Goal: Task Accomplishment & Management: Manage account settings

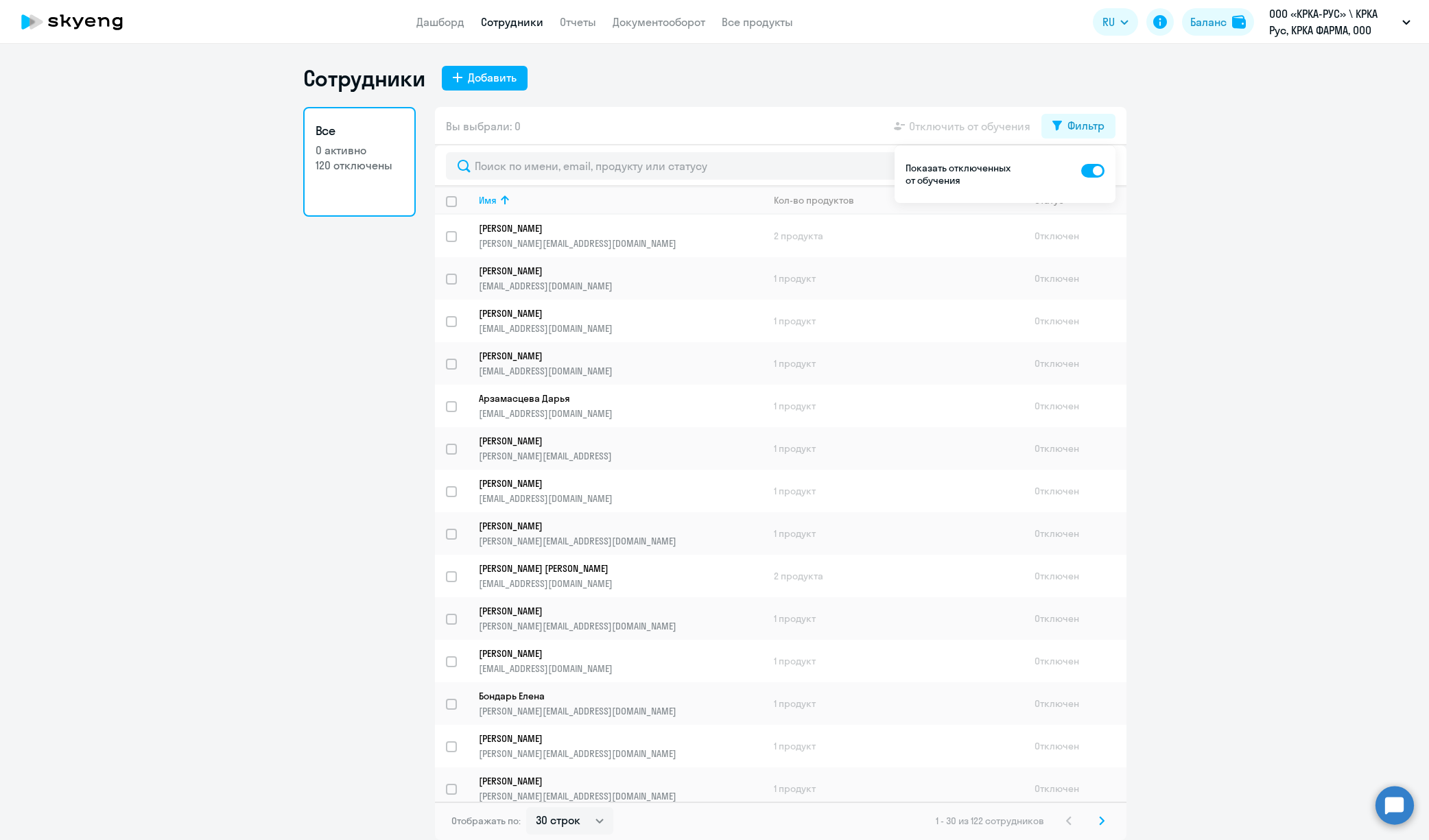
select select "30"
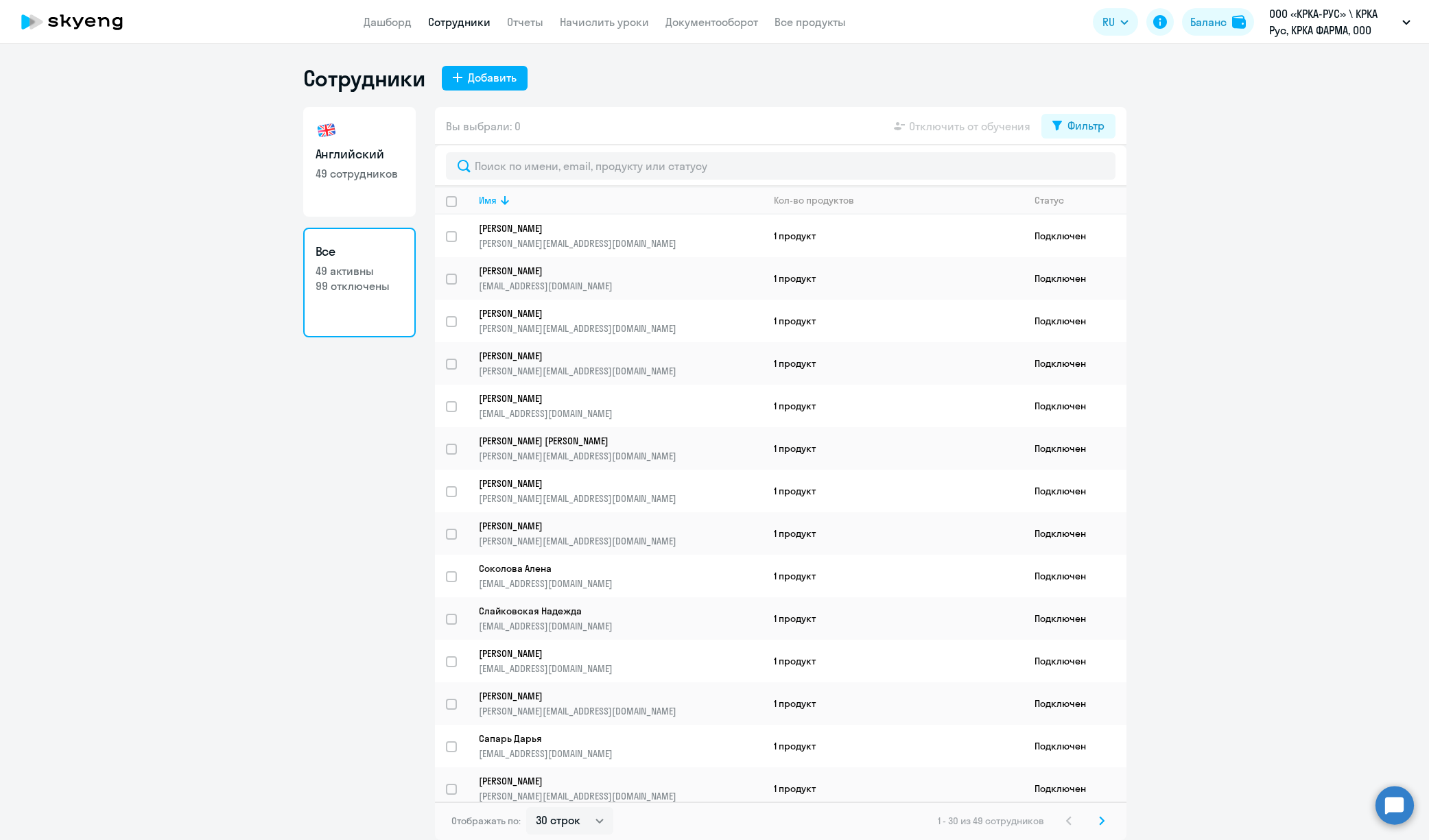
select select "30"
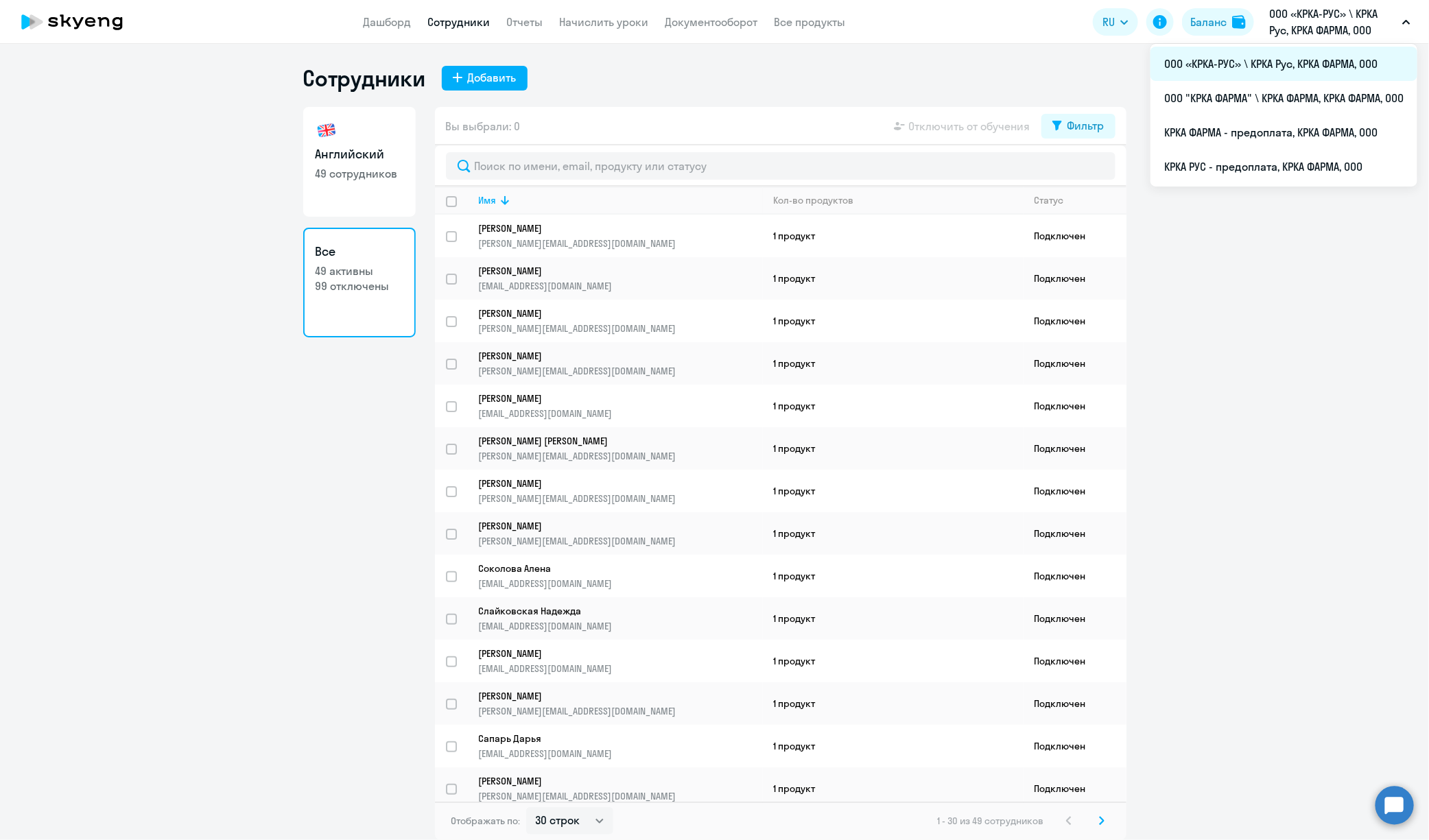
click at [1279, 68] on li "ООО «КРКА-РУС» \ КРКА Рус, КРКА ФАРМА, ООО" at bounding box center [1284, 64] width 267 height 35
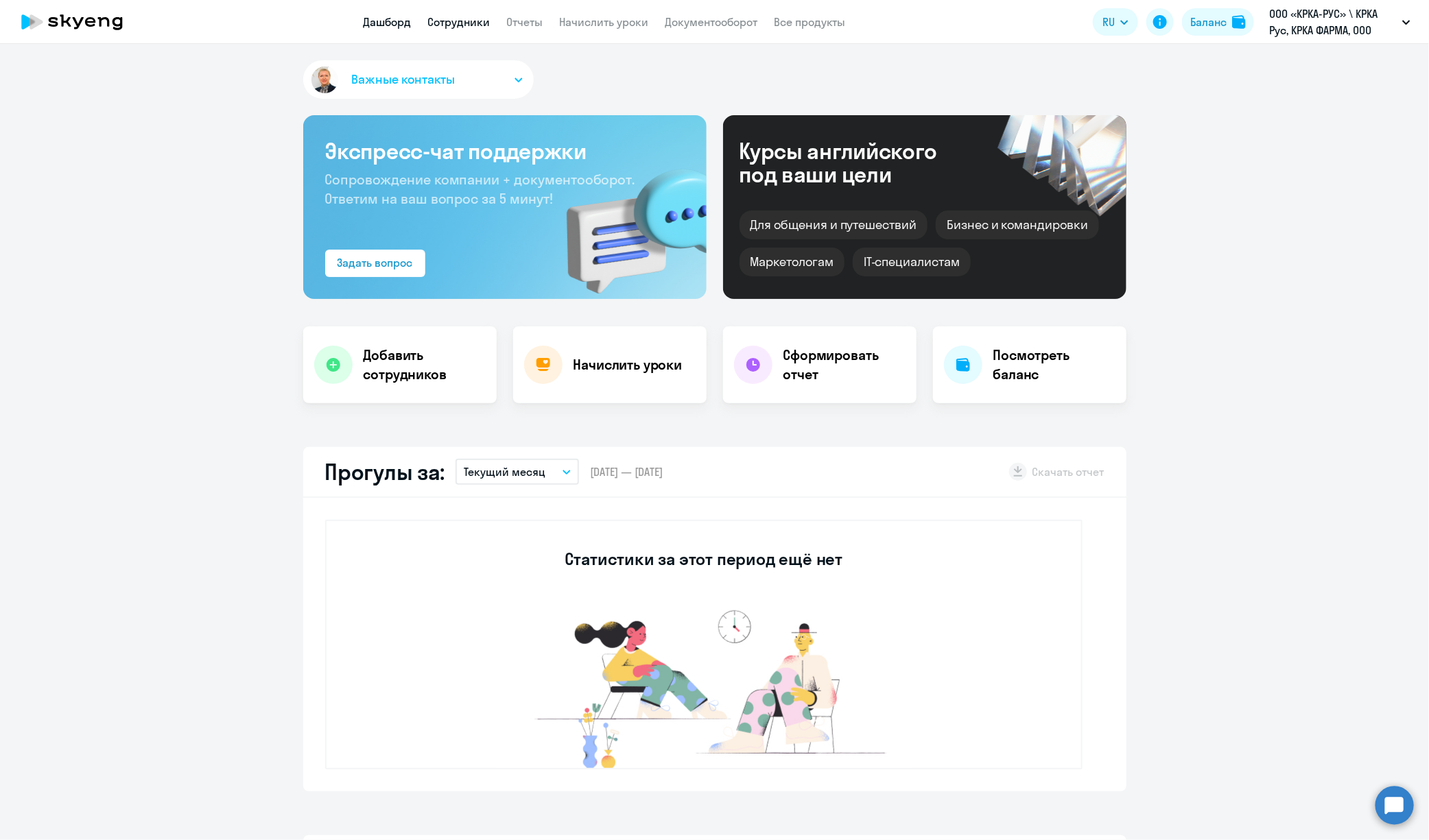
click at [455, 19] on link "Сотрудники" at bounding box center [460, 22] width 63 height 14
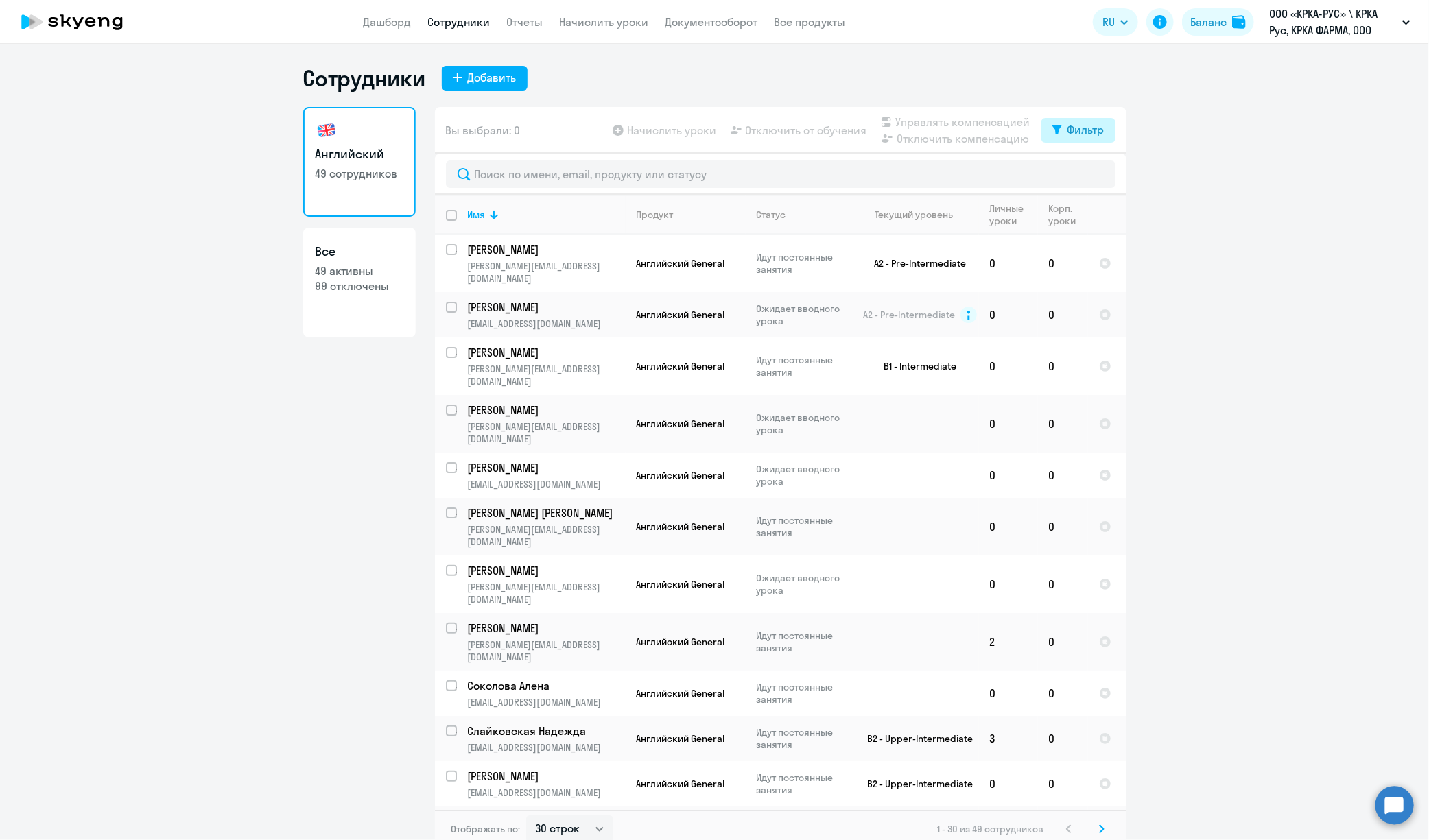
click at [1068, 123] on div "Фильтр" at bounding box center [1086, 130] width 37 height 16
click at [1268, 183] on ng-component "Сотрудники Добавить Английский 49 сотрудников Все 49 активны 99 отключены Вы вы…" at bounding box center [714, 456] width 1429 height 784
click at [538, 206] on th "Имя" at bounding box center [542, 214] width 169 height 39
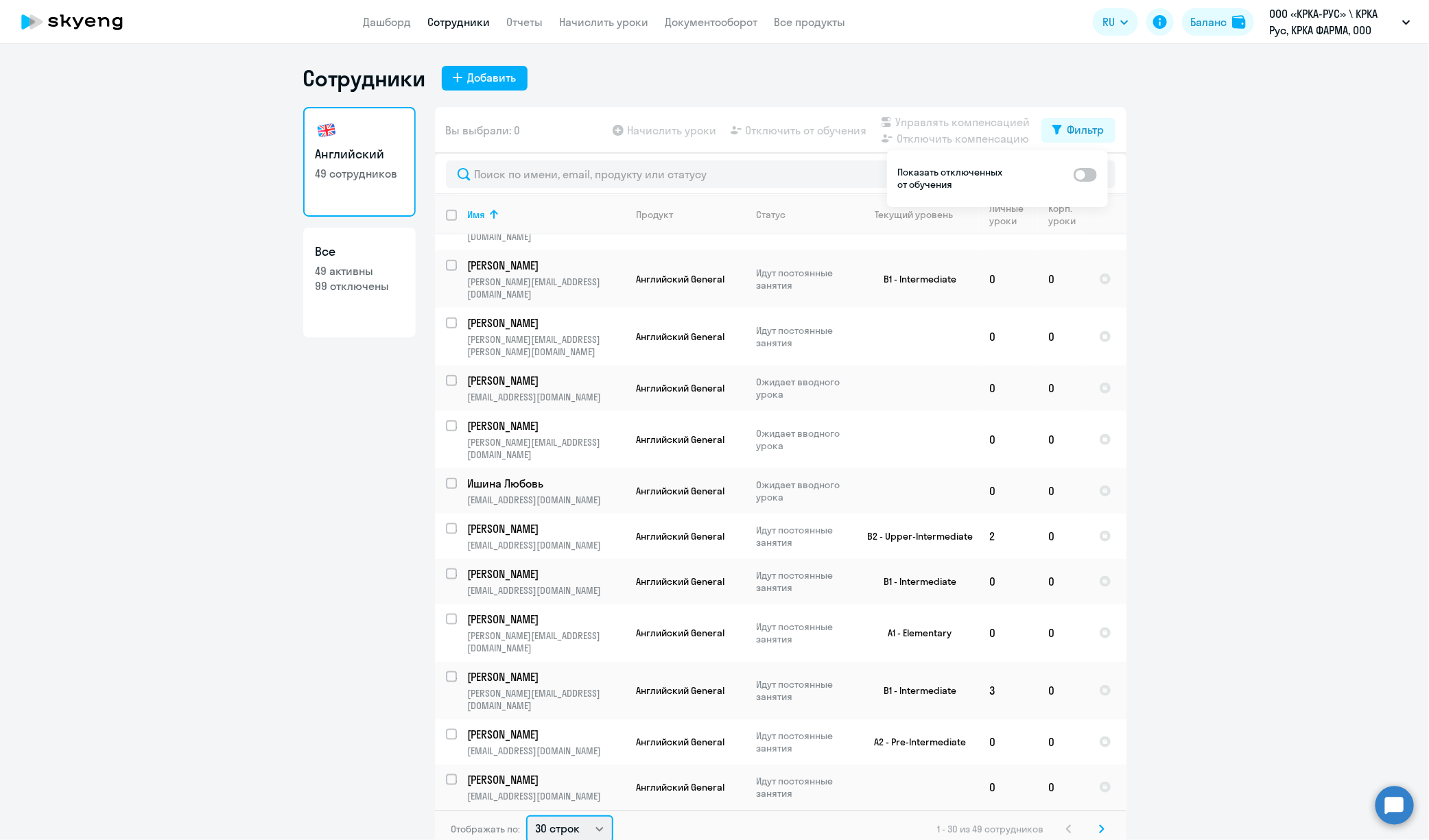
scroll to position [2, 0]
click at [562, 829] on select "30 строк 50 строк 100 строк" at bounding box center [570, 826] width 87 height 27
select select "100"
click at [527, 813] on select "30 строк 50 строк 100 строк" at bounding box center [570, 826] width 87 height 27
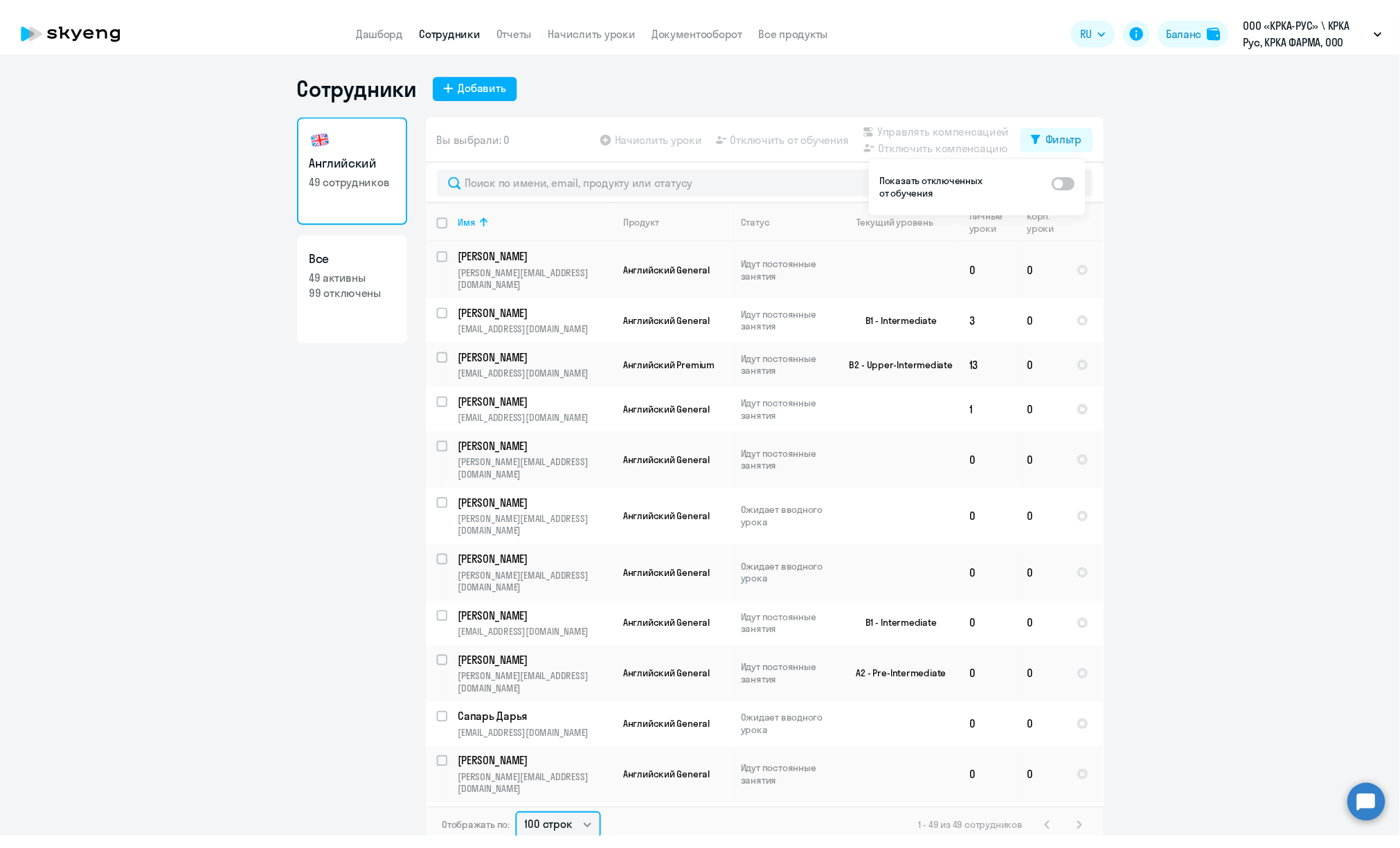
scroll to position [1605, 0]
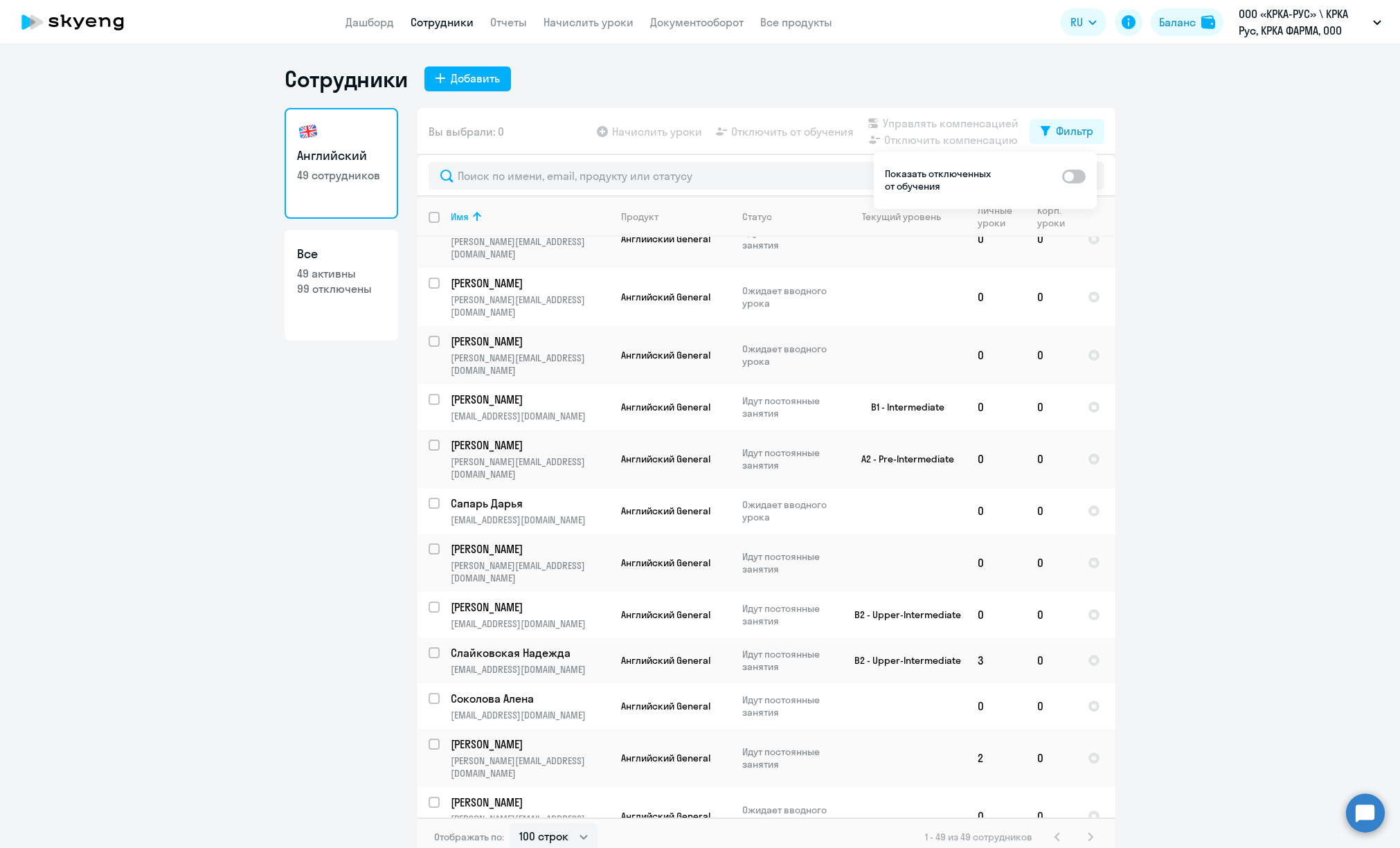
click at [225, 642] on ng-component "Сотрудники Добавить Английский 49 сотрудников Все 49 активны 99 отключены Вы вы…" at bounding box center [700, 461] width 1400 height 791
click at [588, 24] on link "Начислить уроки" at bounding box center [588, 22] width 90 height 14
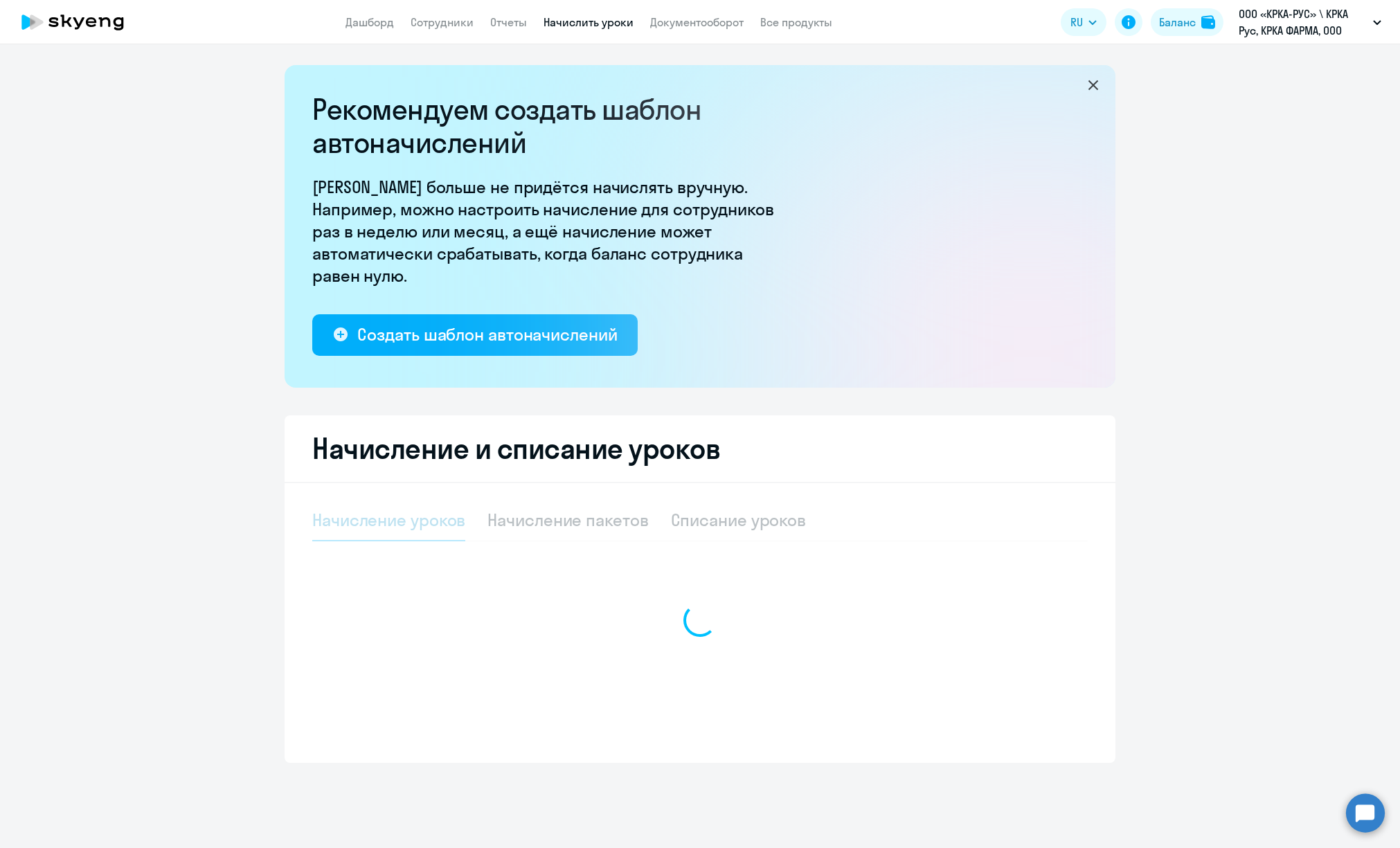
select select "10"
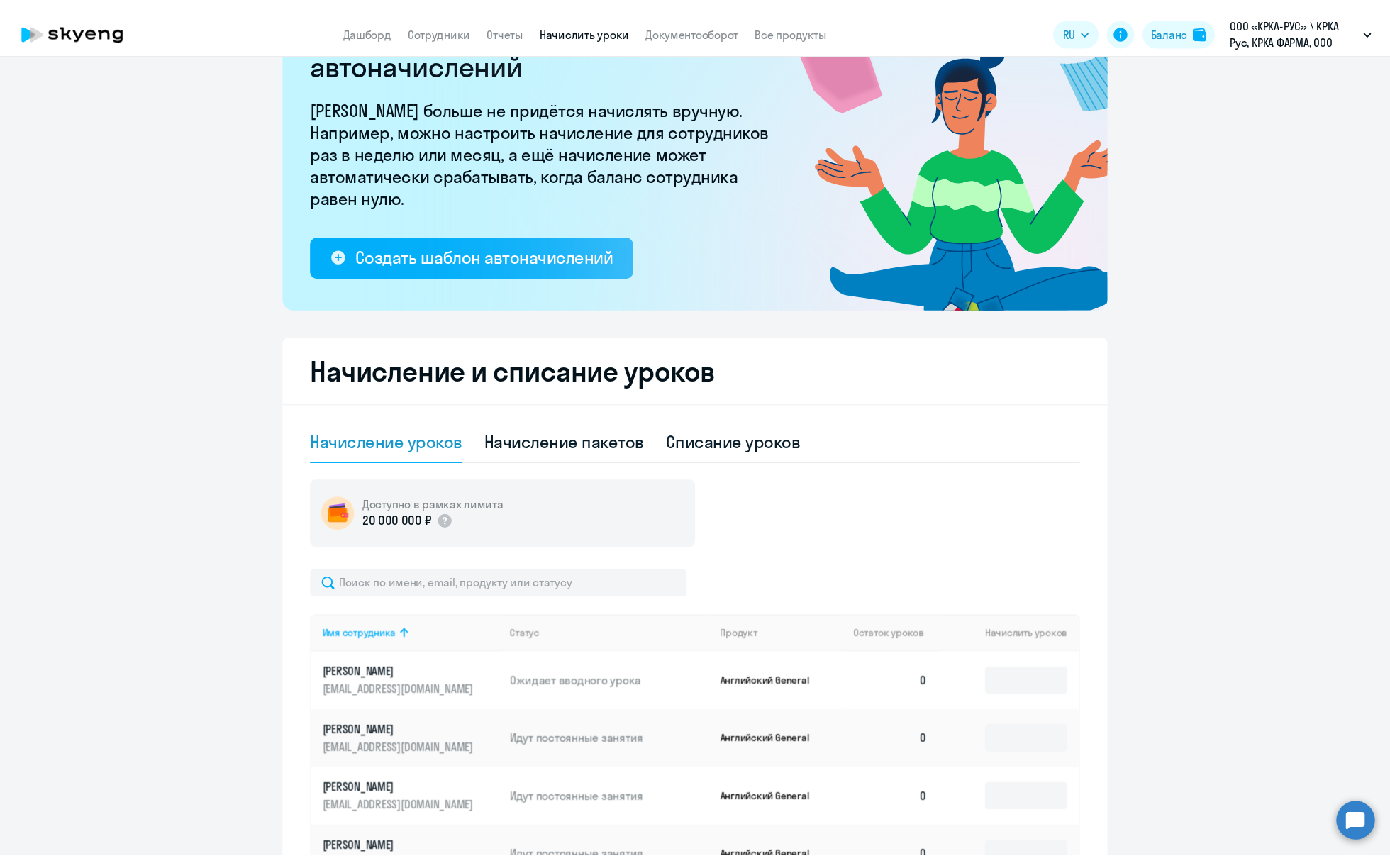
scroll to position [320, 0]
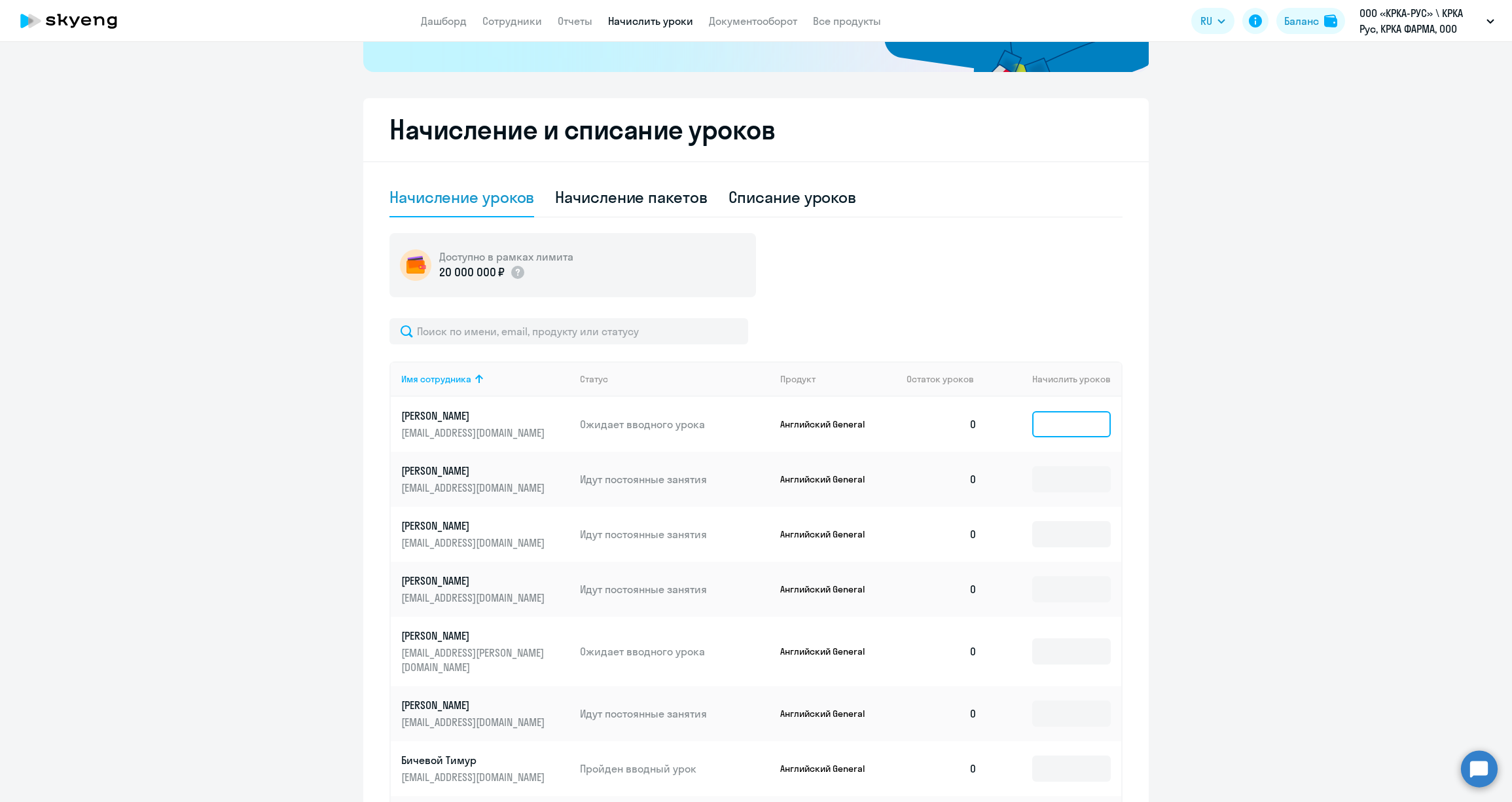
click at [1054, 421] on input at bounding box center [1071, 424] width 78 height 26
click at [15, 446] on ng-component "Рекомендуем создать шаблон автоначислений Уроки больше не придётся начислять вр…" at bounding box center [756, 392] width 1512 height 1249
drag, startPoint x: 1233, startPoint y: 189, endPoint x: 1451, endPoint y: 0, distance: 288.5
click at [1239, 183] on ng-component "Рекомендуем создать шаблон автоначислений Уроки больше не придётся начислять вр…" at bounding box center [756, 392] width 1512 height 1249
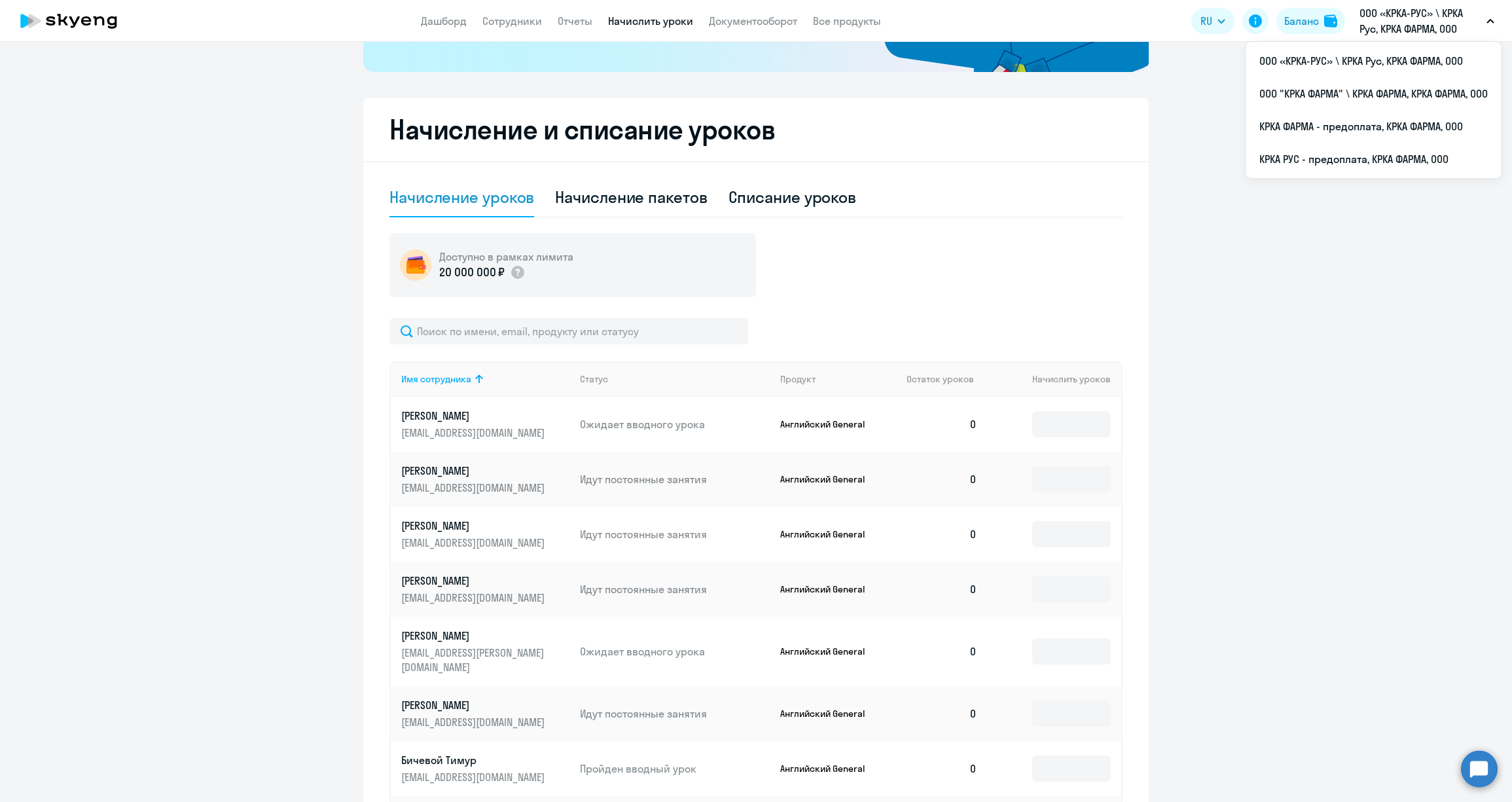
click at [159, 197] on ng-component "Рекомендуем создать шаблон автоначислений Уроки больше не придётся начислять вр…" at bounding box center [756, 392] width 1512 height 1249
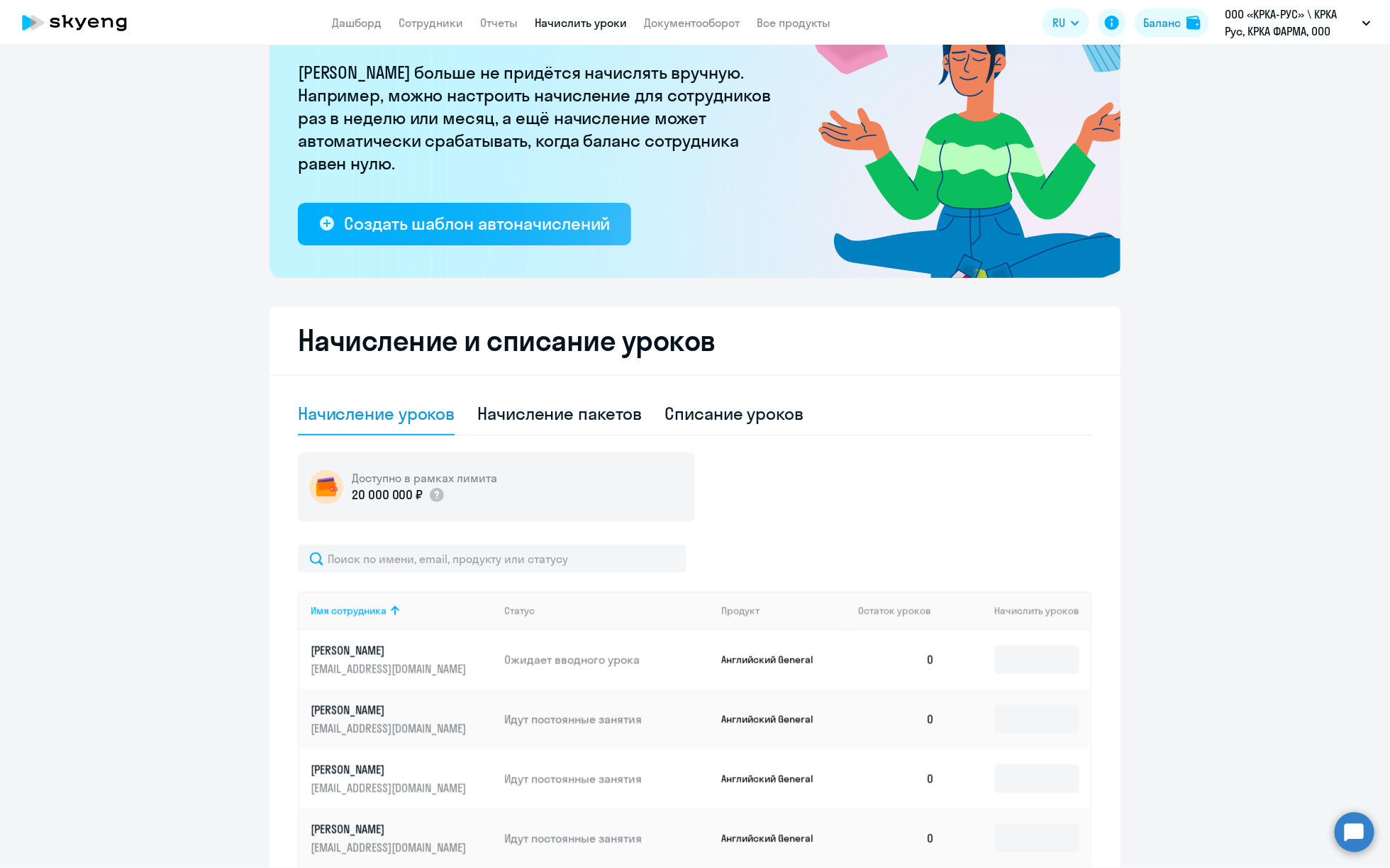
scroll to position [107, 0]
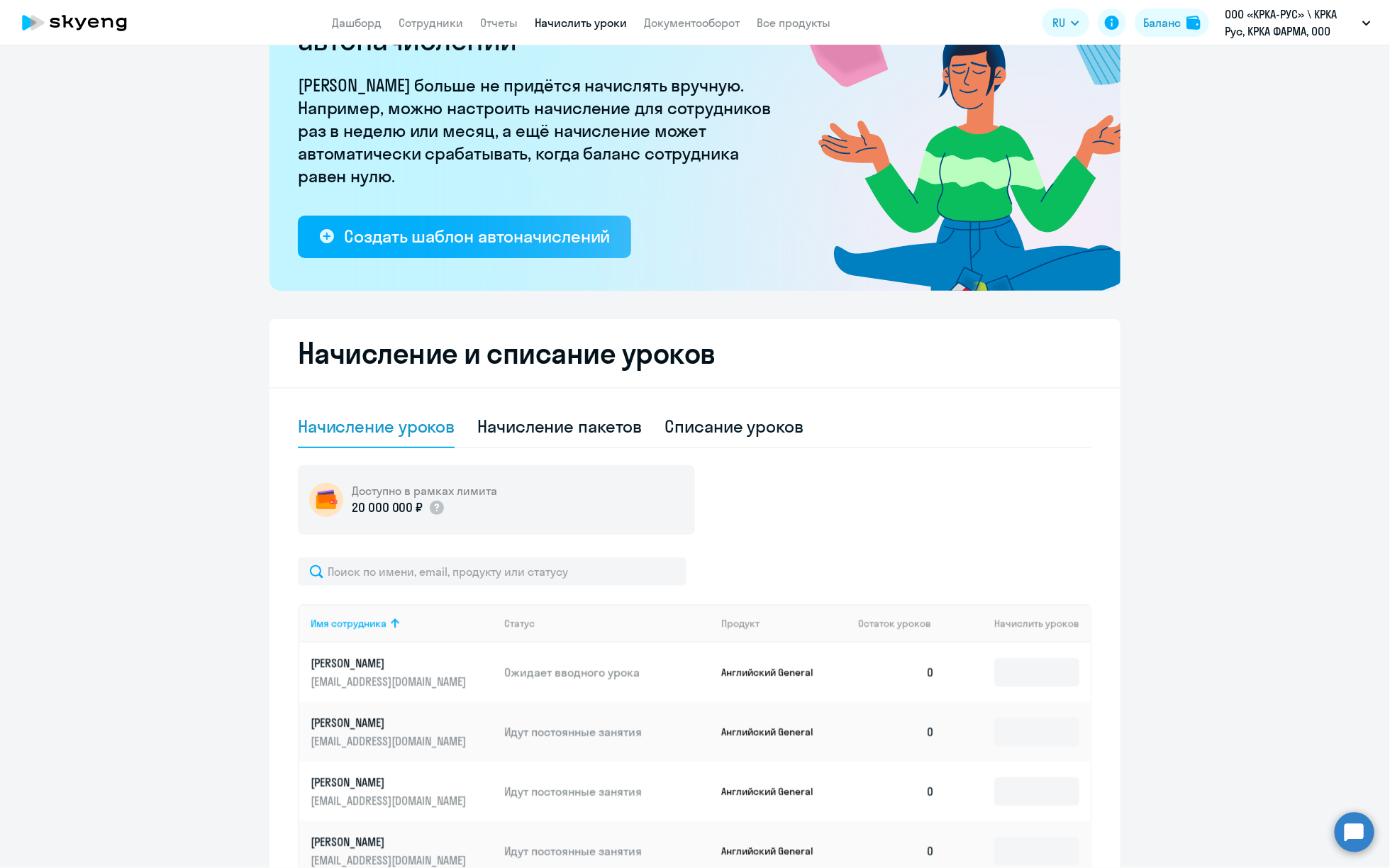
drag, startPoint x: 1304, startPoint y: 445, endPoint x: 1357, endPoint y: 410, distance: 63.5
click at [1305, 445] on ng-component "Рекомендуем создать шаблон автоначислений Уроки больше не придётся начислять вр…" at bounding box center [695, 637] width 1390 height 1353
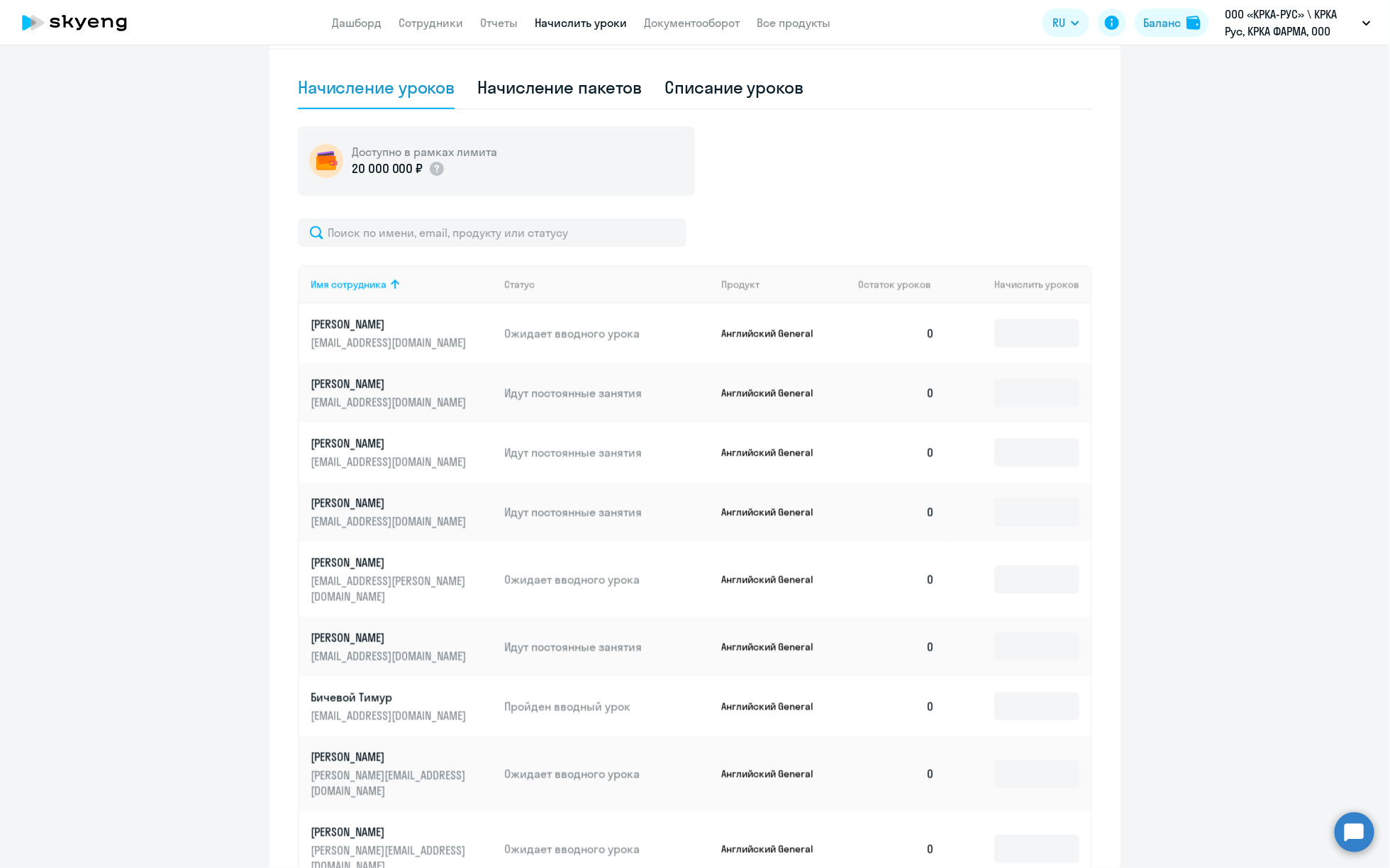
scroll to position [383, 0]
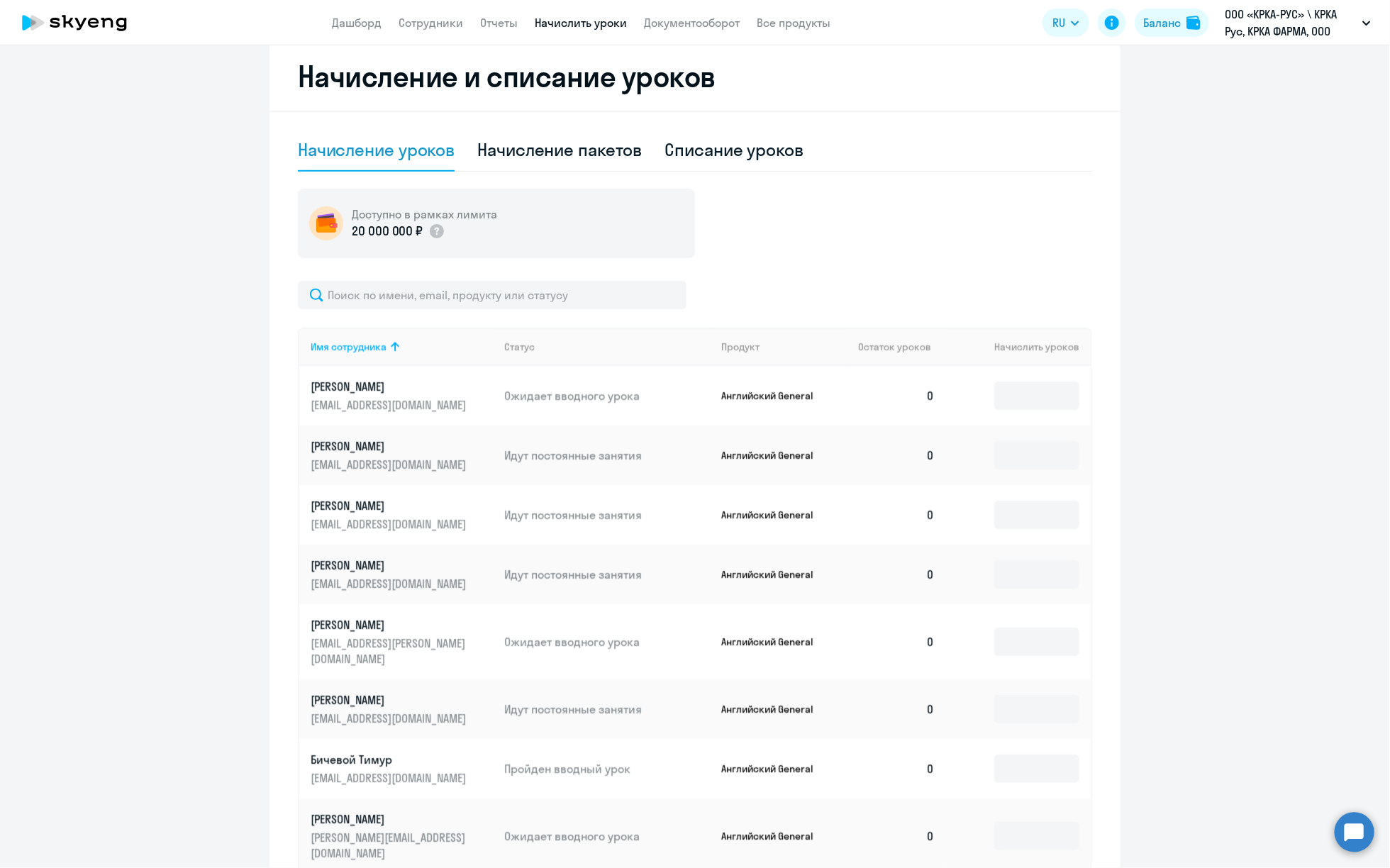
click at [247, 386] on ng-component "Рекомендуем создать шаблон автоначислений Уроки больше не придётся начислять вр…" at bounding box center [695, 360] width 1390 height 1353
click at [281, 388] on div "Начисление и списание уроков Начисление уроков Начисление пакетов Списание урок…" at bounding box center [695, 539] width 851 height 994
click at [1018, 400] on input at bounding box center [1037, 396] width 85 height 28
click at [330, 751] on p "Бичевой Тимур" at bounding box center [390, 759] width 159 height 16
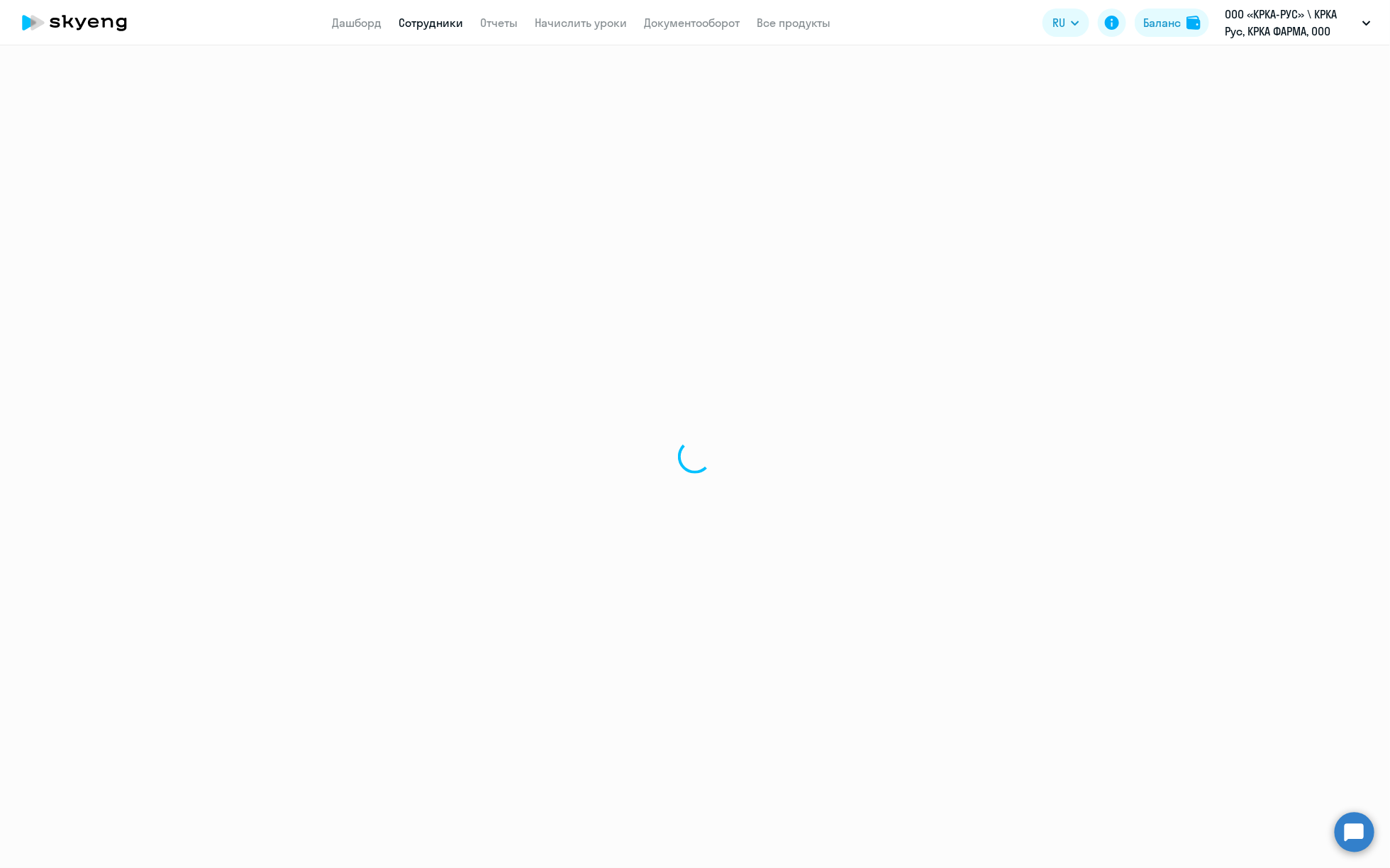
select select "english"
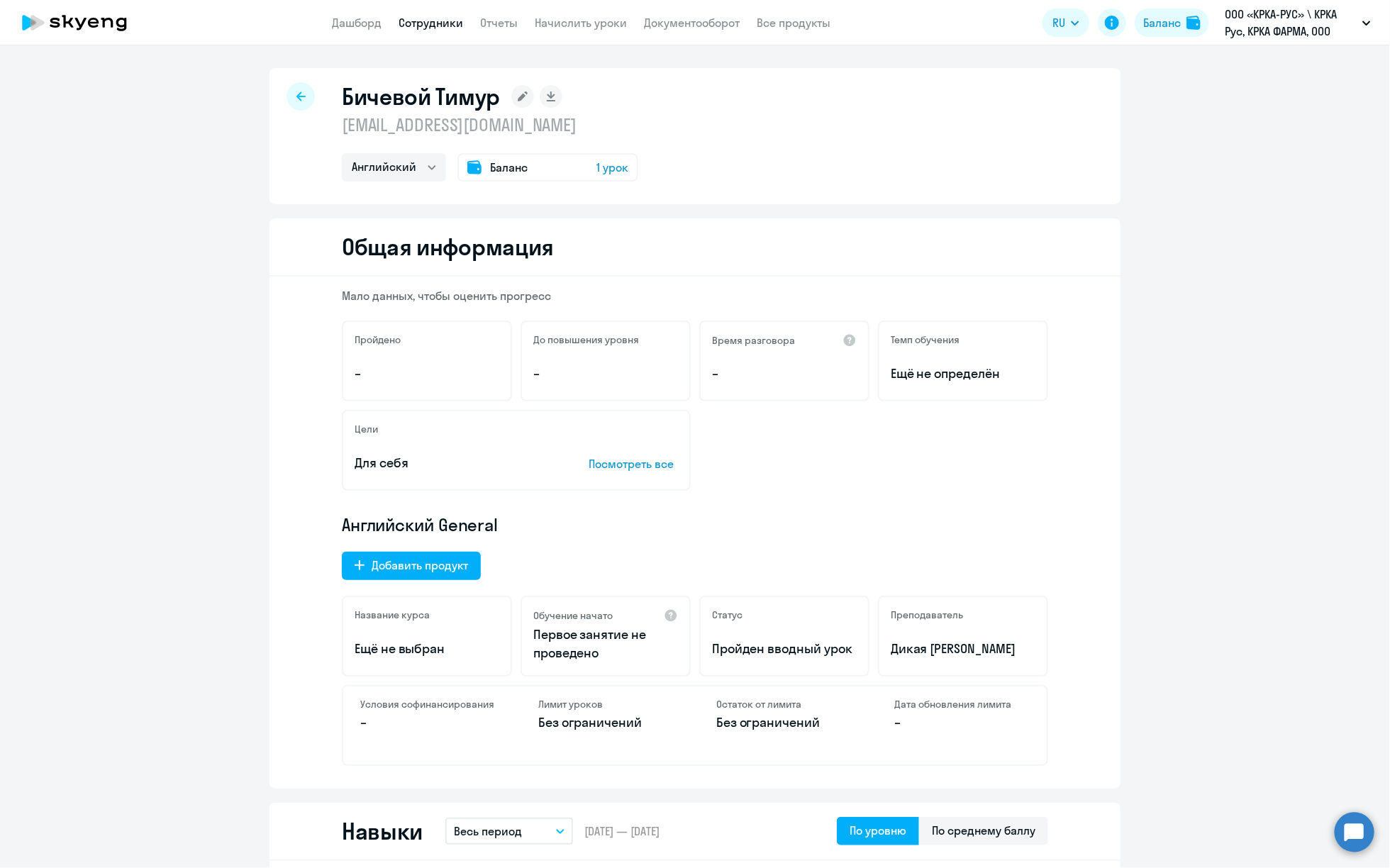
click at [296, 92] on icon at bounding box center [300, 97] width 9 height 10
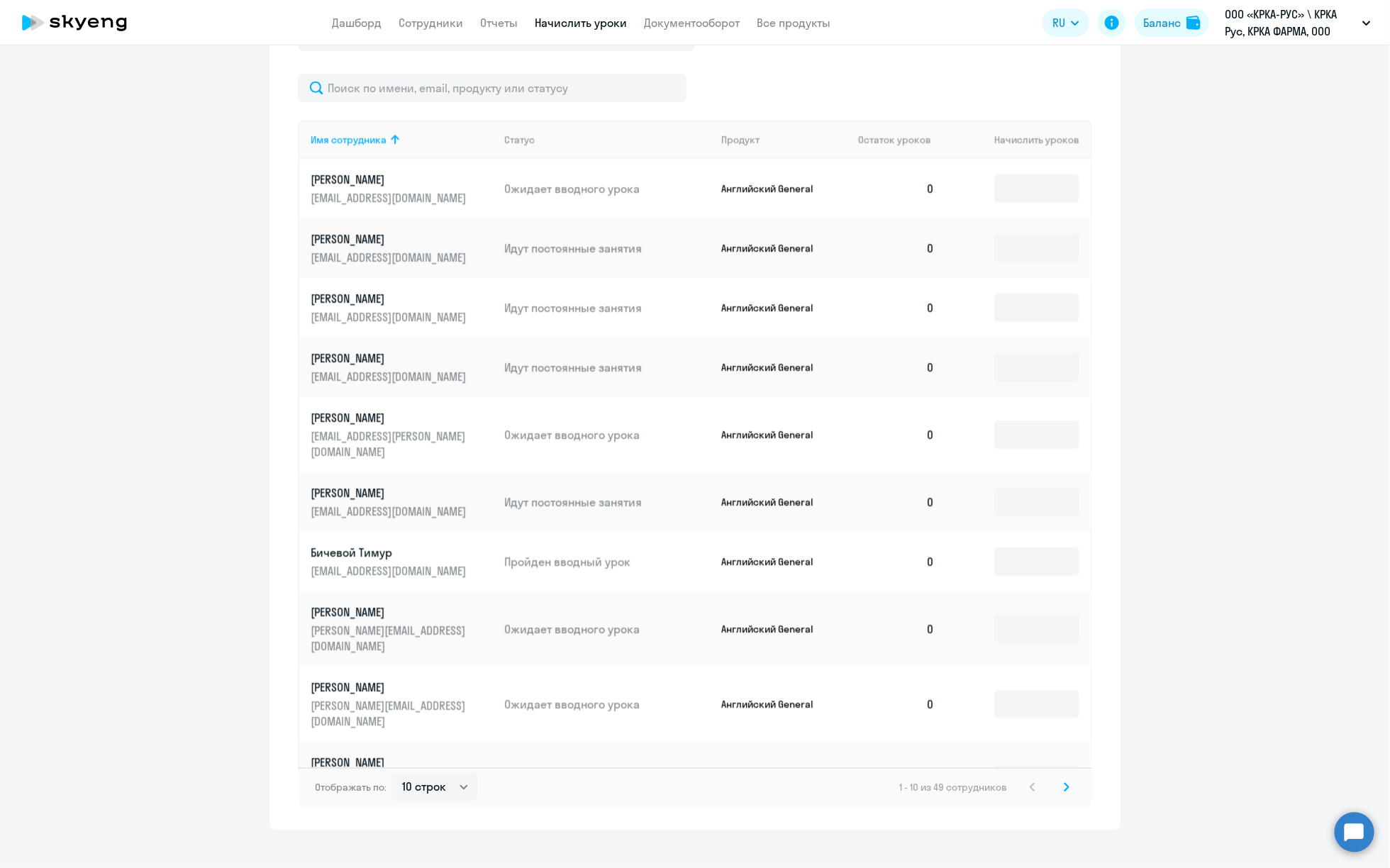
scroll to position [596, 0]
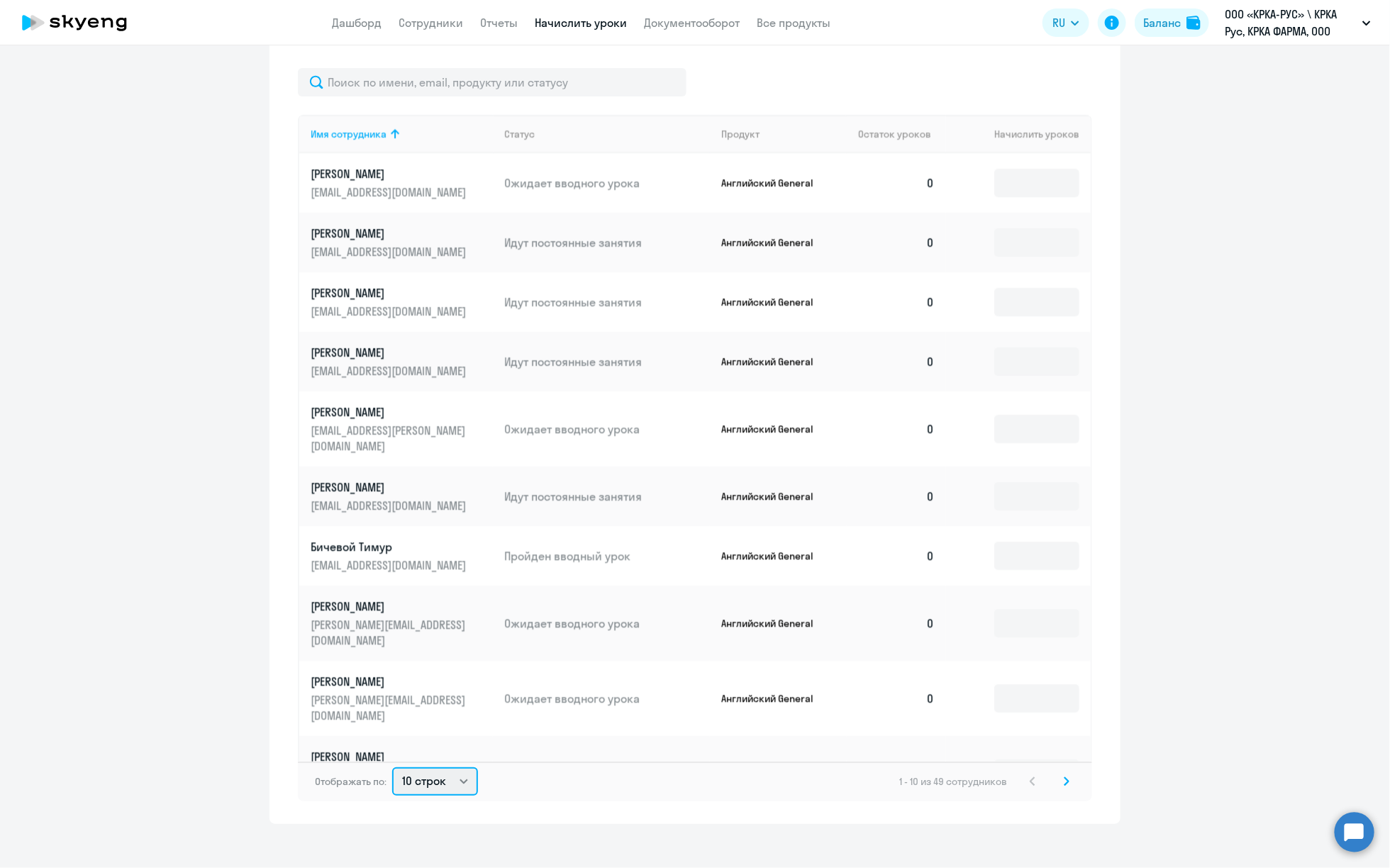
click at [454, 769] on select "10 строк 30 строк 50 строк" at bounding box center [434, 781] width 86 height 28
select select "50"
click at [392, 767] on select "10 строк 30 строк 50 строк" at bounding box center [434, 781] width 86 height 28
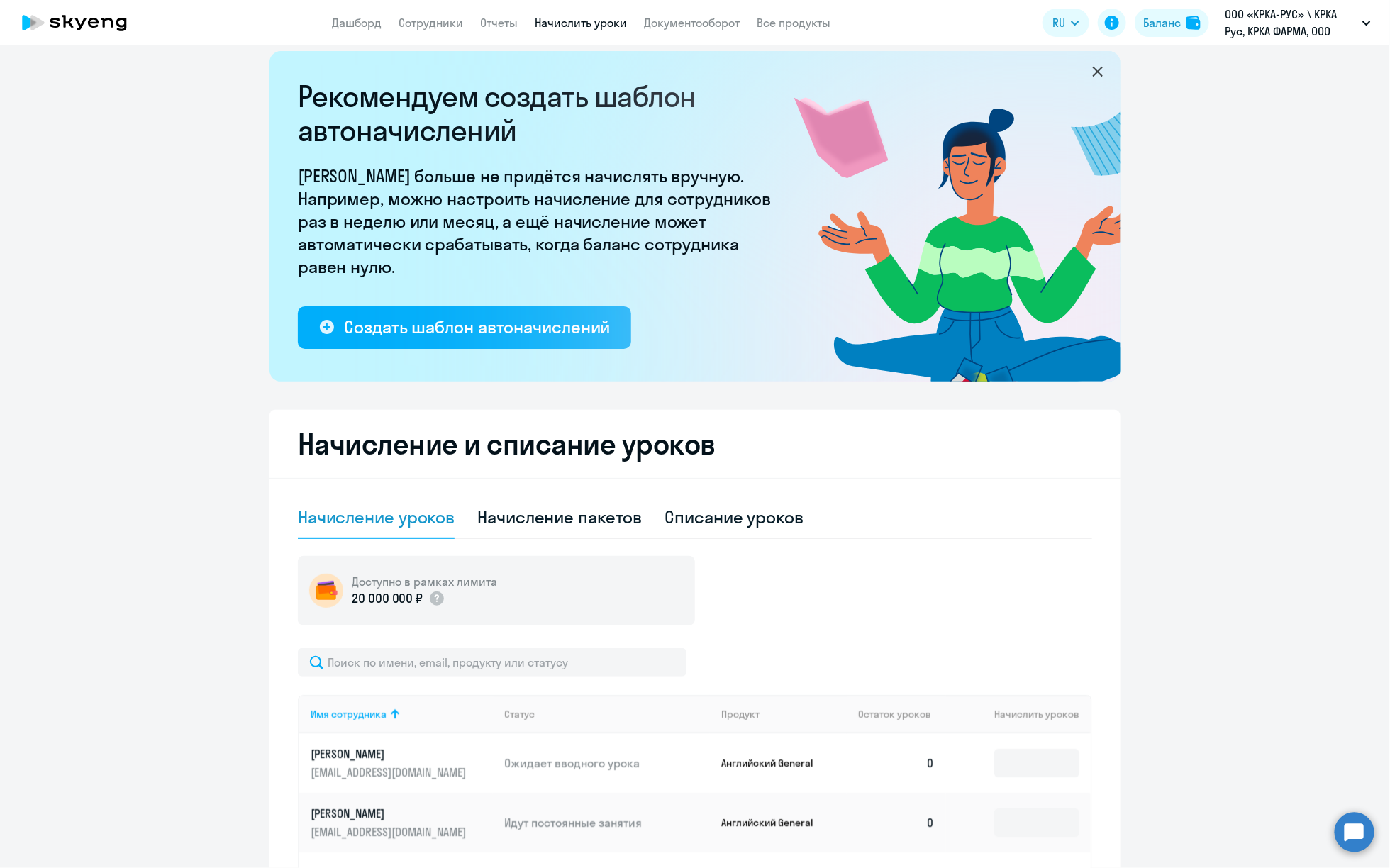
scroll to position [0, 0]
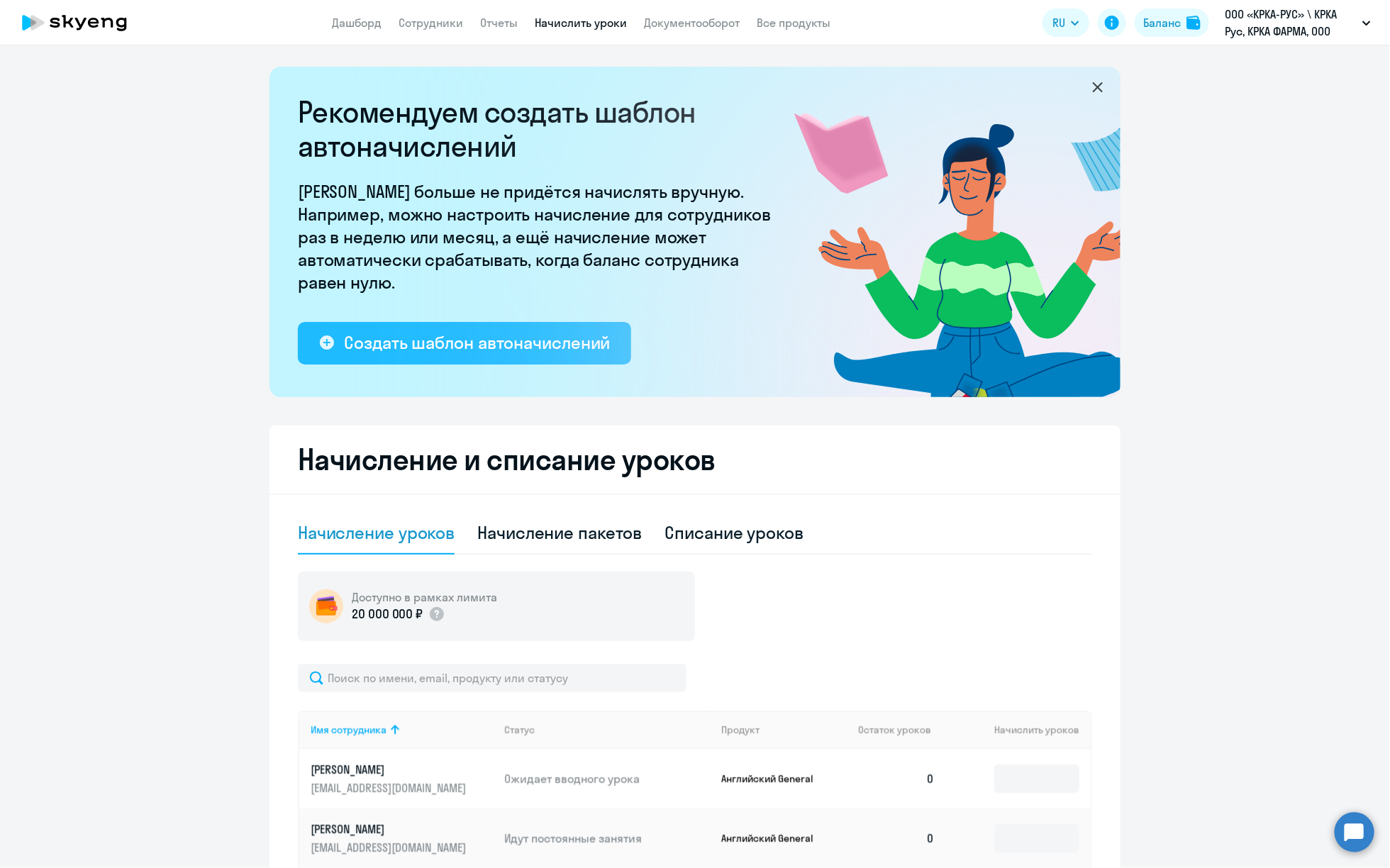
click at [537, 336] on div "Создать шаблон автоначислений" at bounding box center [477, 342] width 266 height 22
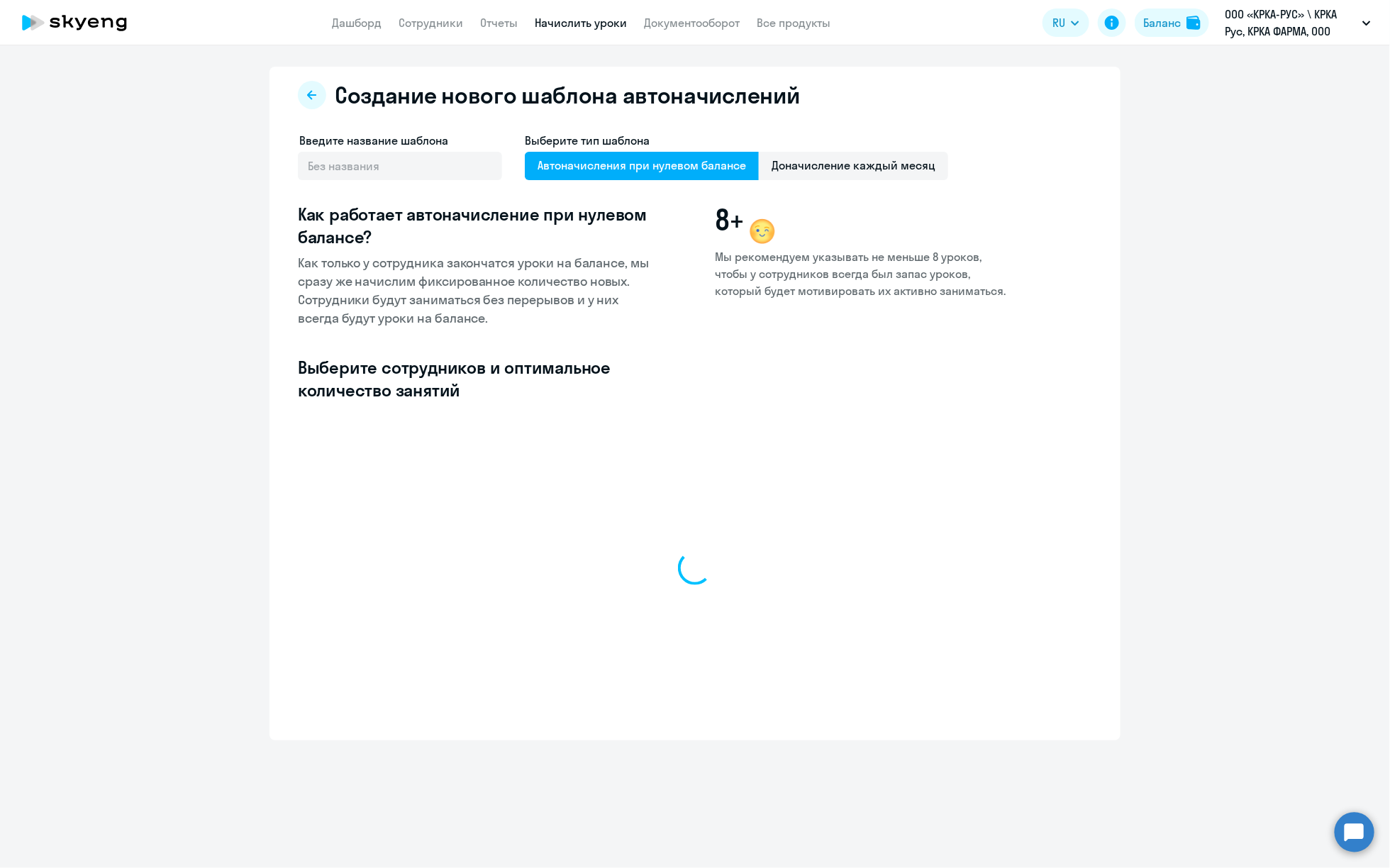
select select "10"
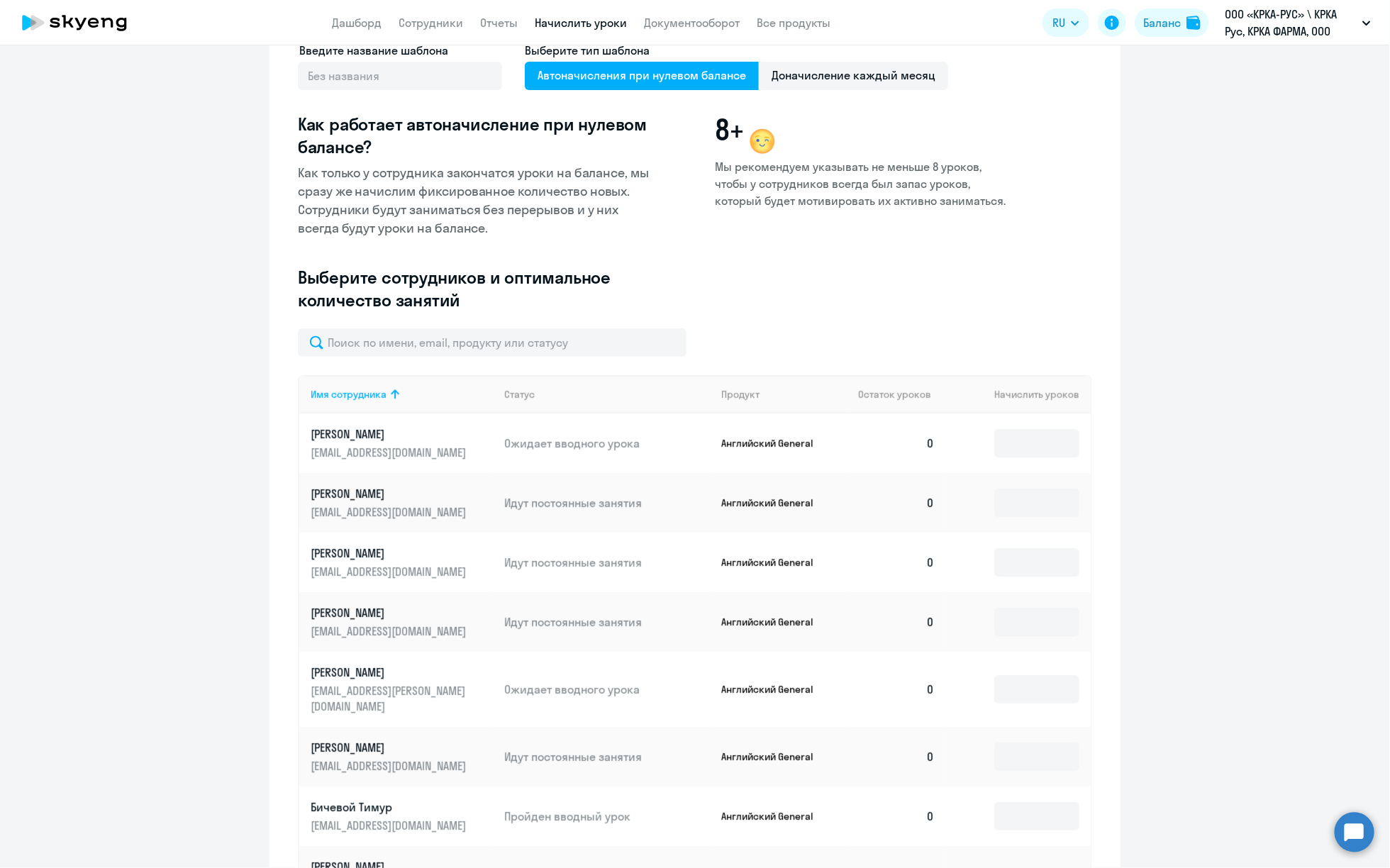
scroll to position [31, 0]
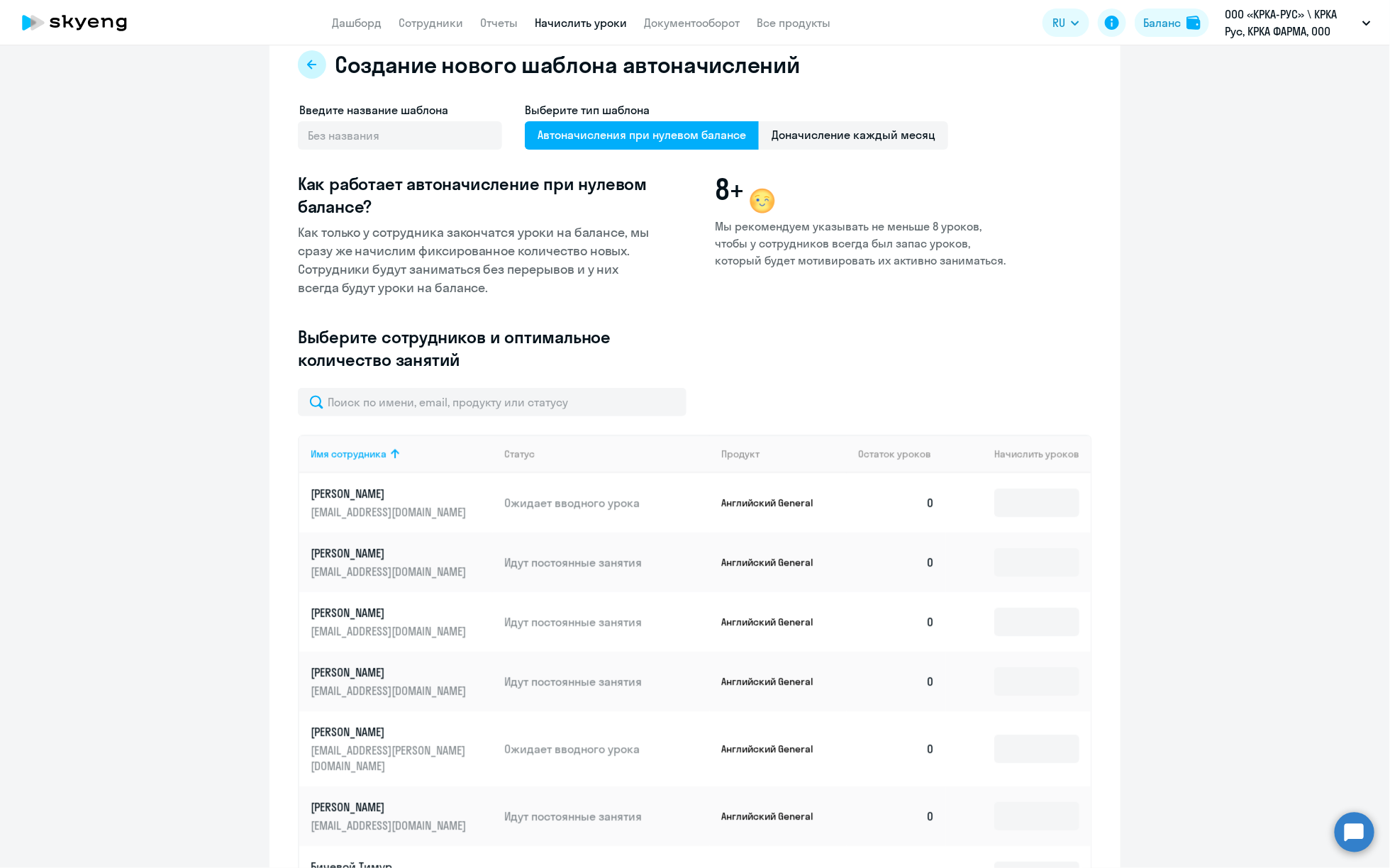
click at [307, 62] on icon at bounding box center [311, 64] width 9 height 9
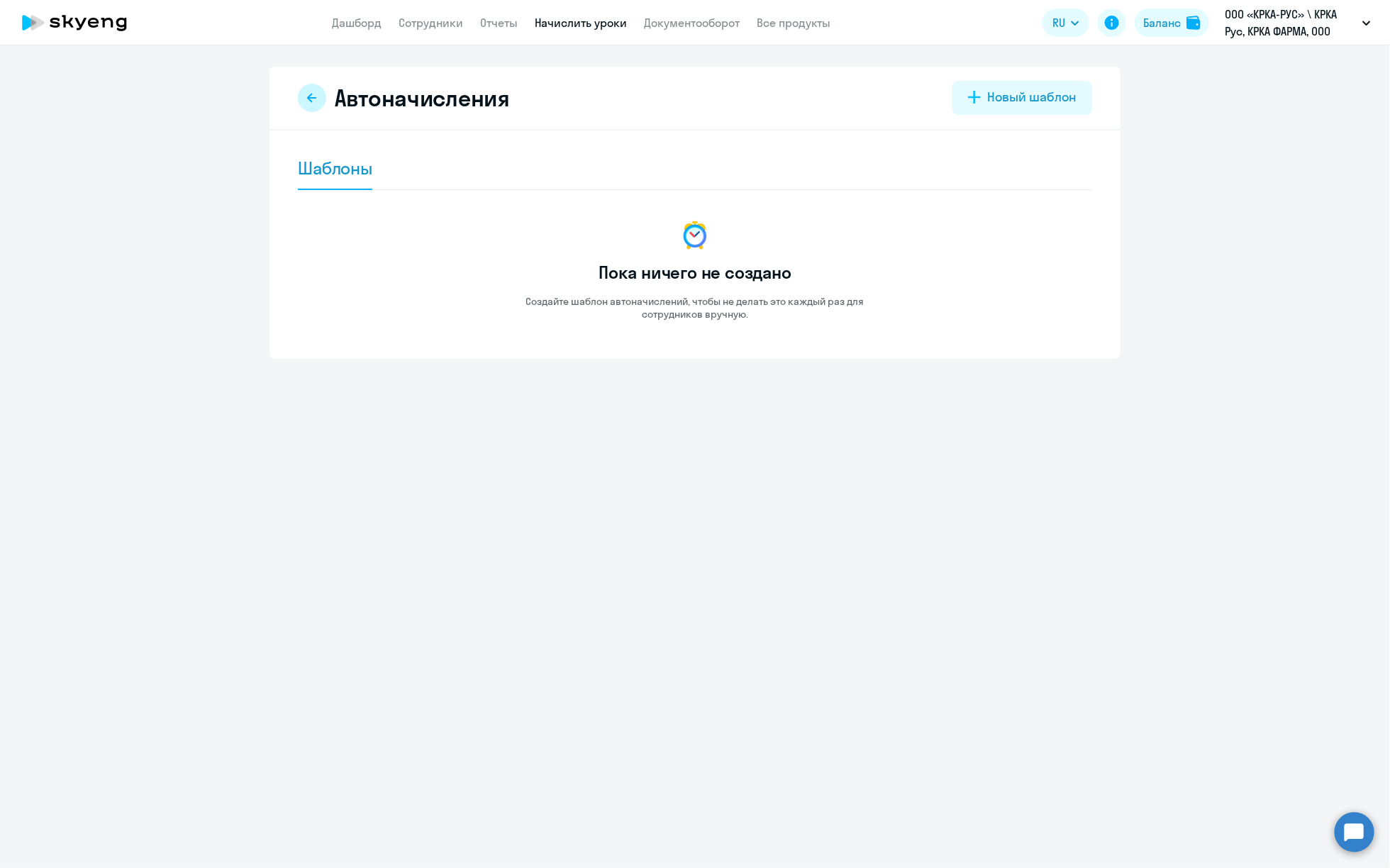
click at [311, 92] on icon at bounding box center [312, 98] width 12 height 12
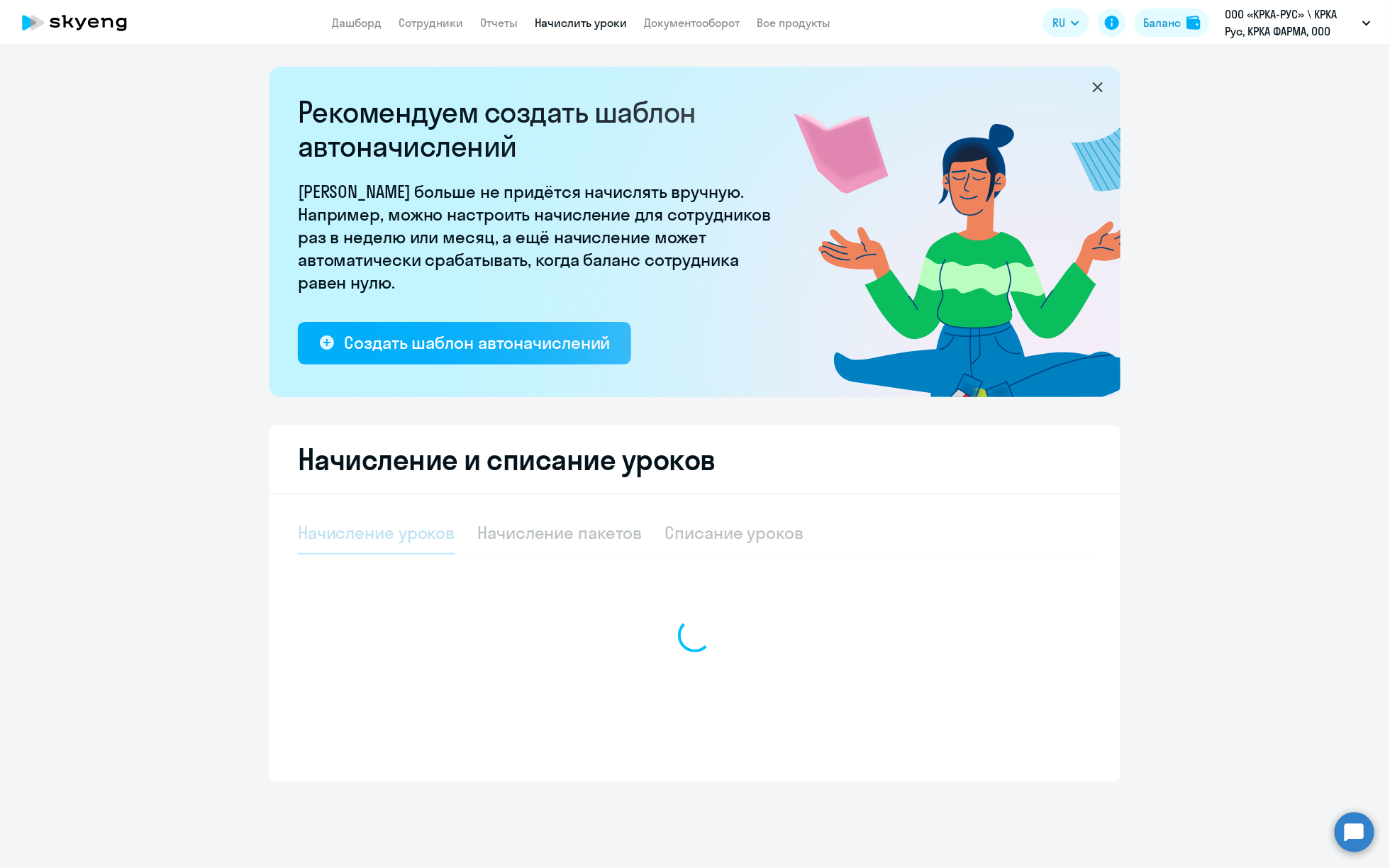
select select "10"
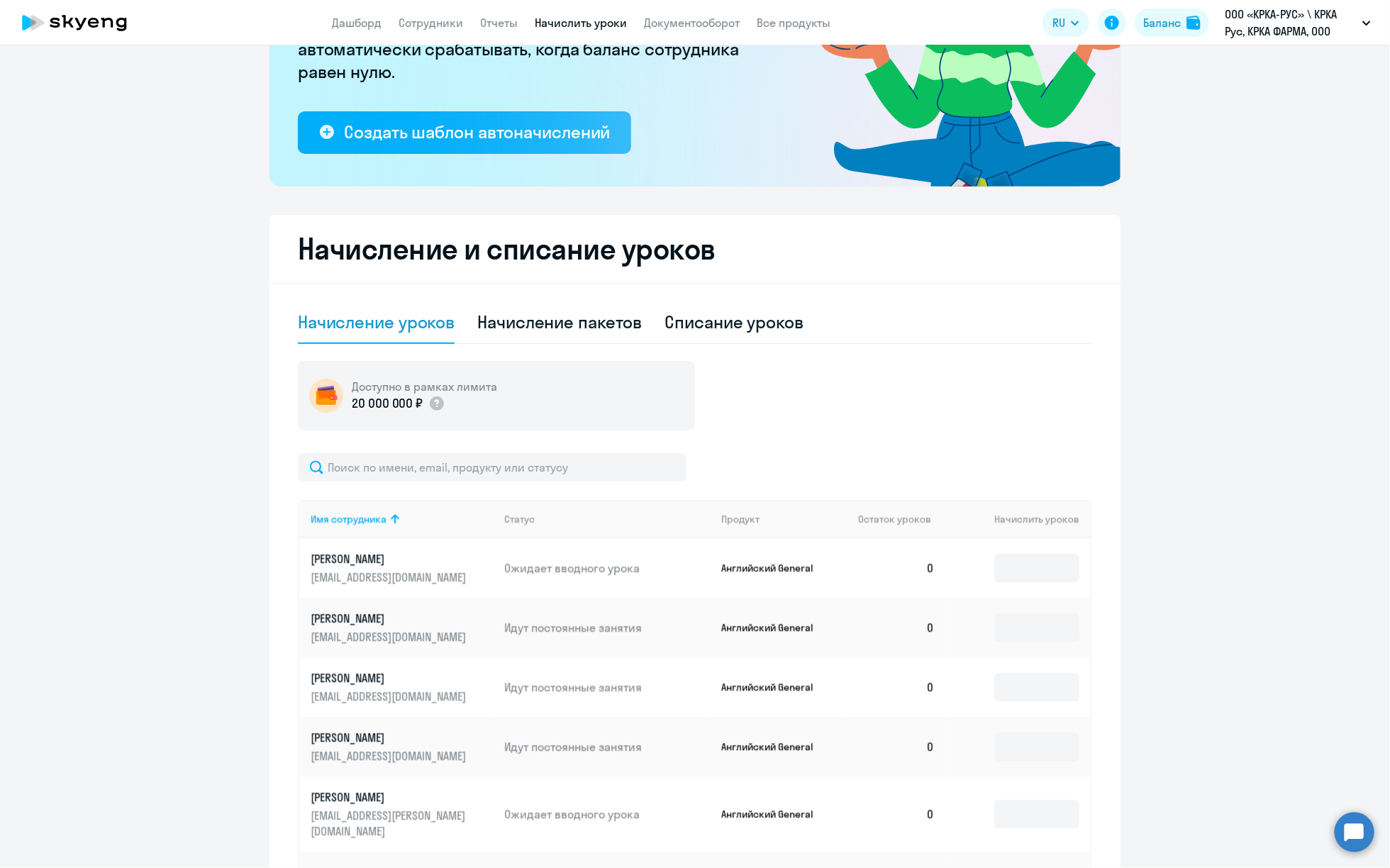
scroll to position [213, 0]
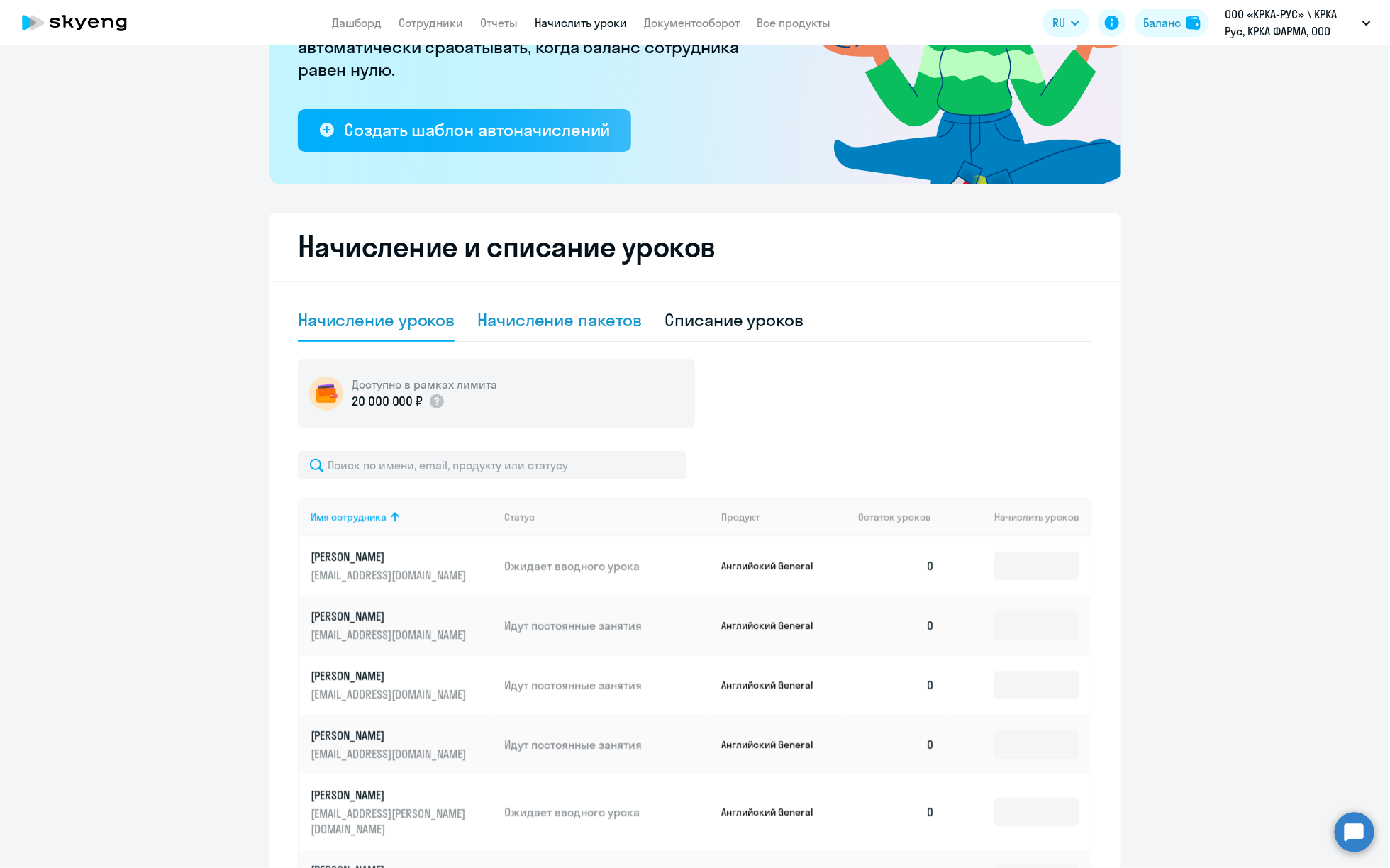
click at [601, 317] on div "Начисление пакетов" at bounding box center [560, 320] width 165 height 22
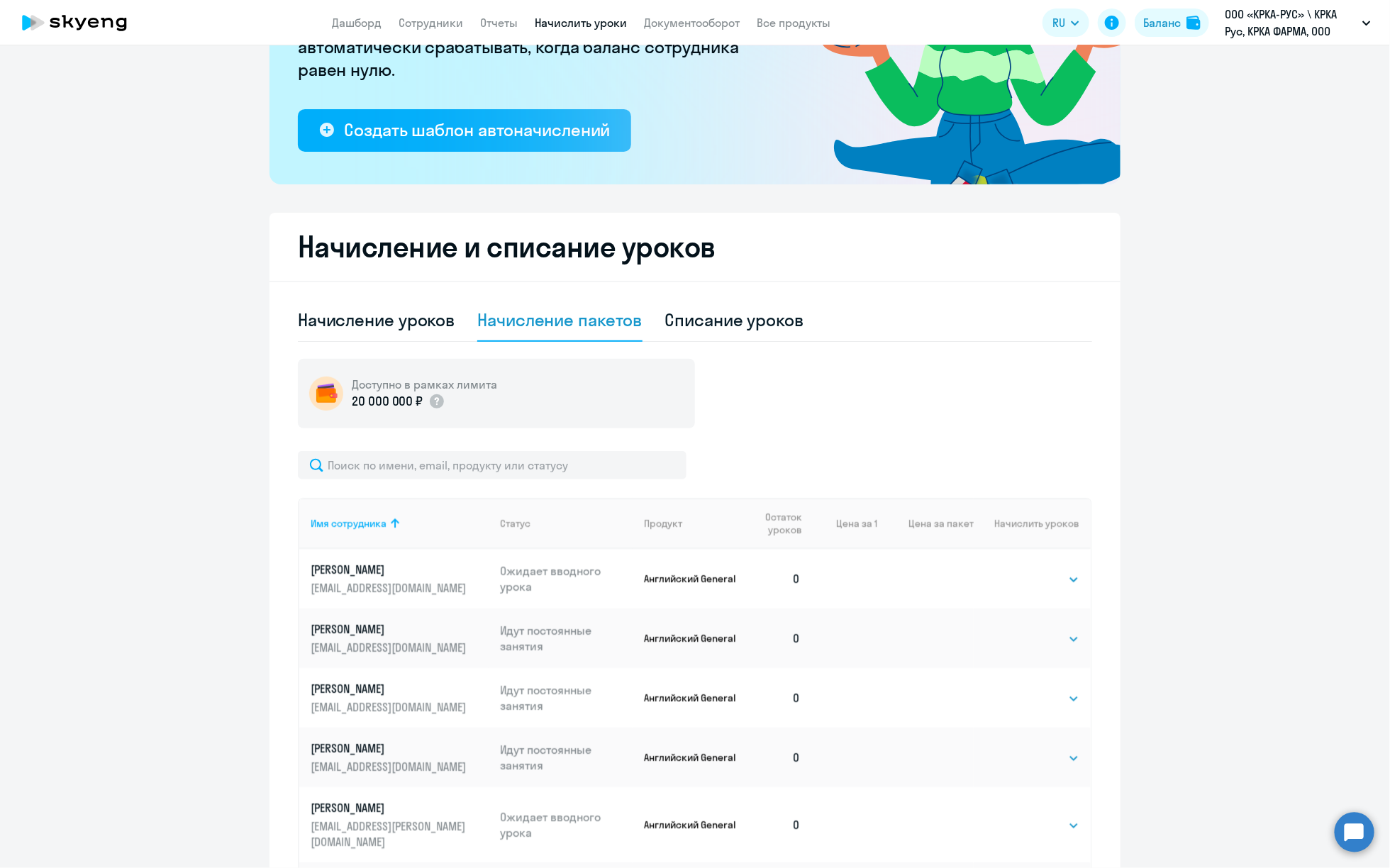
scroll to position [0, 0]
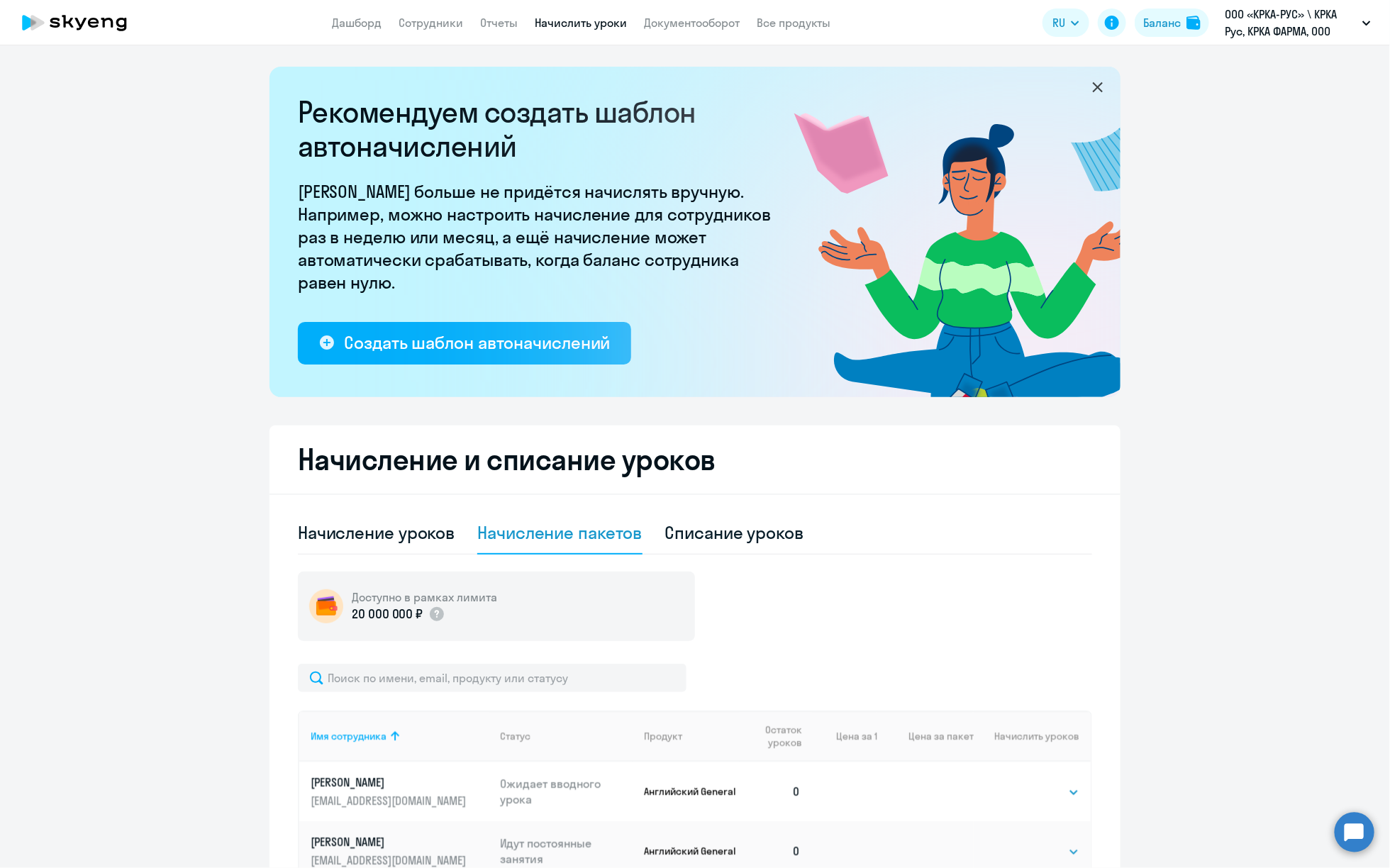
click at [537, 533] on div "Начисление пакетов" at bounding box center [560, 532] width 165 height 22
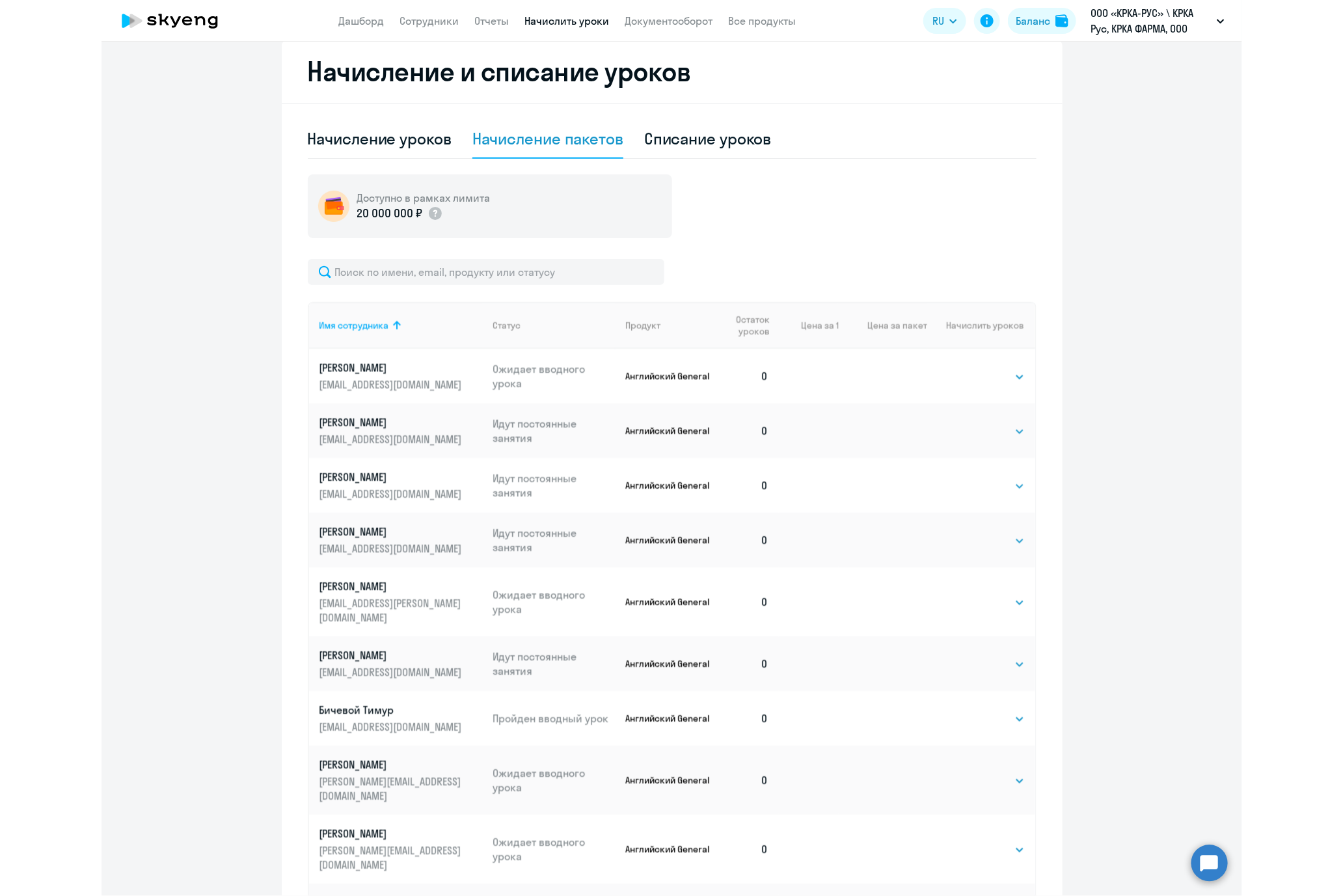
scroll to position [459, 0]
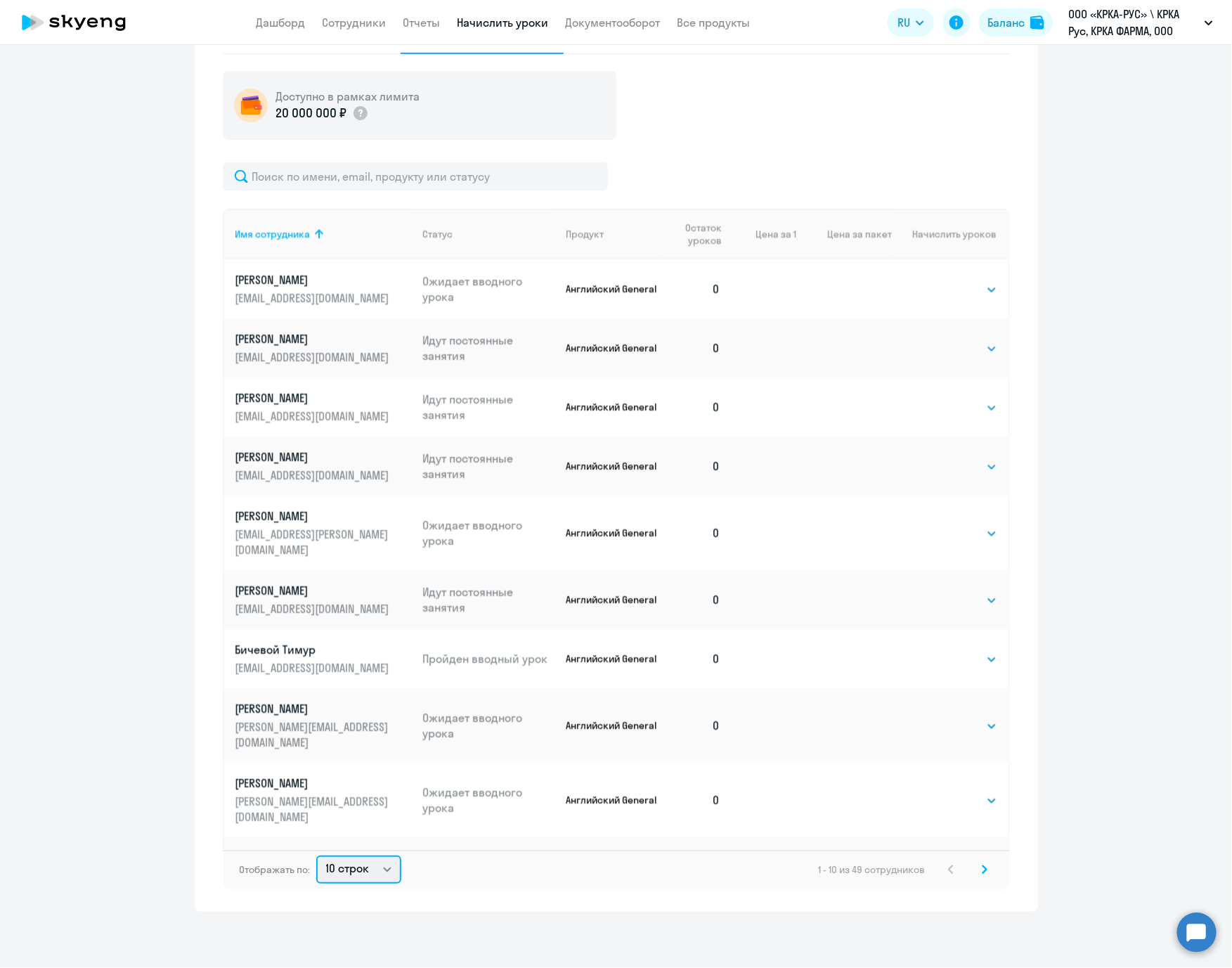
click at [383, 860] on select "10 строк 30 строк 50 строк" at bounding box center [359, 869] width 85 height 28
select select "50"
click at [317, 855] on select "10 строк 30 строк 50 строк" at bounding box center [359, 869] width 85 height 28
click at [966, 285] on select "Выбрать 4 8 16 32 64 96 128" at bounding box center [968, 289] width 58 height 16
click at [1154, 254] on ng-component "Рекомендуем создать шаблон автоначислений Уроки больше не придётся начислять вр…" at bounding box center [616, 241] width 1232 height 1341
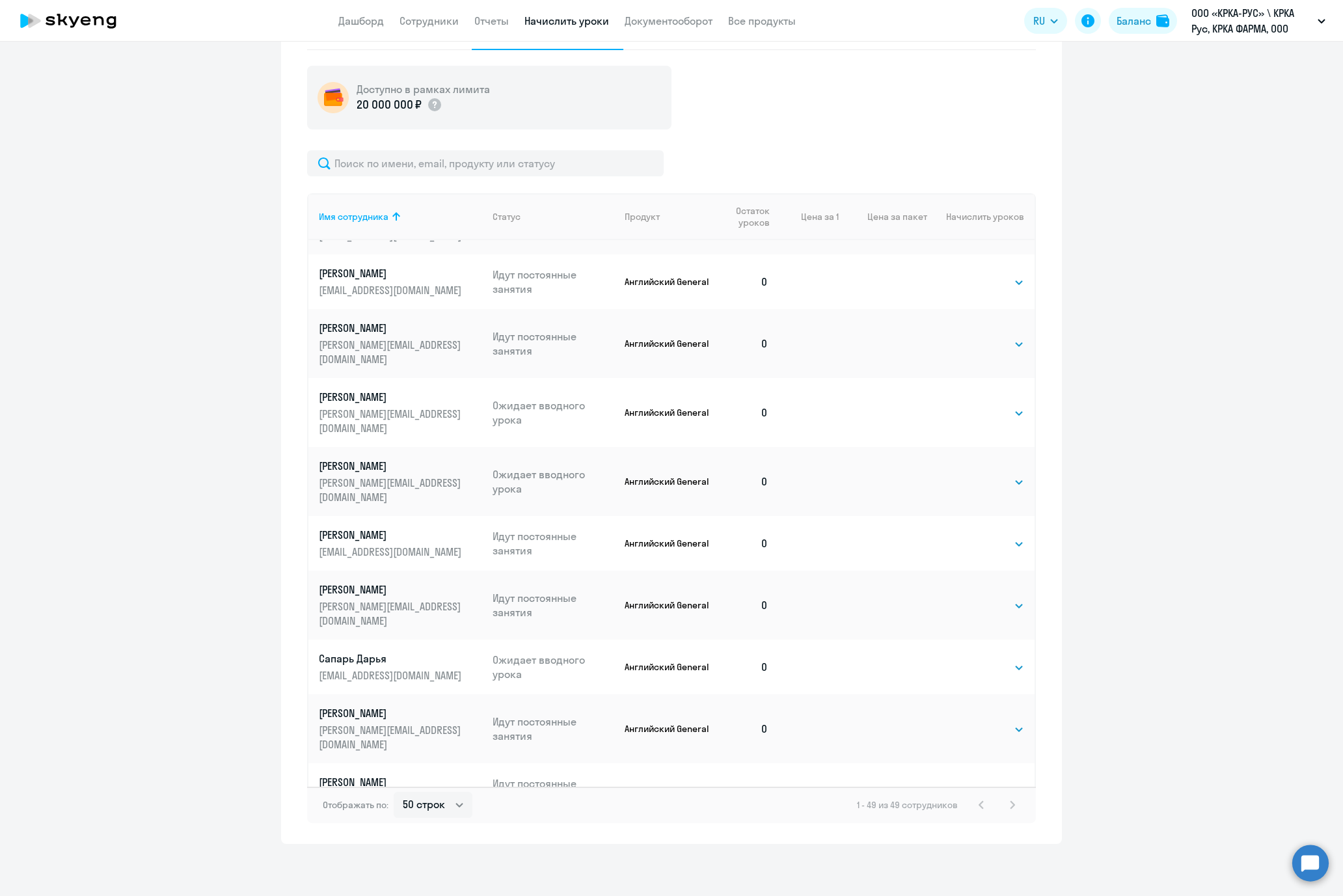
scroll to position [1817, 0]
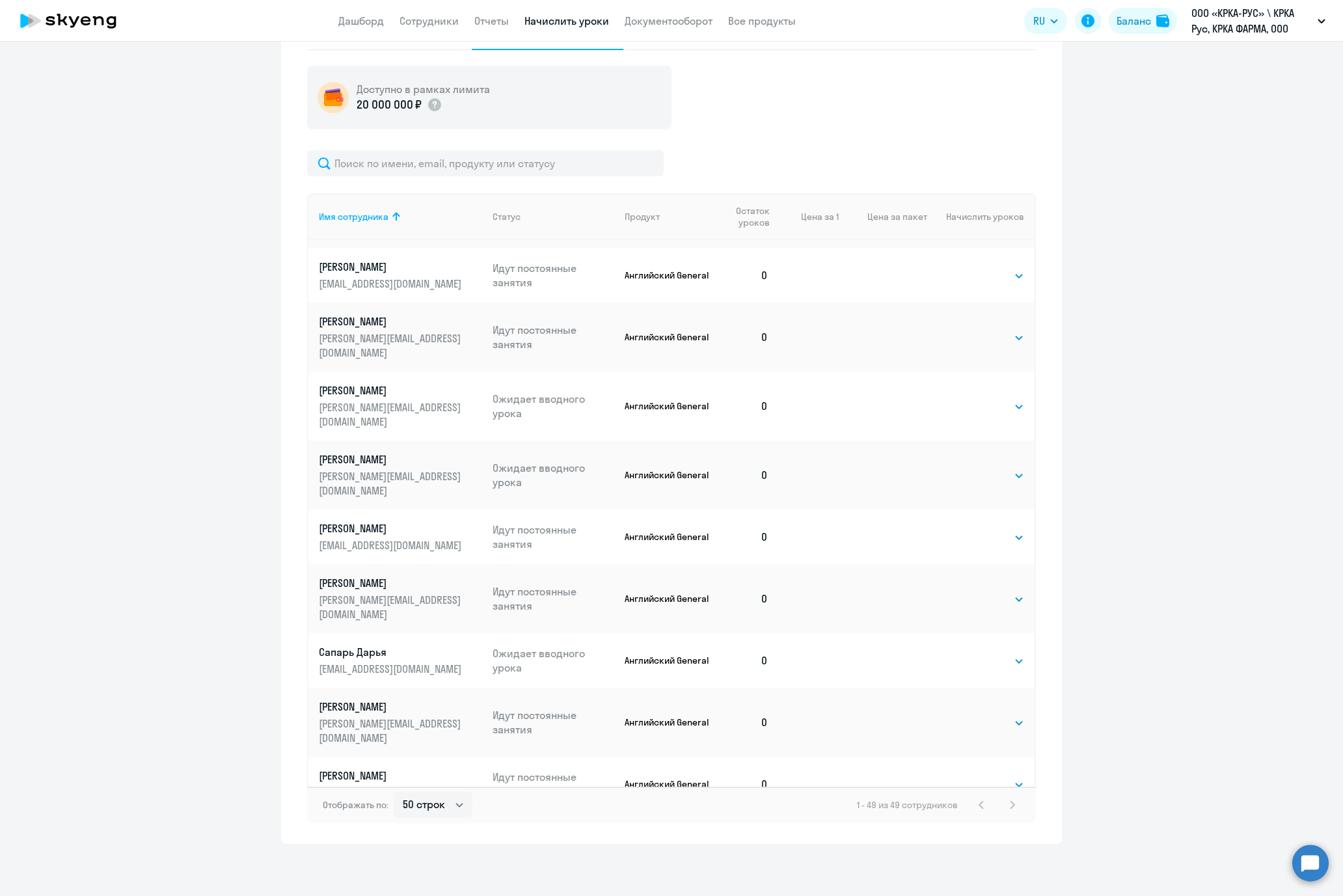
click at [1146, 583] on ng-component "Рекомендуем создать шаблон автоначислений Уроки больше не придётся начислять вр…" at bounding box center [671, 223] width 1343 height 1241
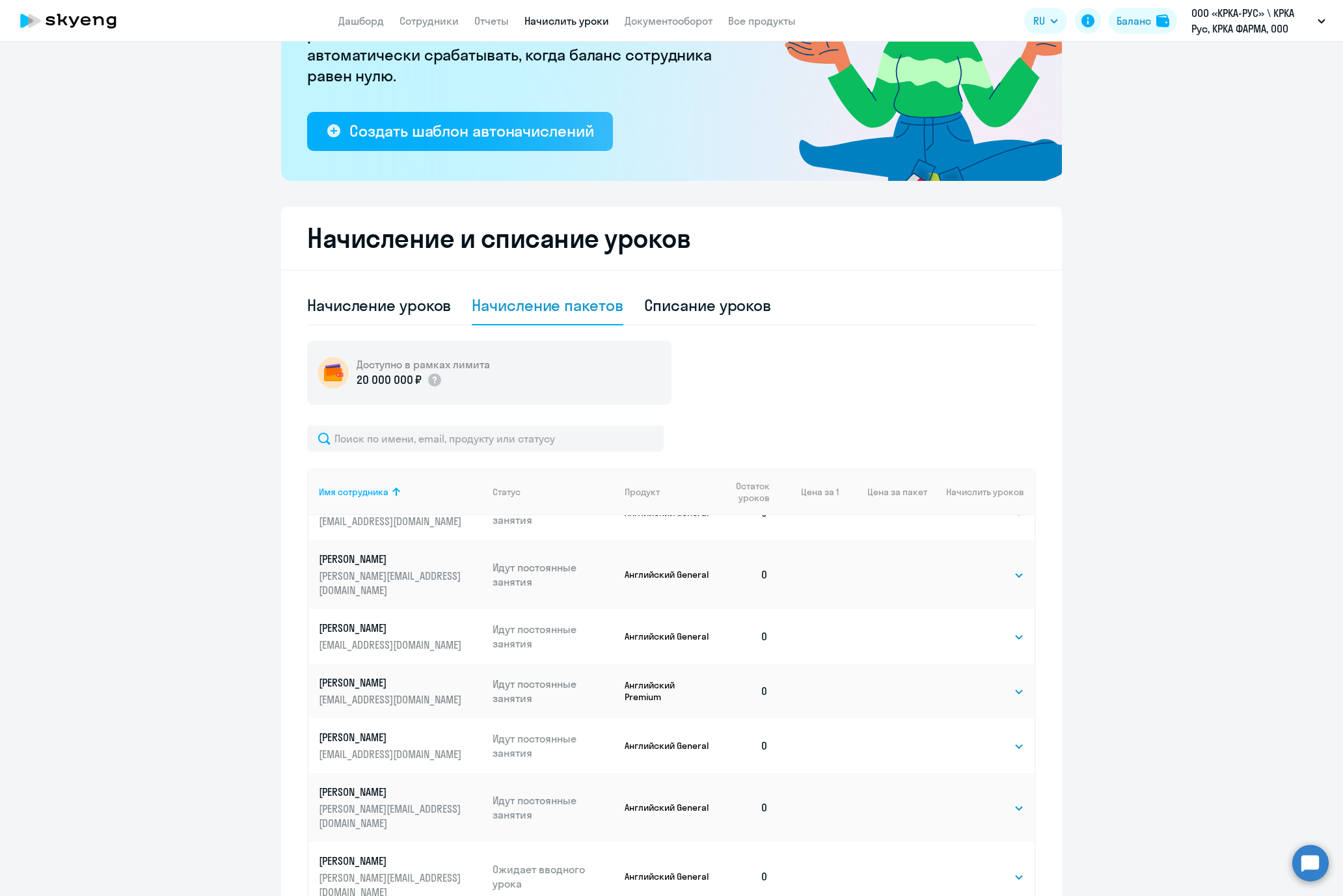
scroll to position [68, 0]
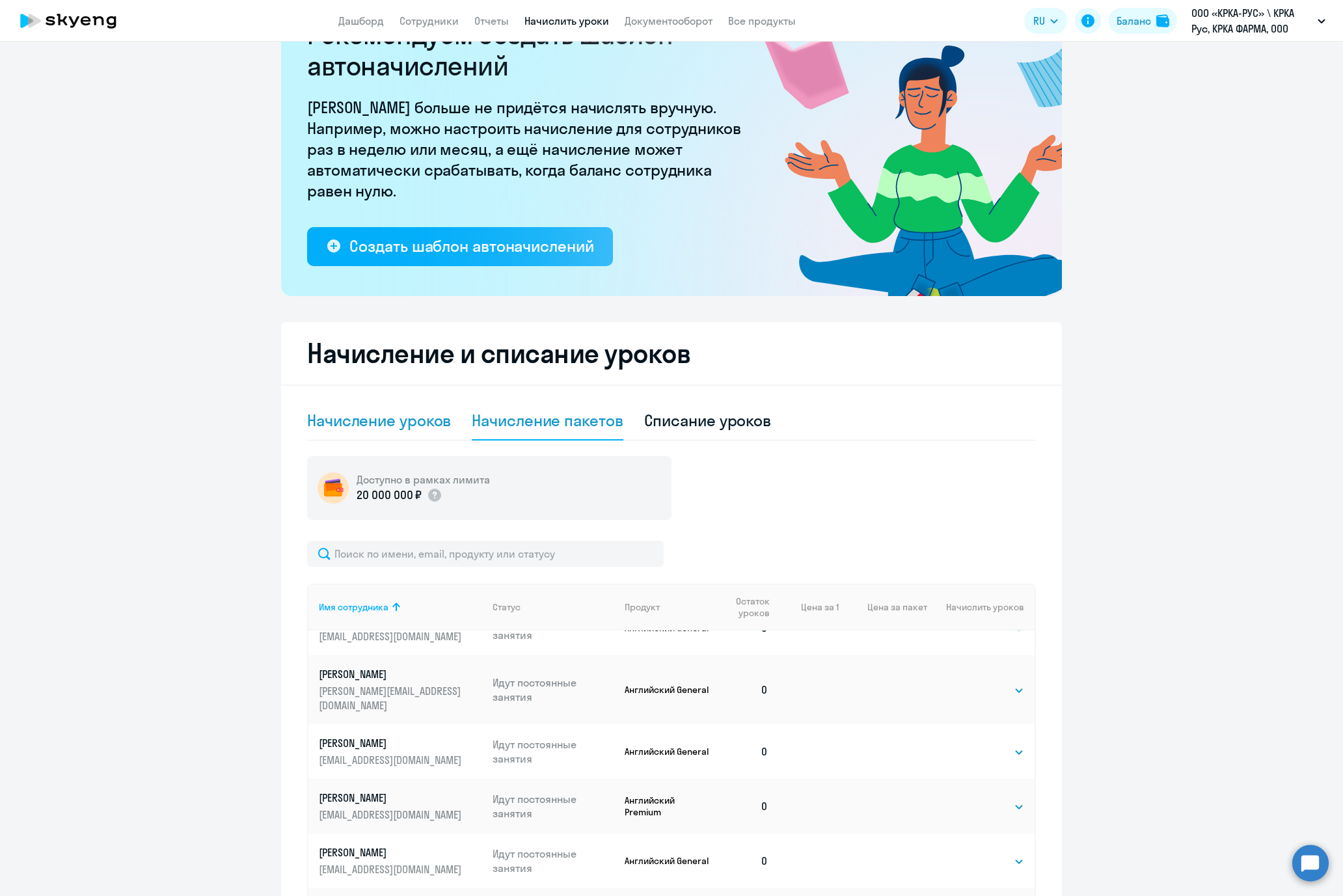
click at [362, 424] on div "Начисление уроков" at bounding box center [379, 420] width 144 height 21
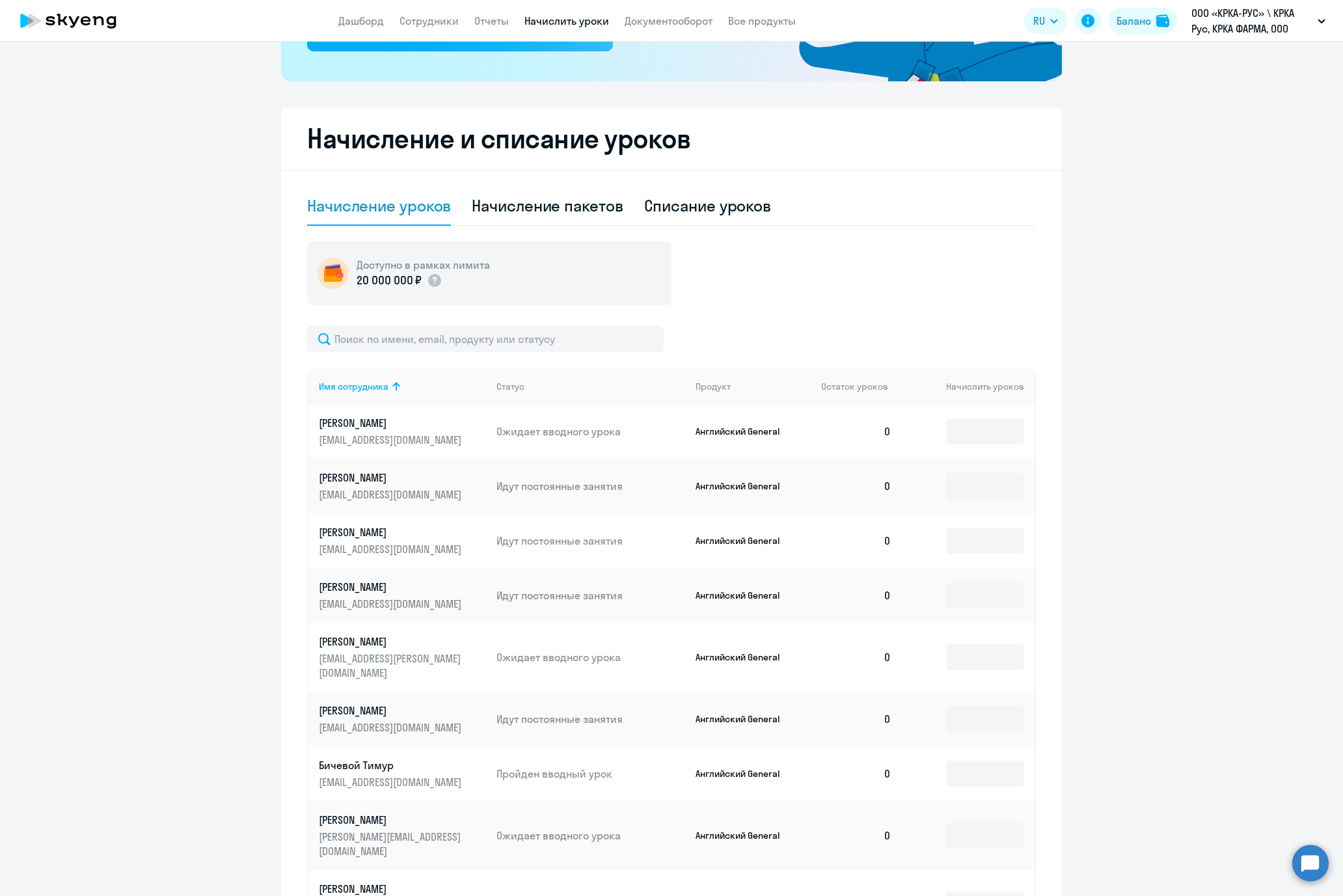
scroll to position [459, 0]
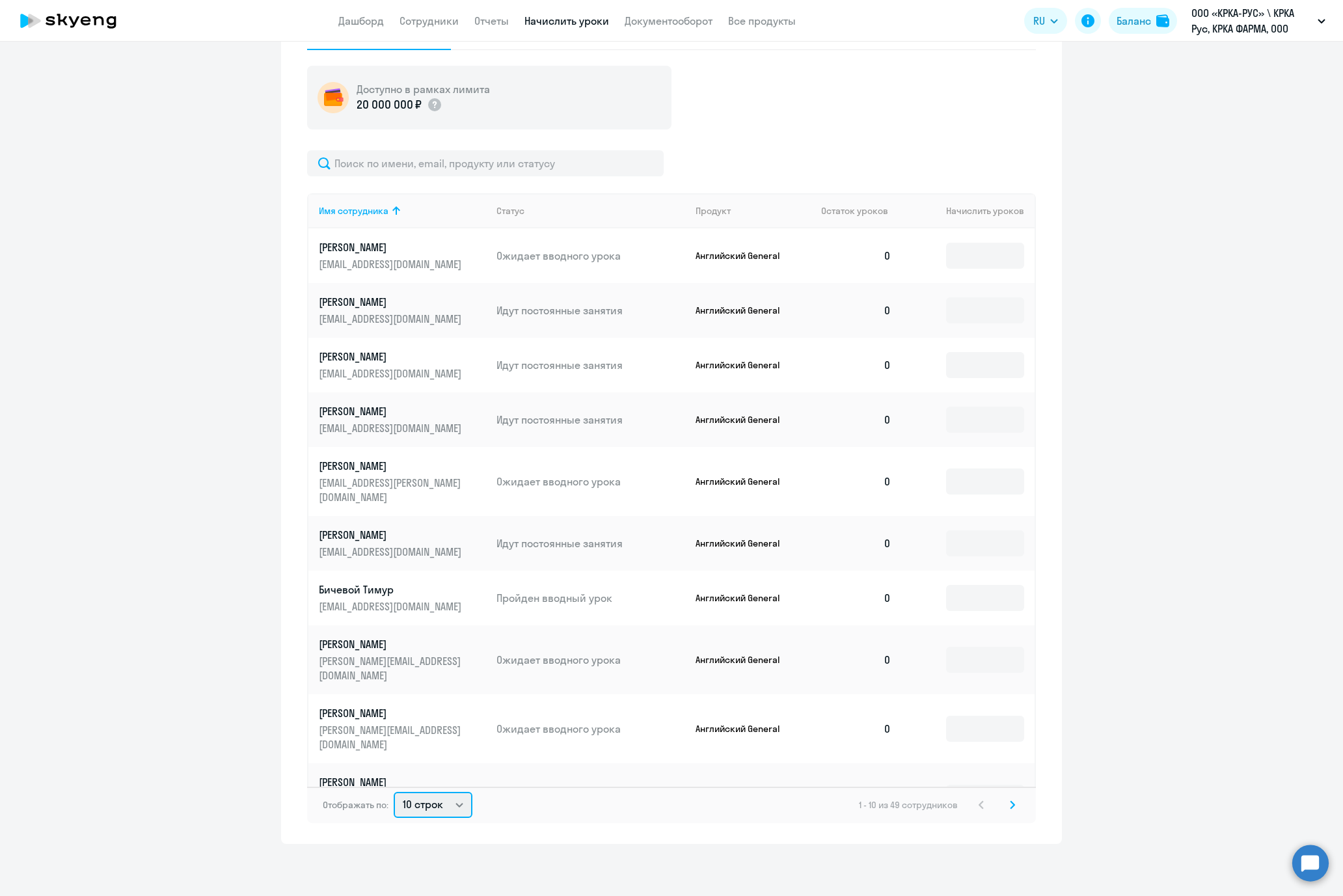
click at [453, 796] on select "10 строк 30 строк 50 строк" at bounding box center [433, 804] width 79 height 26
select select "50"
click at [394, 791] on select "10 строк 30 строк 50 строк" at bounding box center [433, 804] width 79 height 26
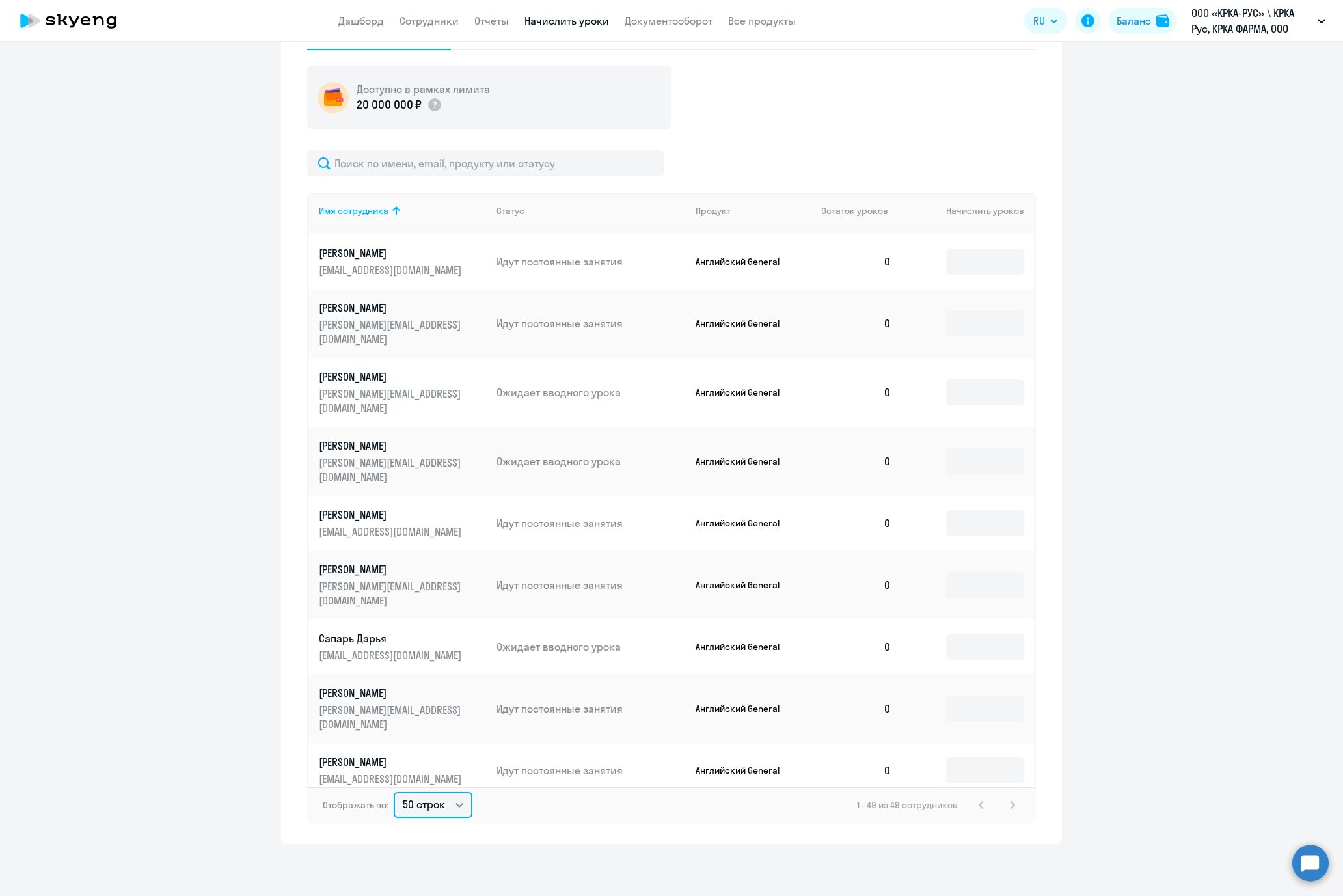
scroll to position [1848, 0]
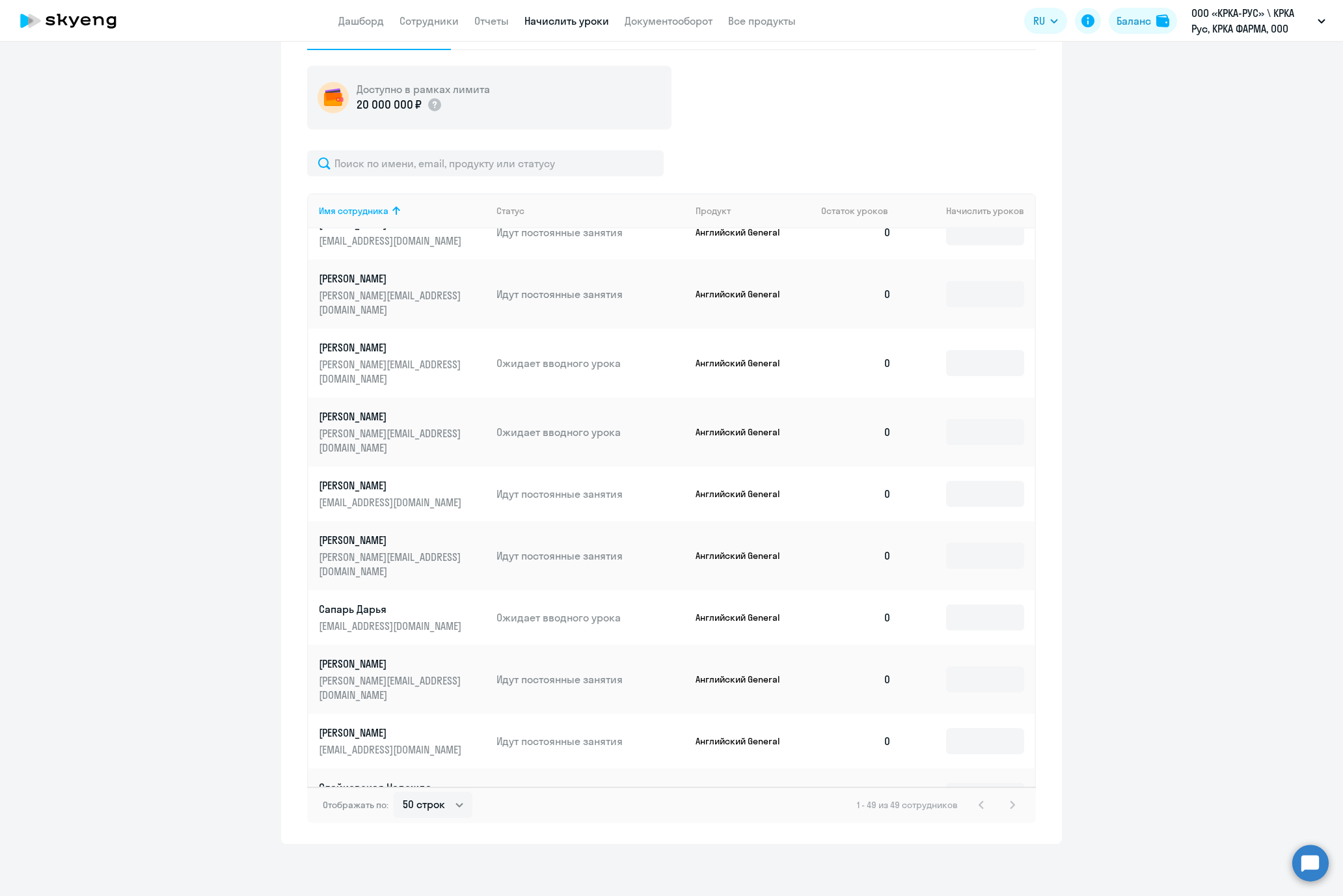
click at [948, 796] on input at bounding box center [985, 912] width 78 height 26
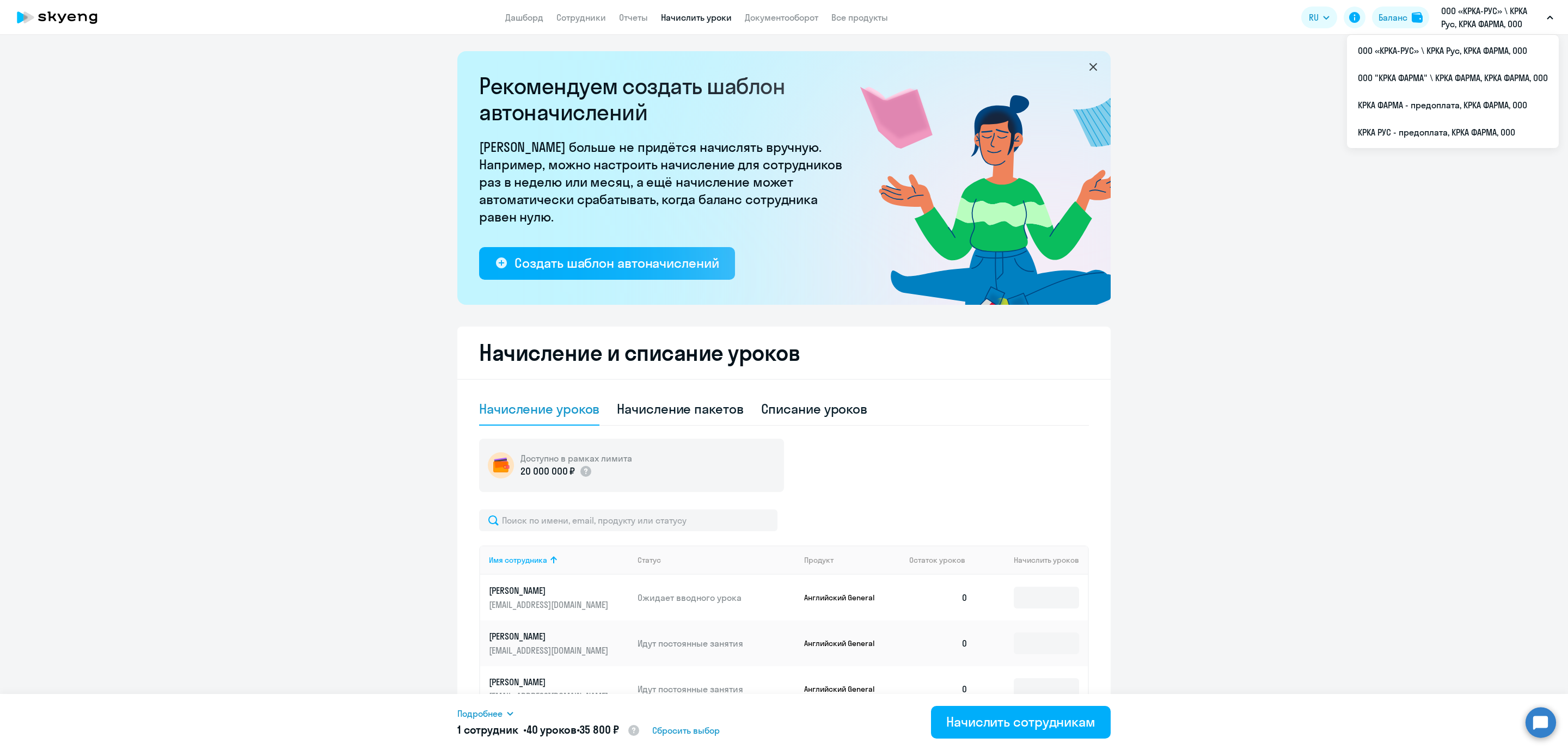
scroll to position [82, 0]
type input "40"
click at [1014, 650] on input at bounding box center [1046, 654] width 65 height 22
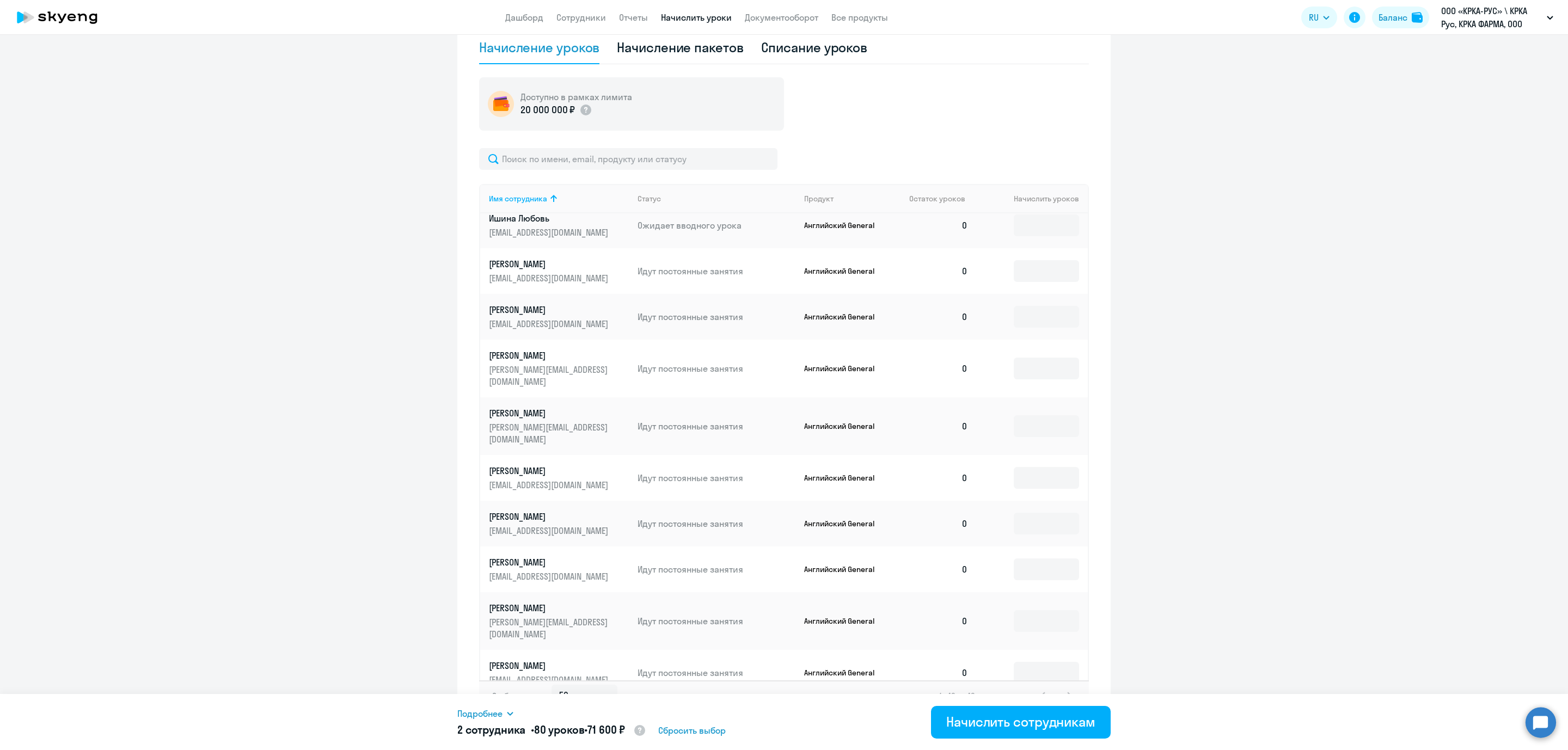
scroll to position [1004, 0]
type input "40"
click at [1014, 554] on input at bounding box center [1046, 565] width 65 height 22
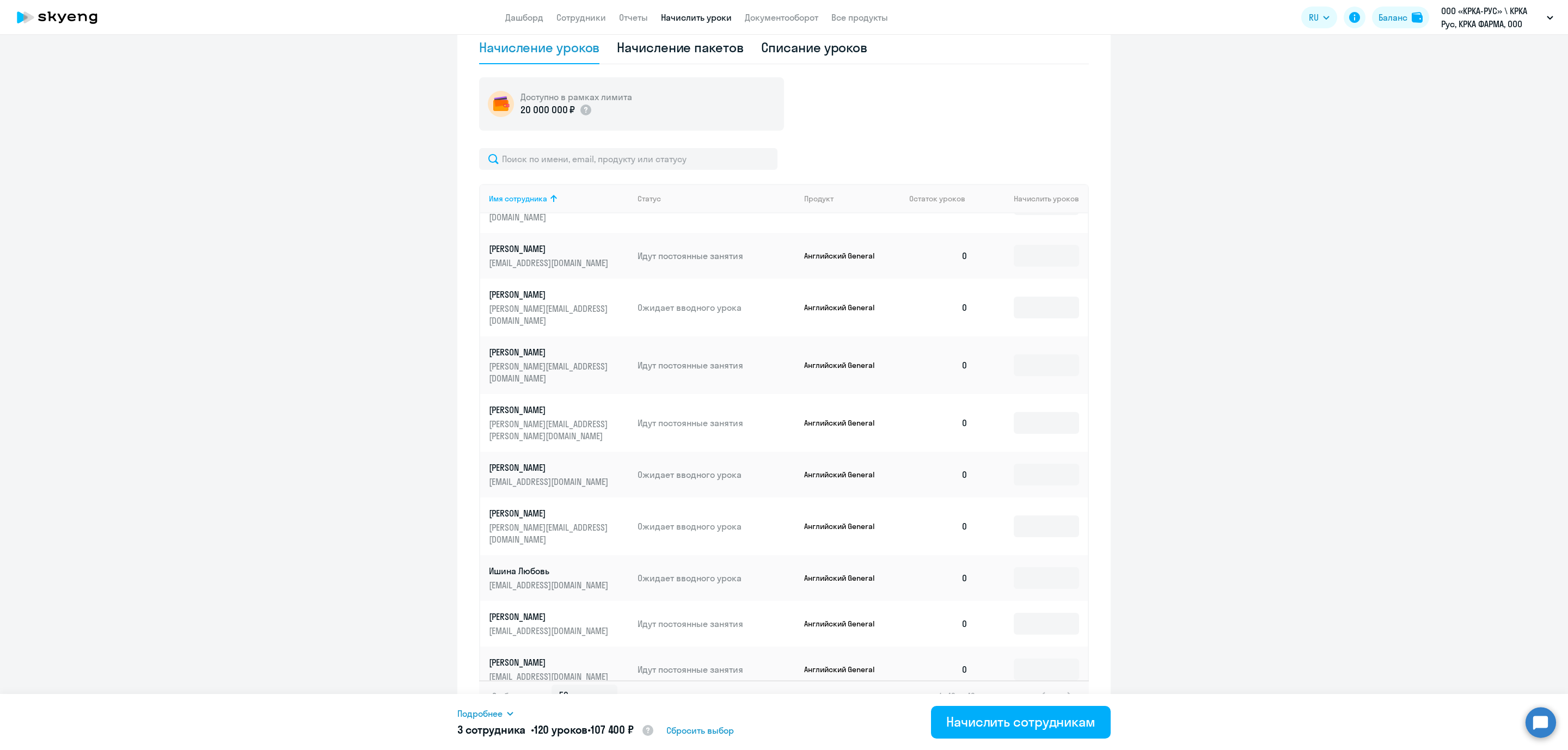
scroll to position [540, 0]
type input "40"
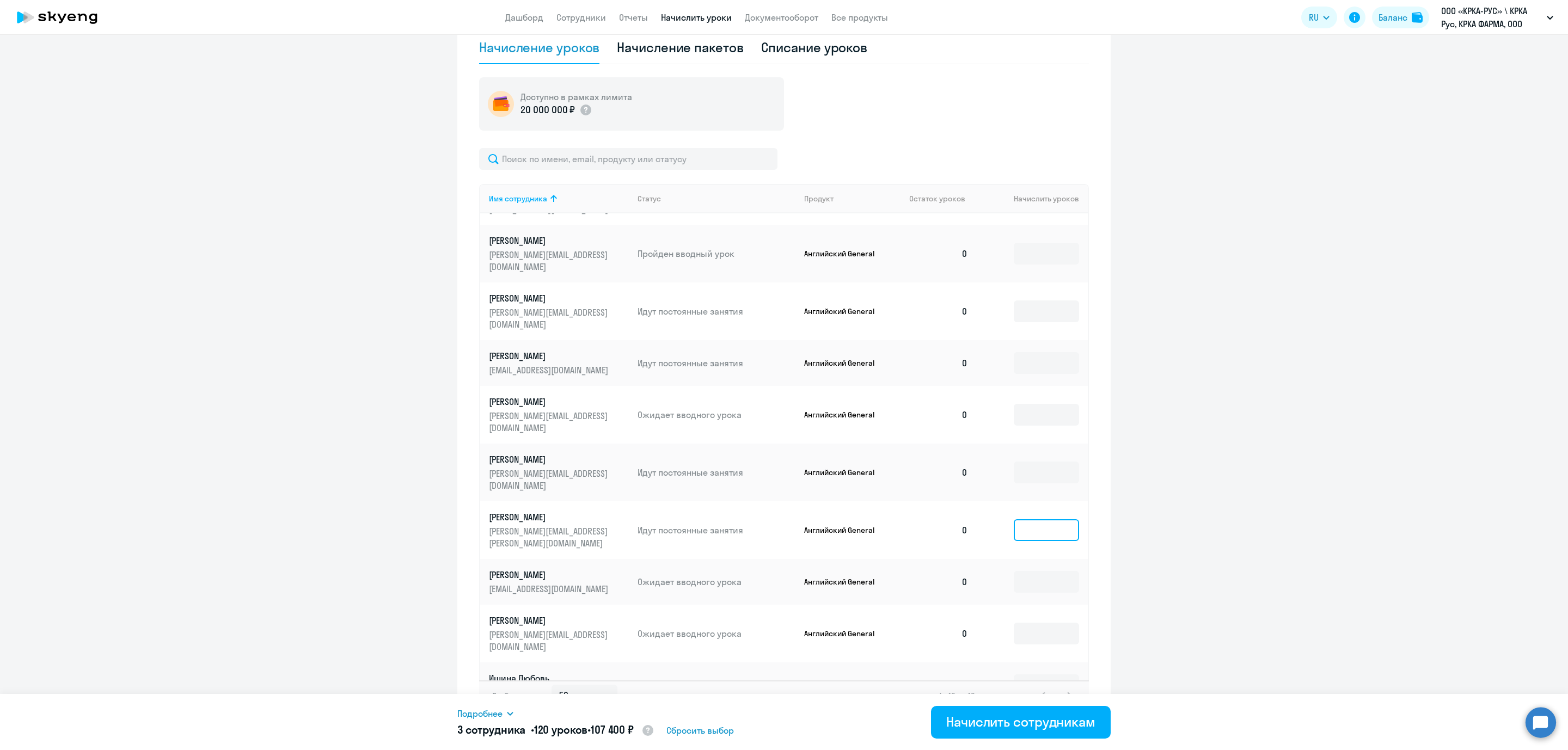
click at [1014, 519] on input at bounding box center [1046, 530] width 65 height 22
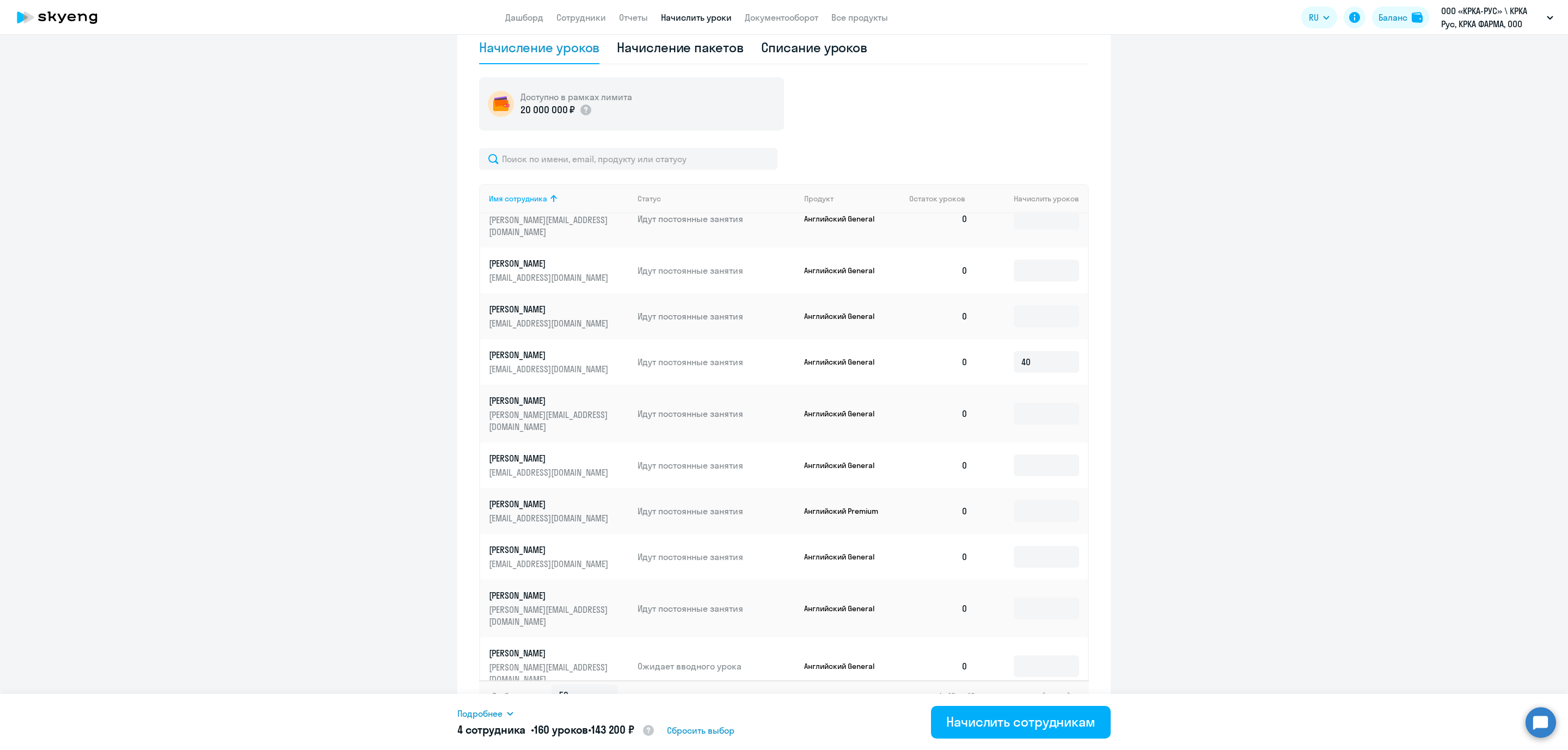
scroll to position [1240, 0]
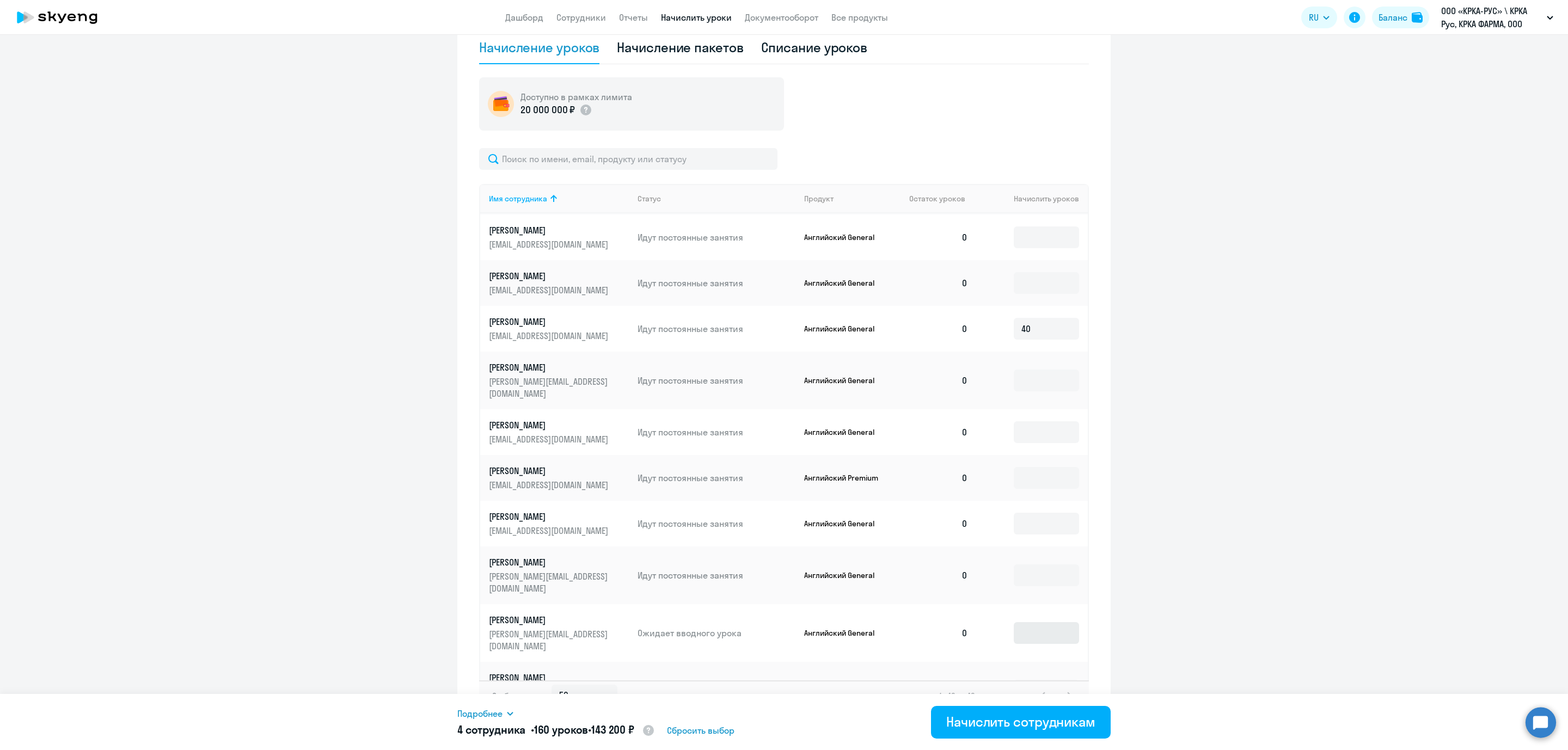
type input "40"
click at [1014, 622] on input at bounding box center [1046, 633] width 65 height 22
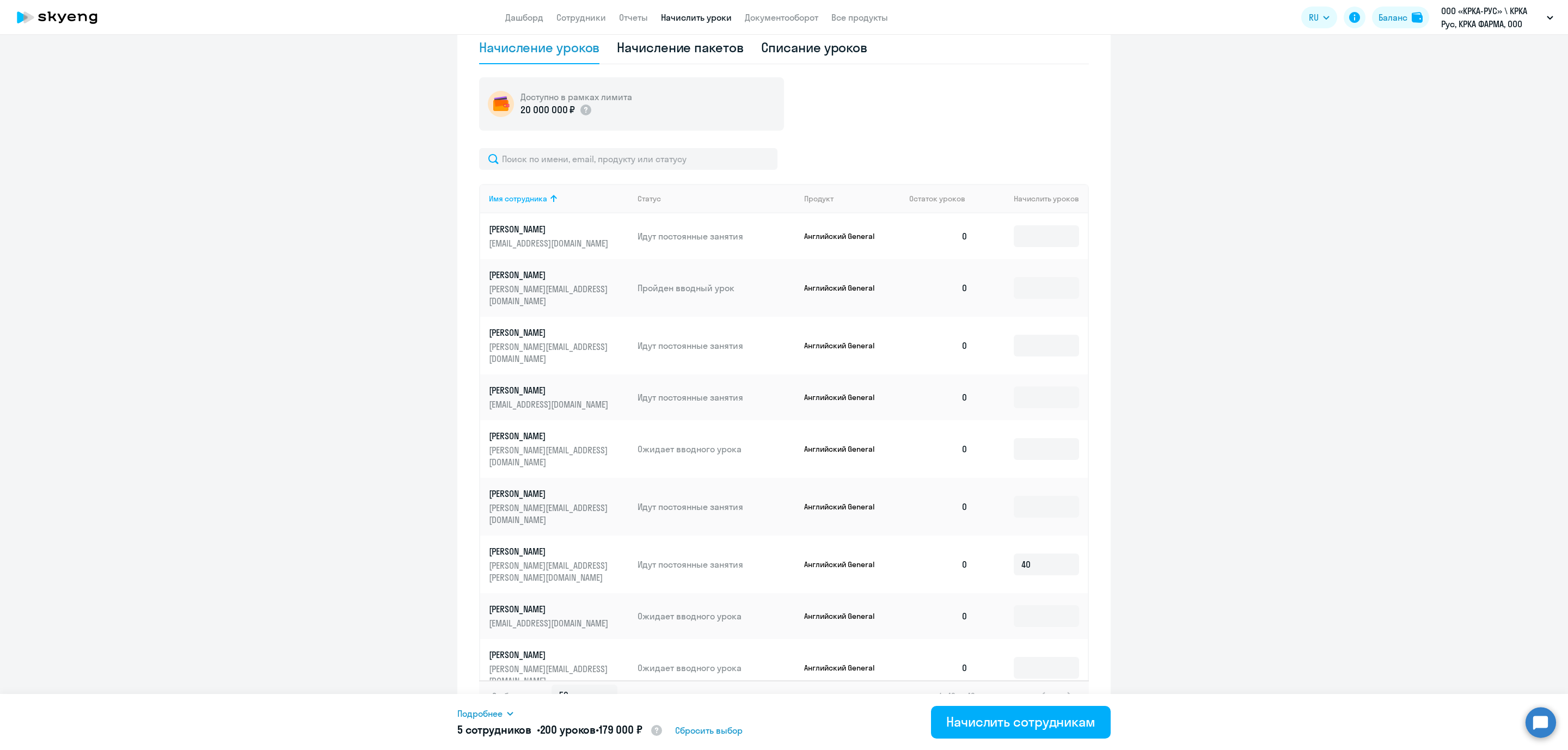
scroll to position [424, 0]
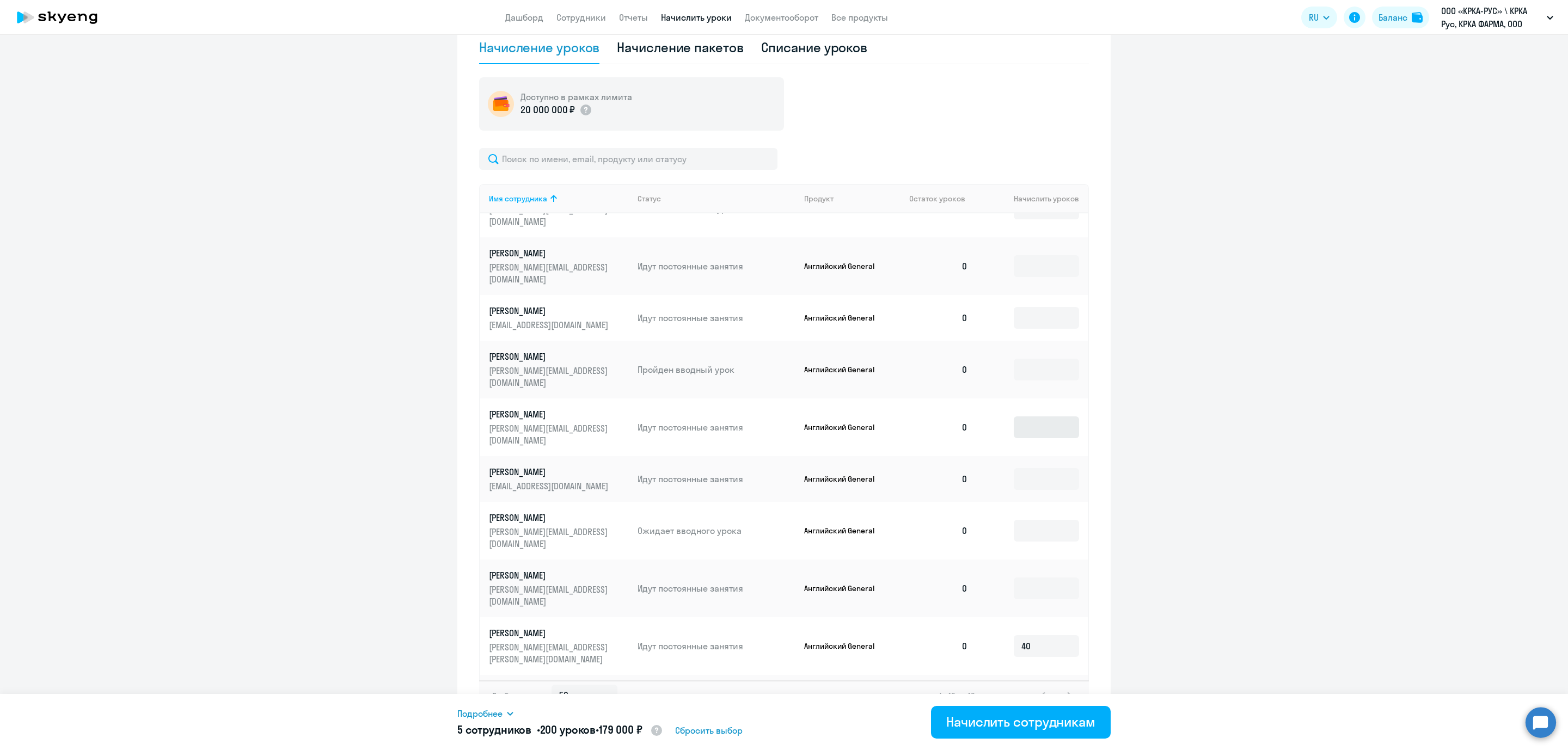
type input "40"
click at [1018, 417] on input at bounding box center [1046, 427] width 65 height 22
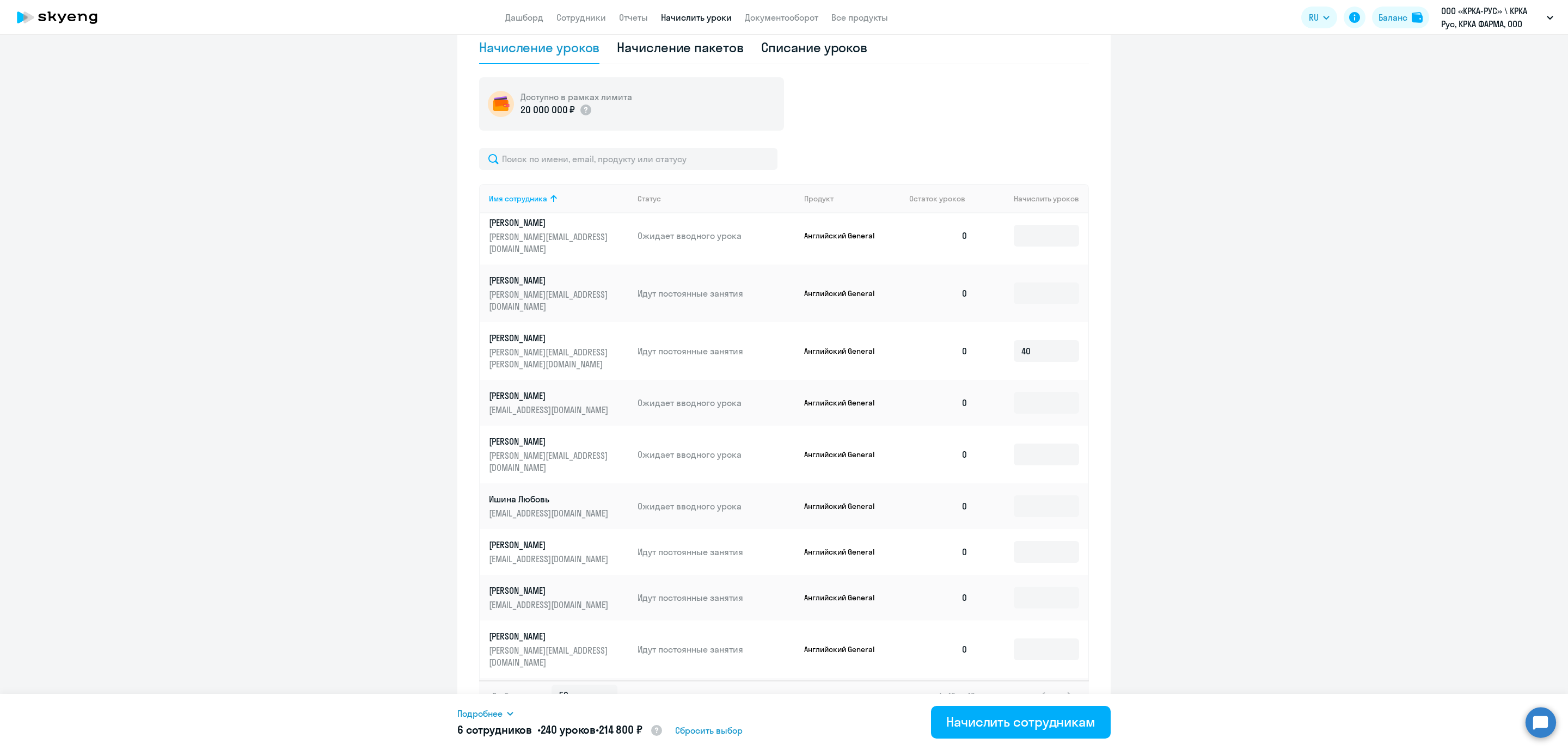
scroll to position [761, 0]
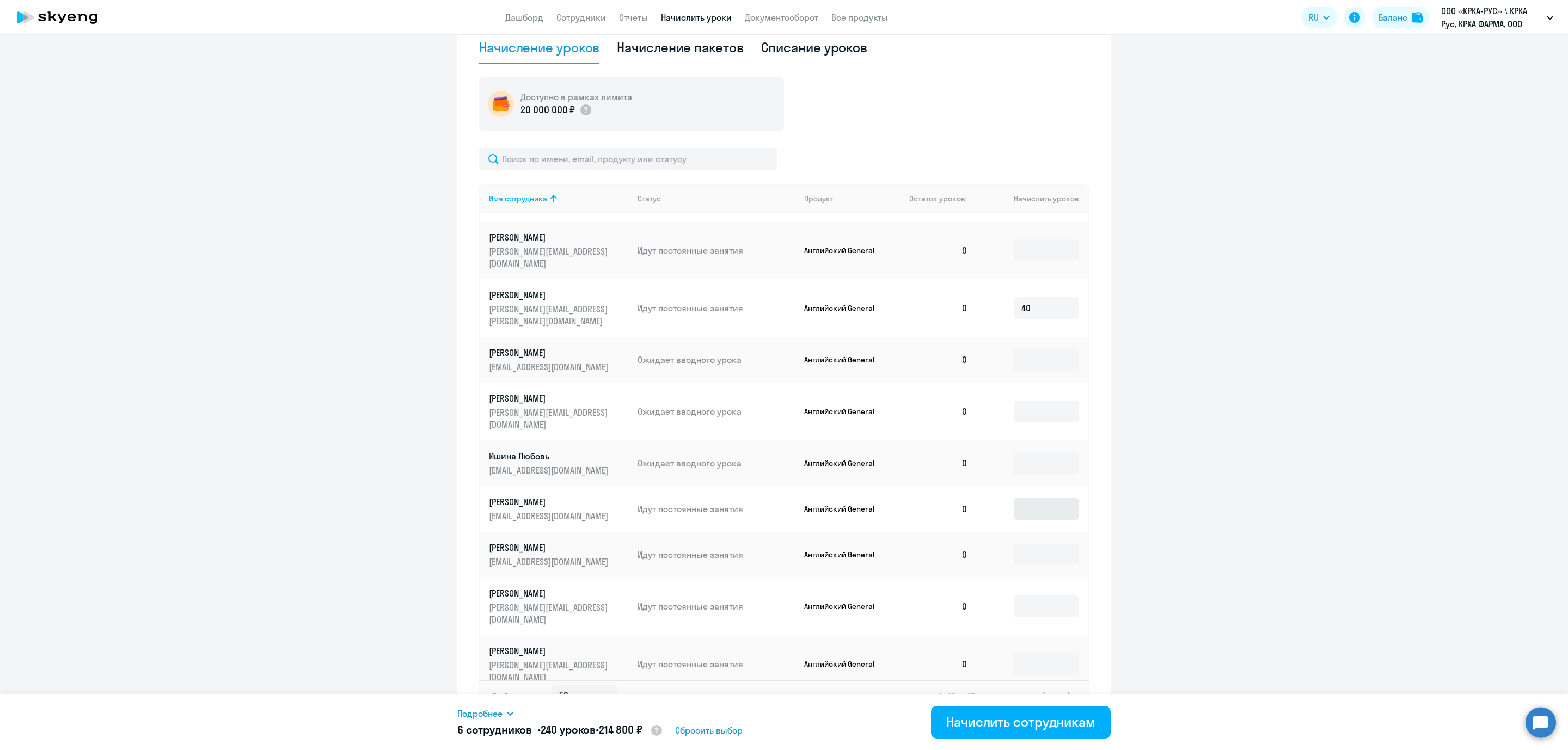
type input "40"
click at [1014, 498] on input at bounding box center [1046, 509] width 65 height 22
type input "40"
drag, startPoint x: 1081, startPoint y: 418, endPoint x: 1085, endPoint y: 512, distance: 94.1
click at [1085, 512] on div "Начисление и списание уроков Начисление уроков Начисление пакетов Списание урок…" at bounding box center [784, 346] width 653 height 763
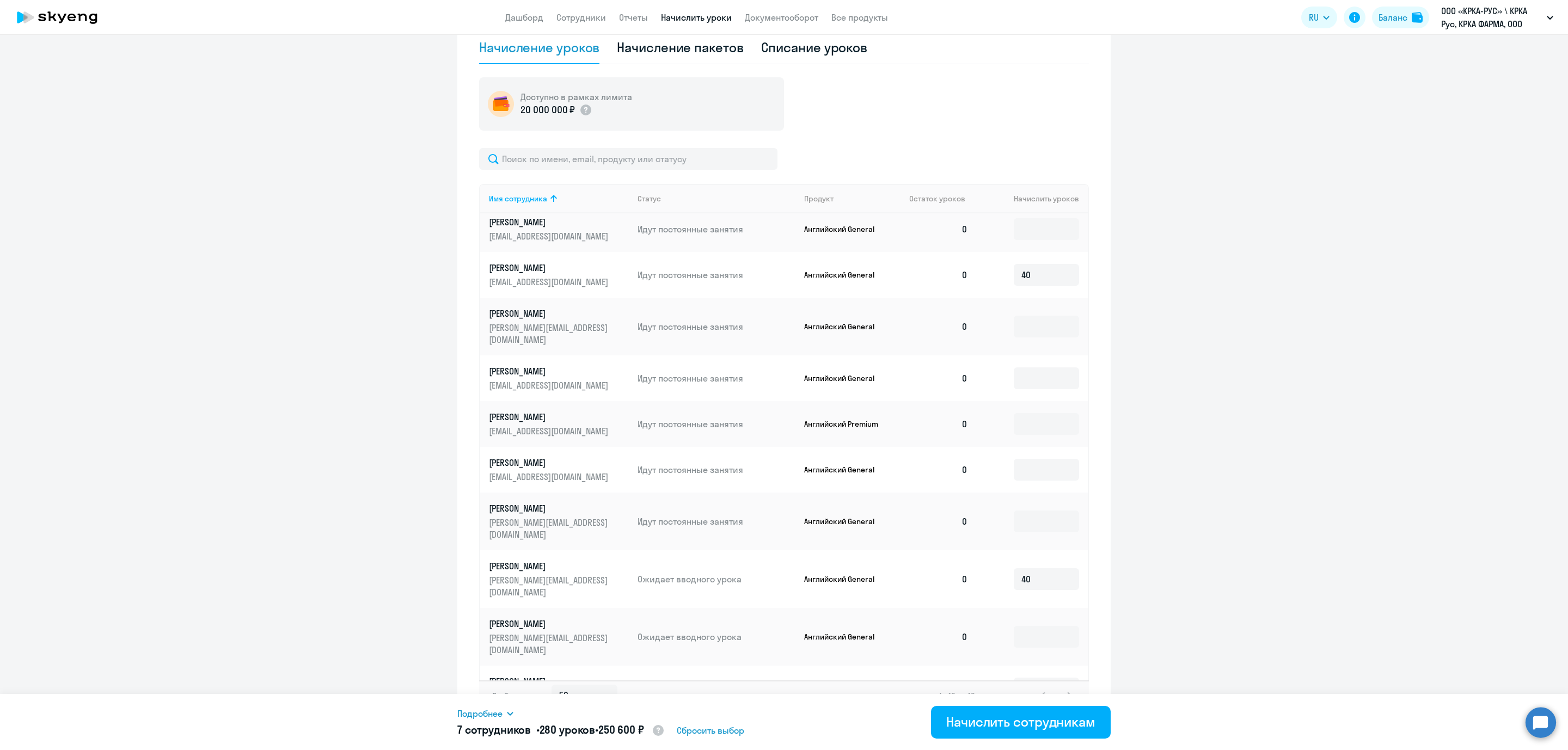
scroll to position [1302, 0]
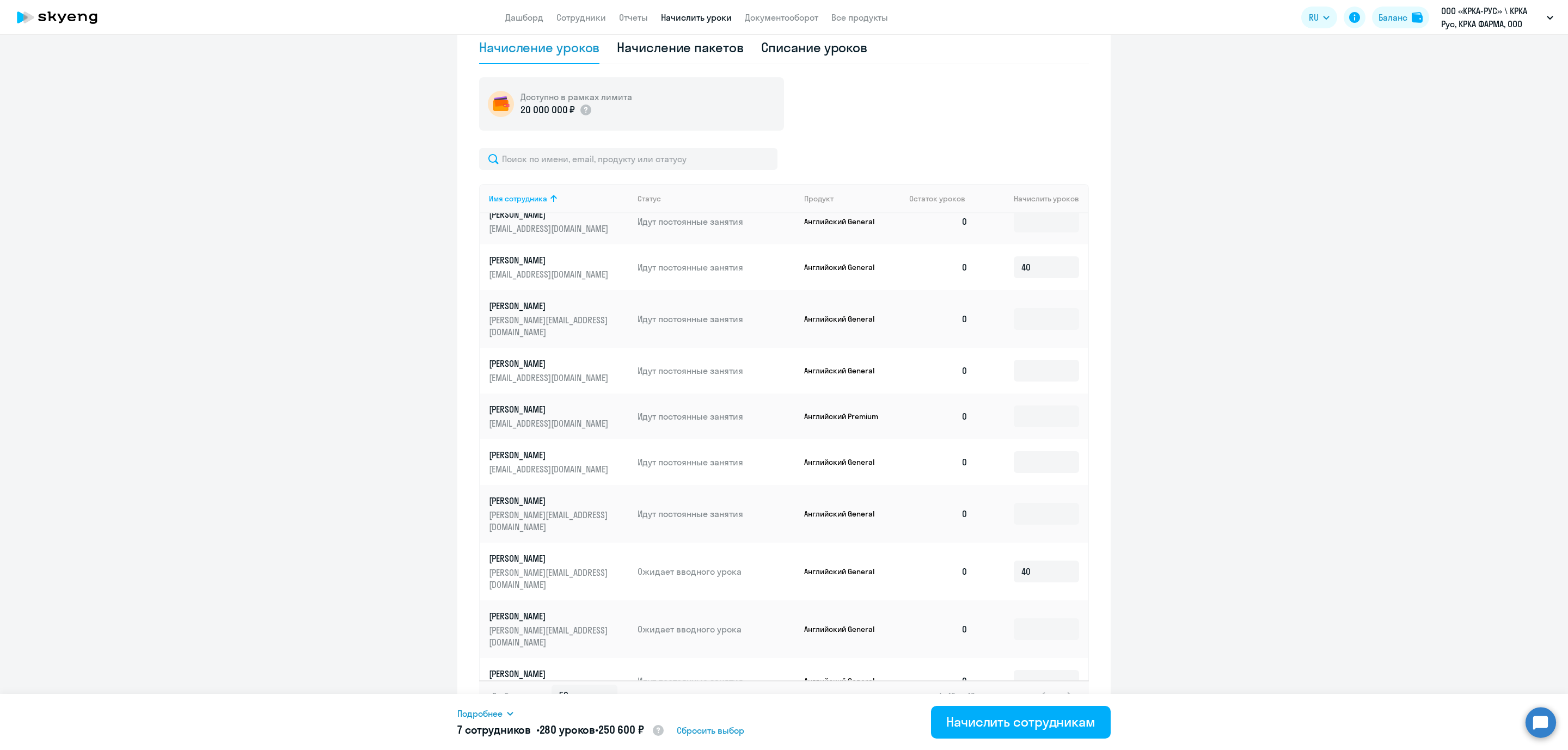
click at [1014, 666] on input at bounding box center [1046, 733] width 65 height 22
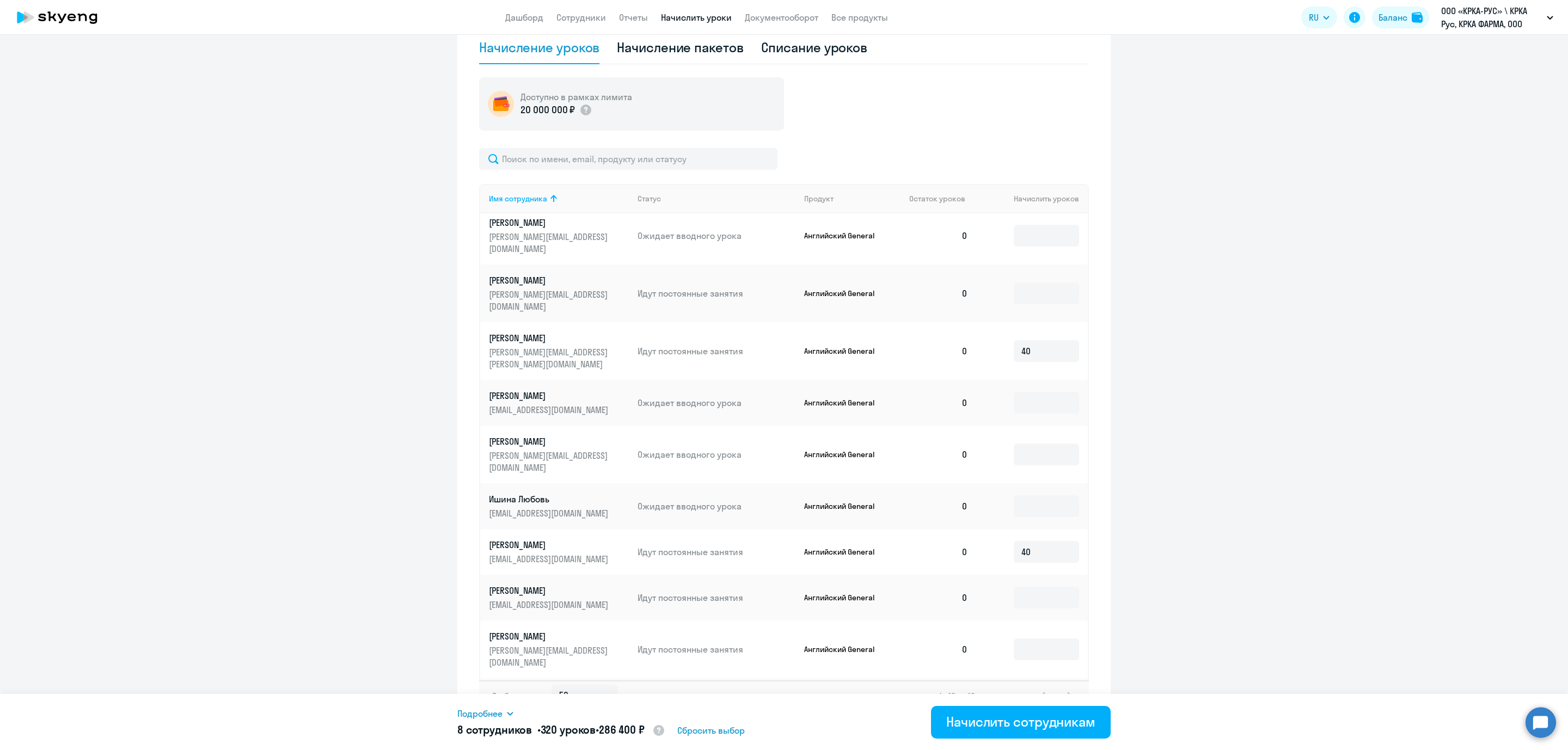
scroll to position [699, 0]
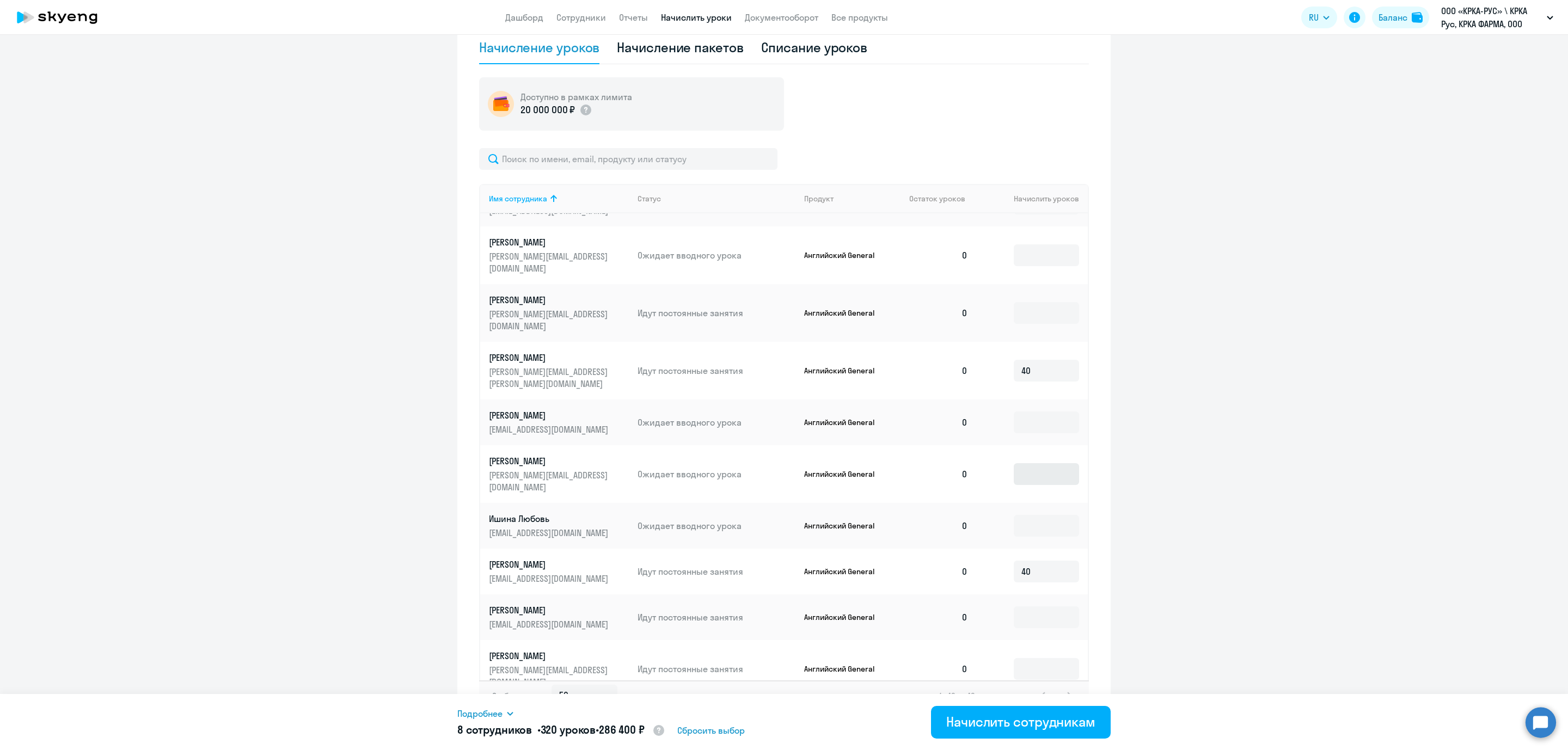
type input "40"
click at [1032, 463] on input at bounding box center [1046, 474] width 65 height 22
type input "40"
click at [1039, 606] on input at bounding box center [1046, 617] width 65 height 22
type input "40"
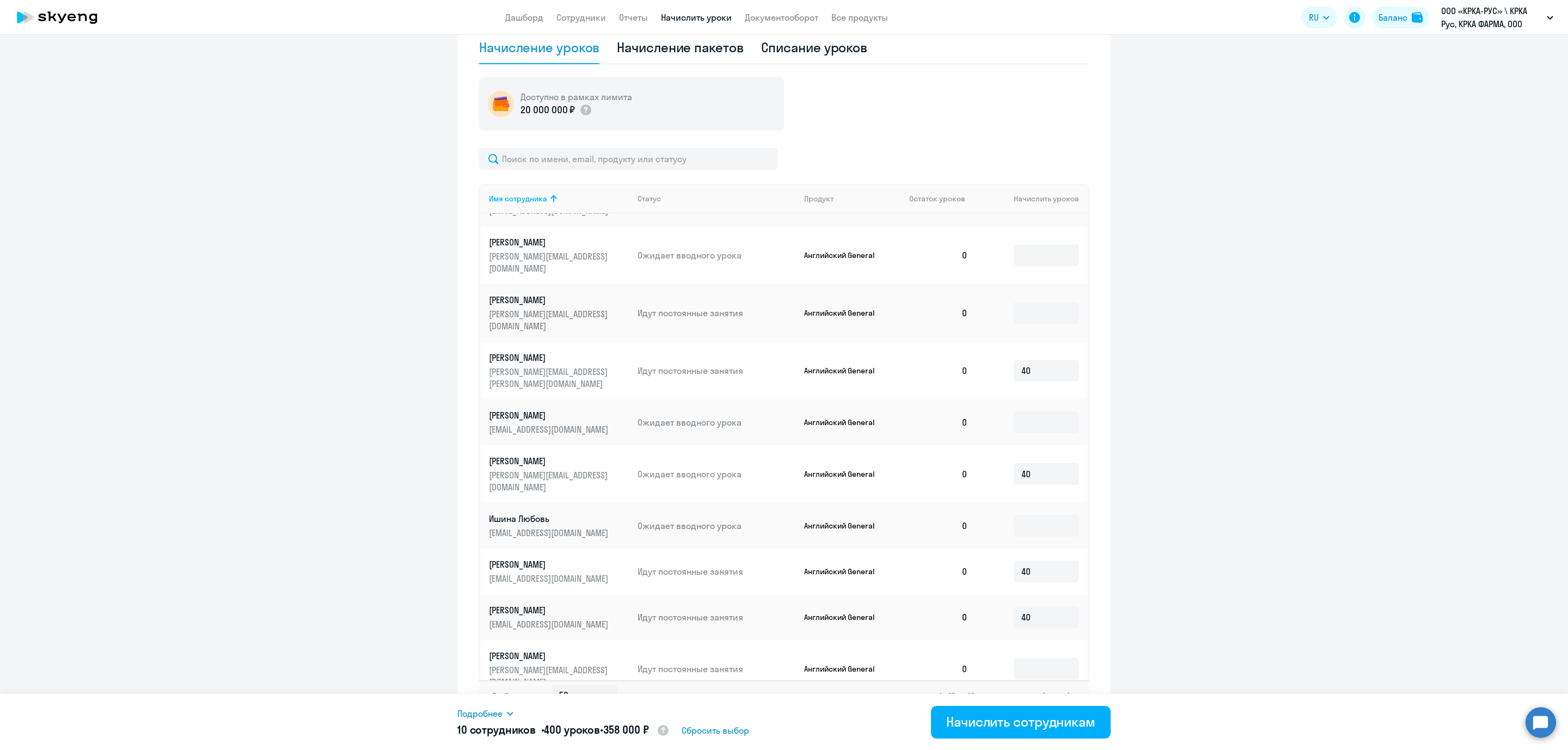
click at [1014, 666] on input at bounding box center [1046, 727] width 65 height 22
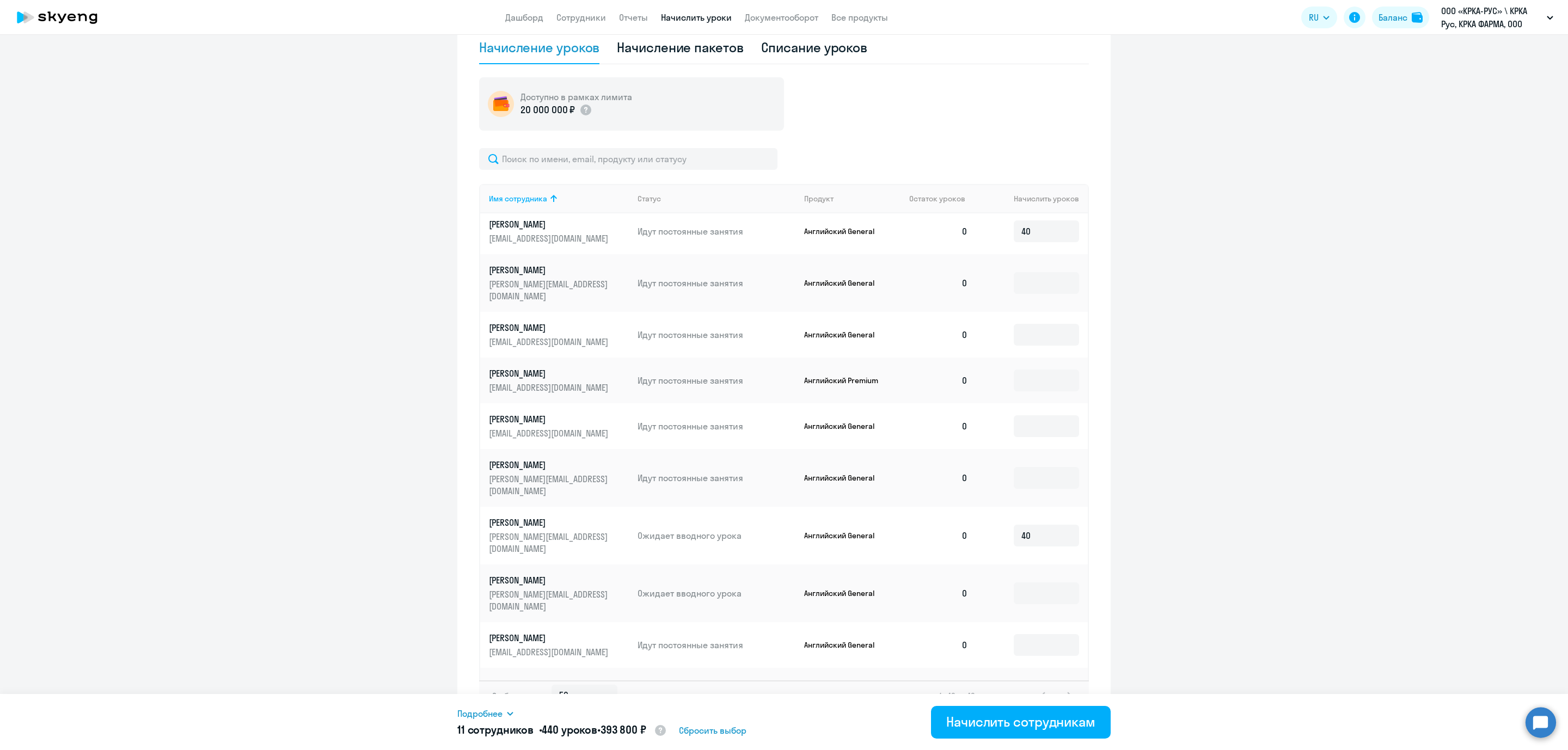
scroll to position [1341, 0]
type input "40"
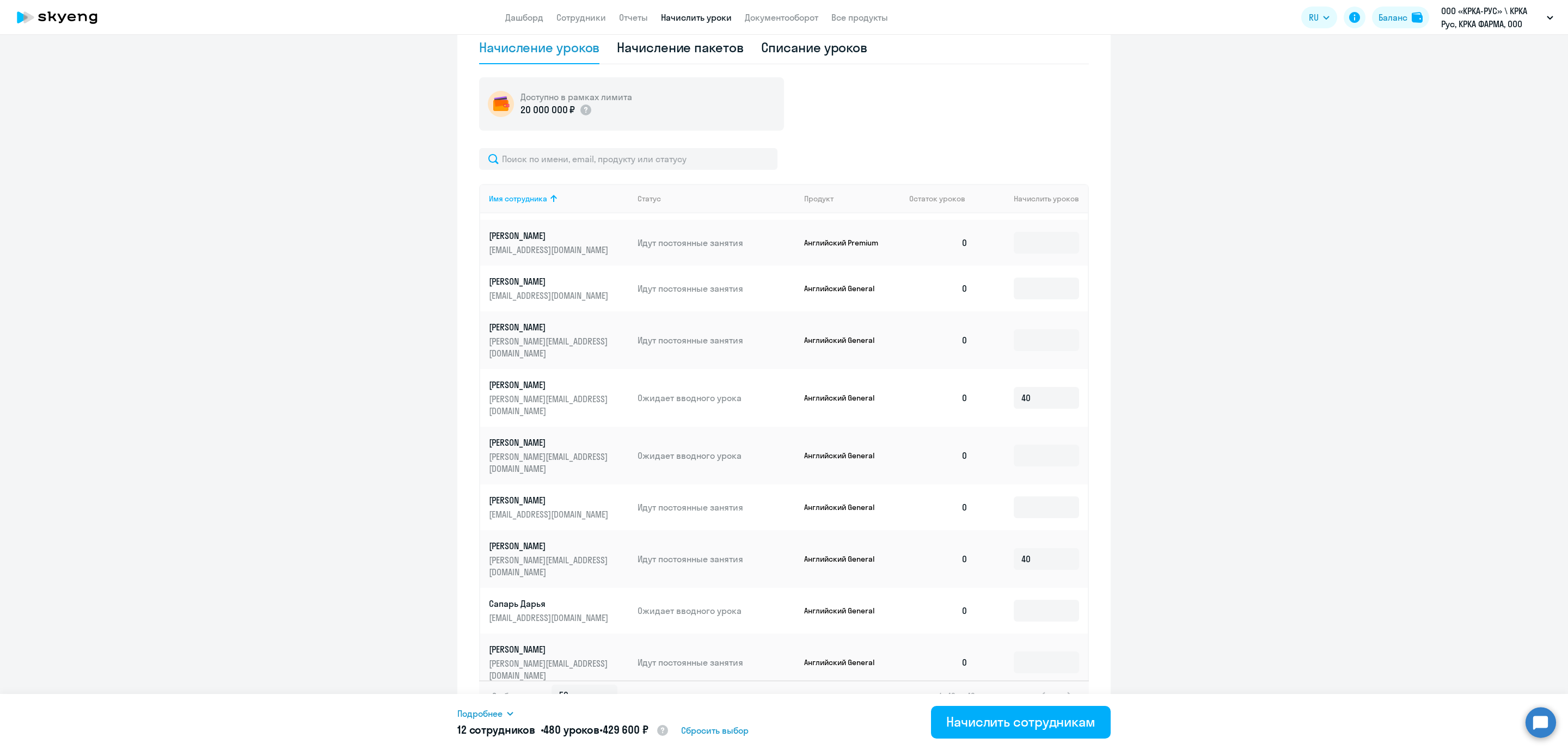
scroll to position [1488, 0]
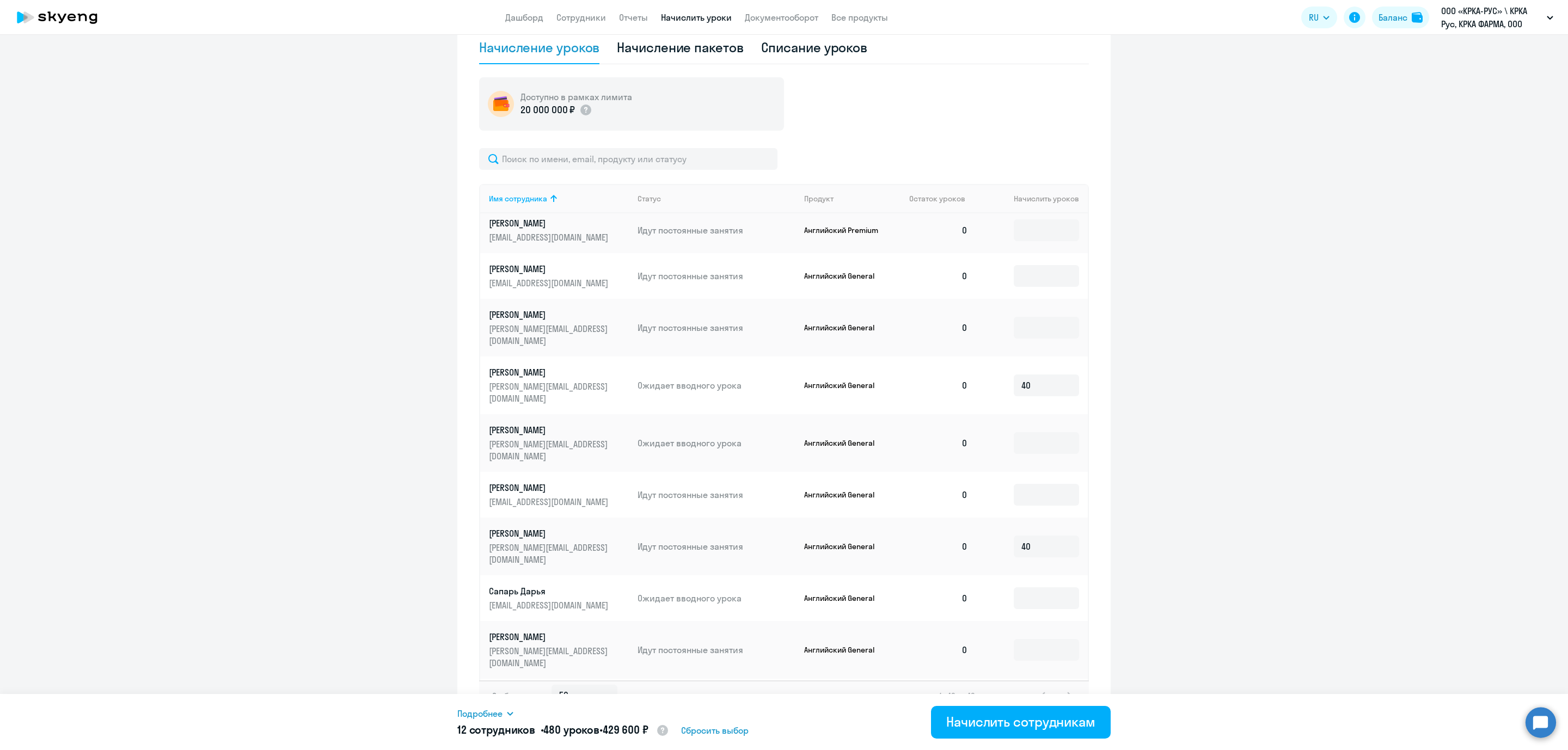
type input "40"
click at [1042, 666] on input at bounding box center [1046, 747] width 65 height 22
type input "40"
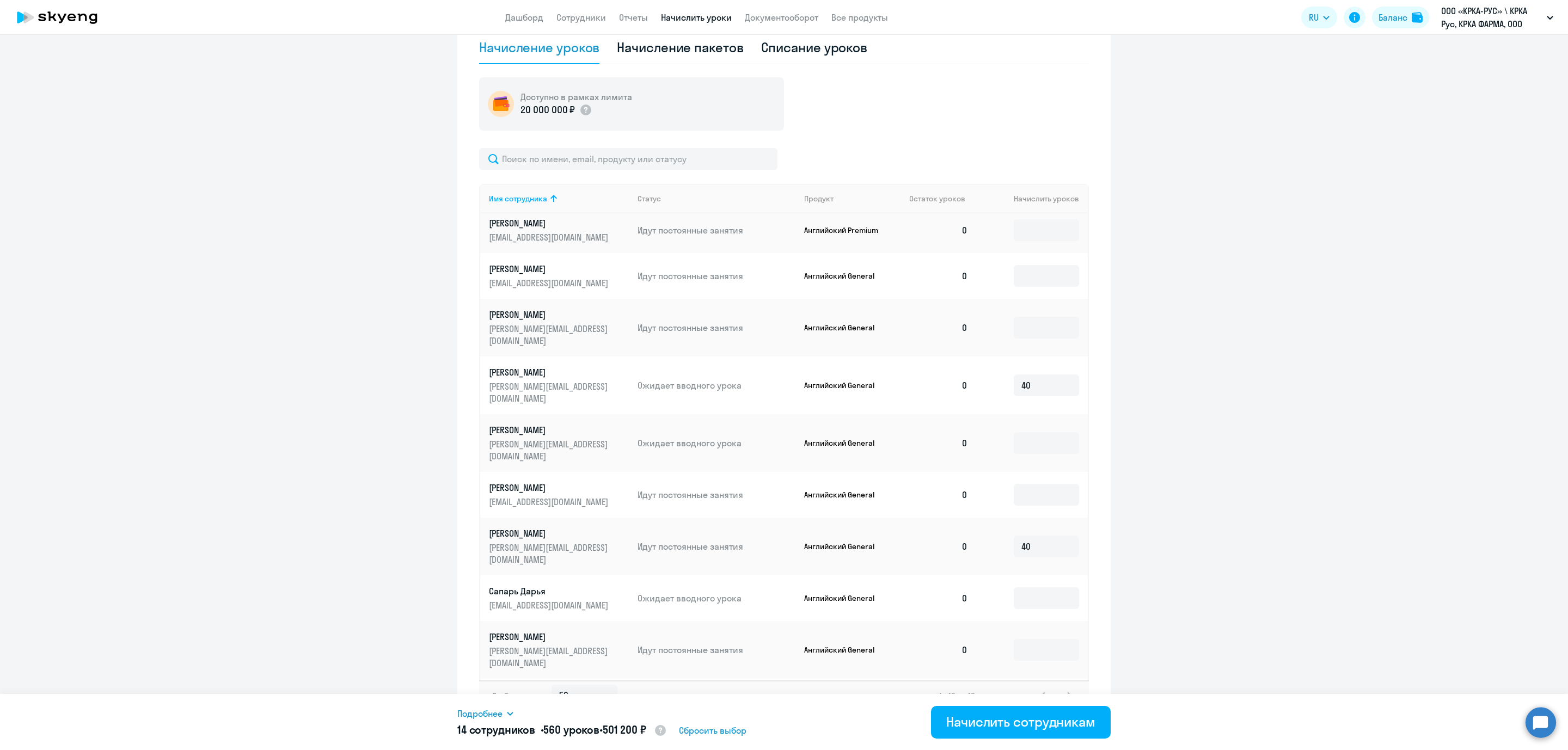
drag, startPoint x: 1081, startPoint y: 572, endPoint x: 1074, endPoint y: 554, distance: 19.3
click at [1074, 554] on div "Имя сотрудника Статус Продукт Остаток уроков Начислить уроков Алешина Мария mis…" at bounding box center [784, 432] width 610 height 496
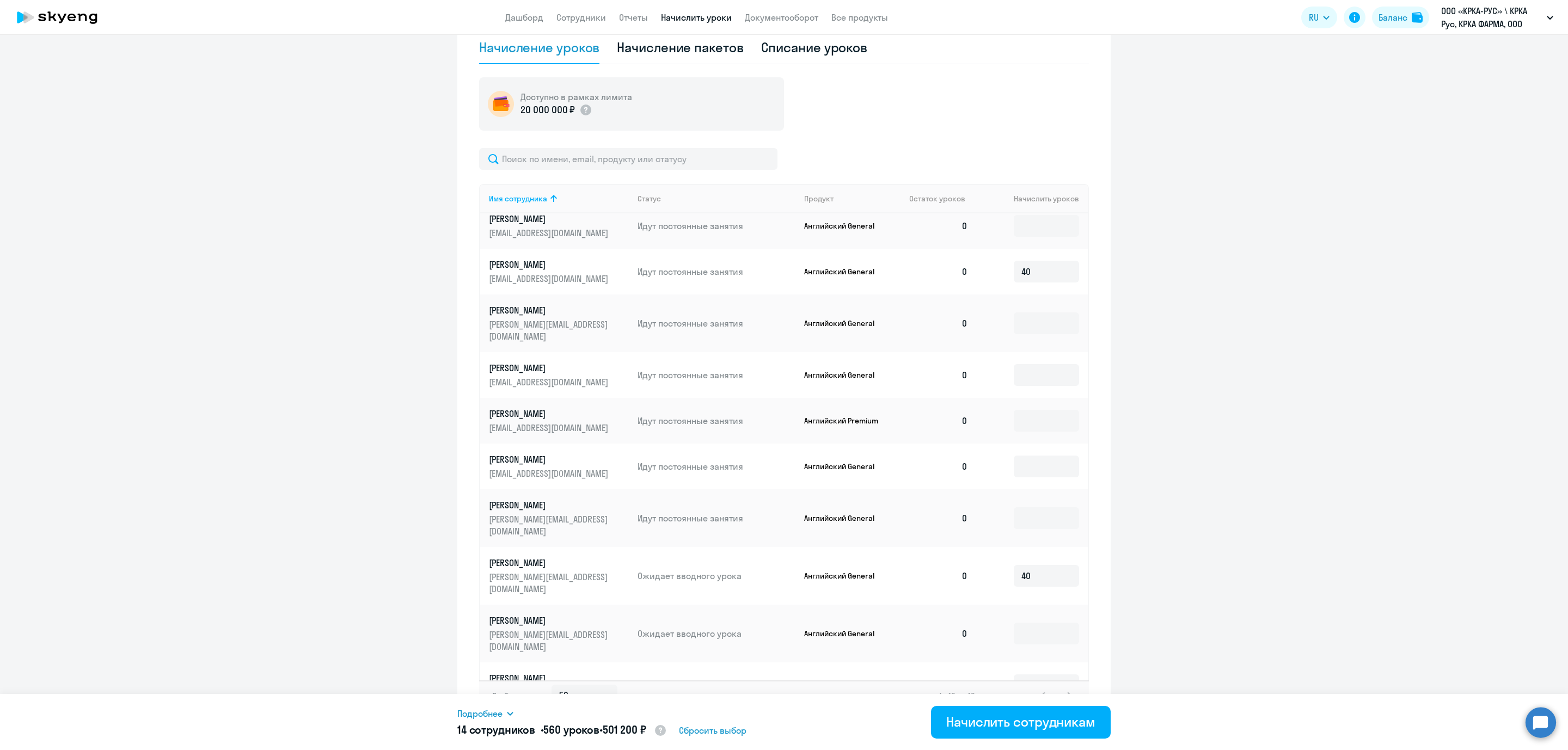
scroll to position [1052, 0]
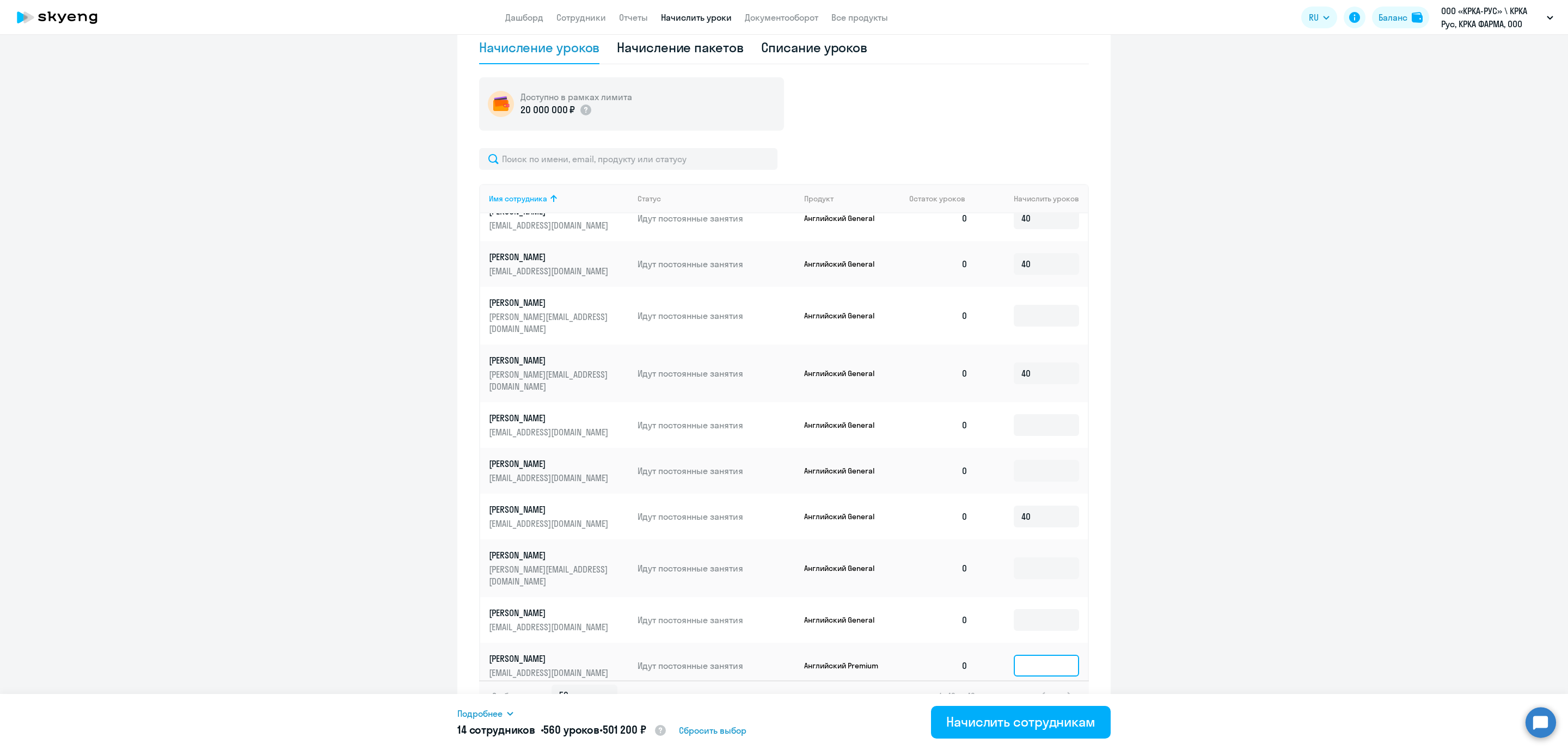
click at [1029, 655] on input at bounding box center [1046, 666] width 65 height 22
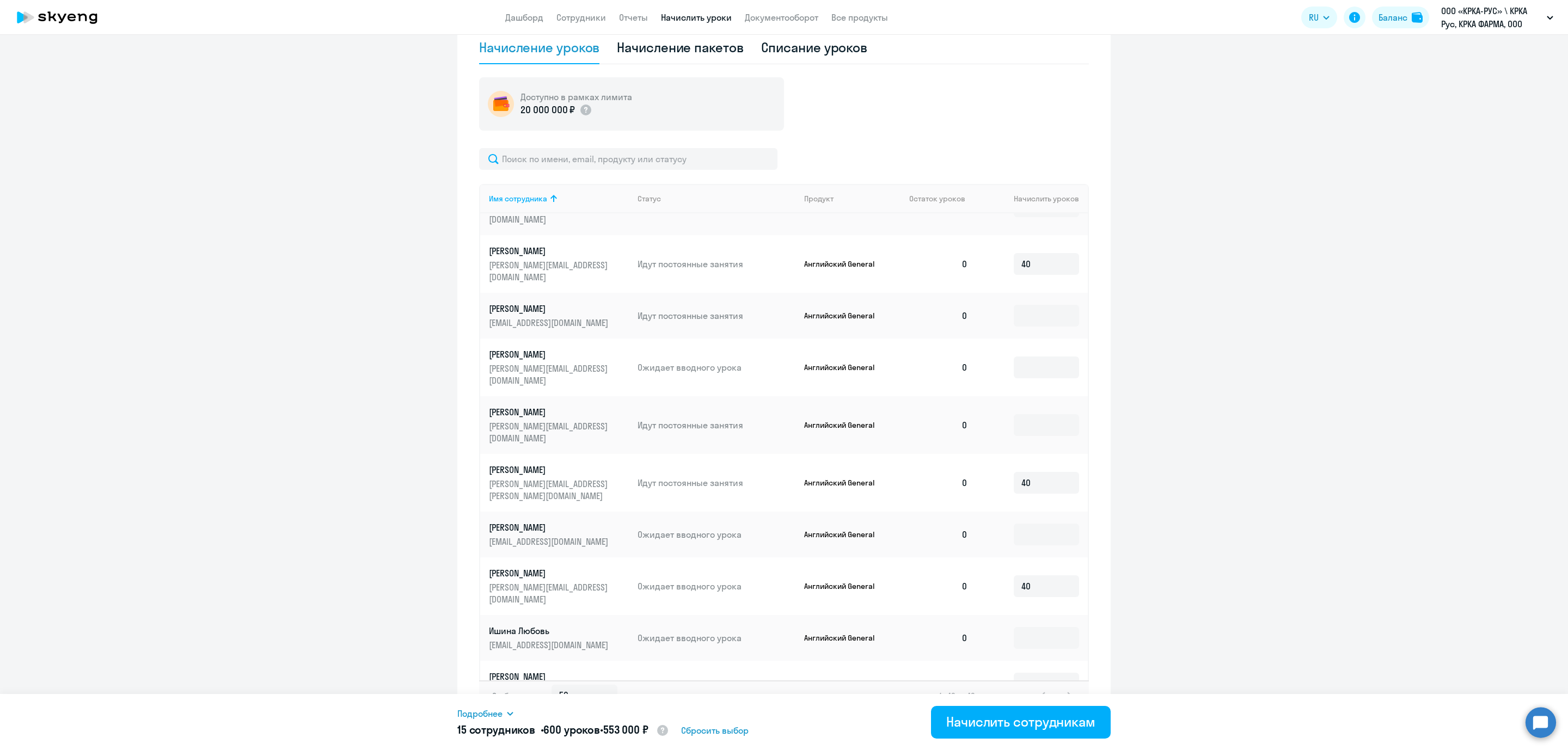
scroll to position [559, 0]
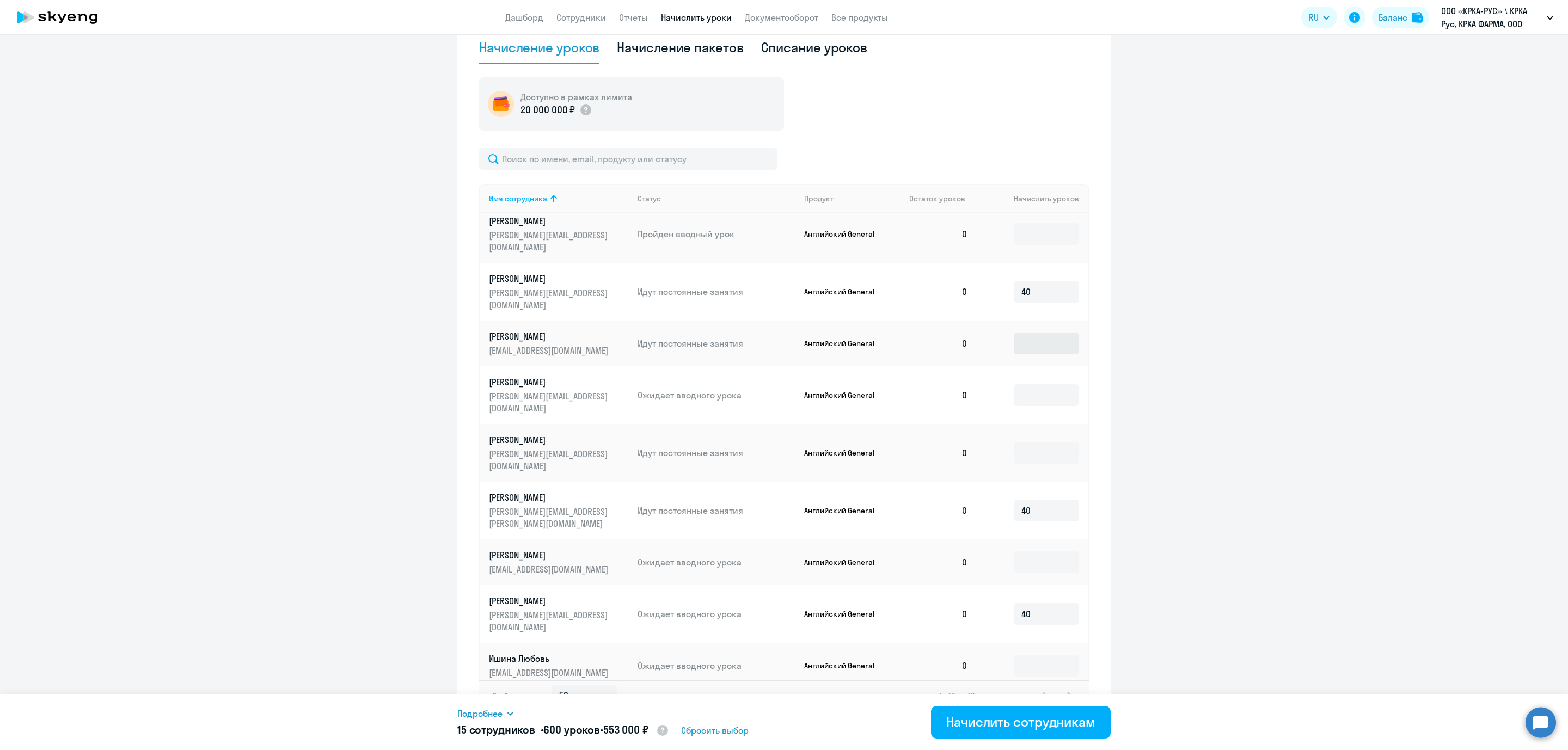
type input "40"
click at [1037, 333] on input at bounding box center [1046, 344] width 65 height 22
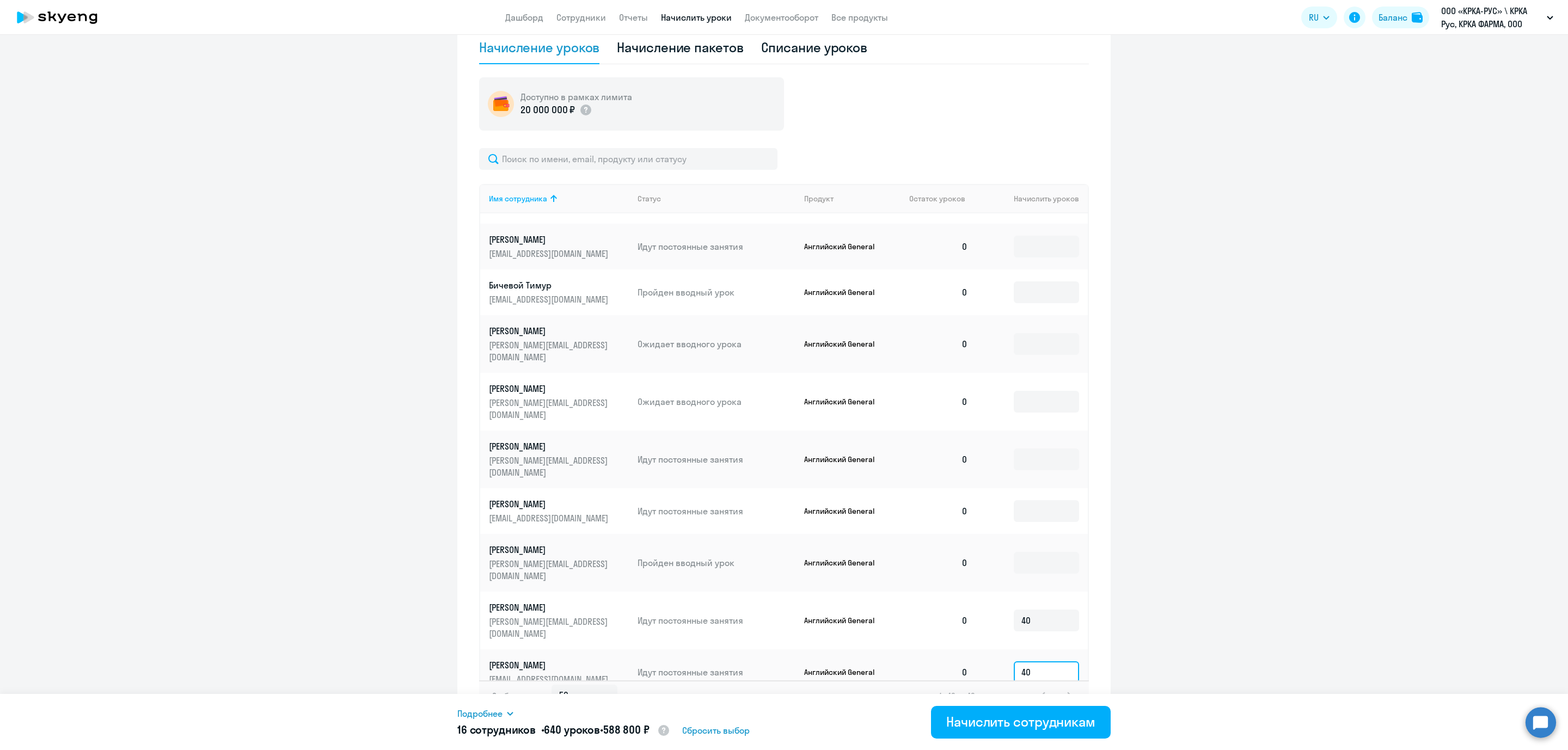
scroll to position [182, 0]
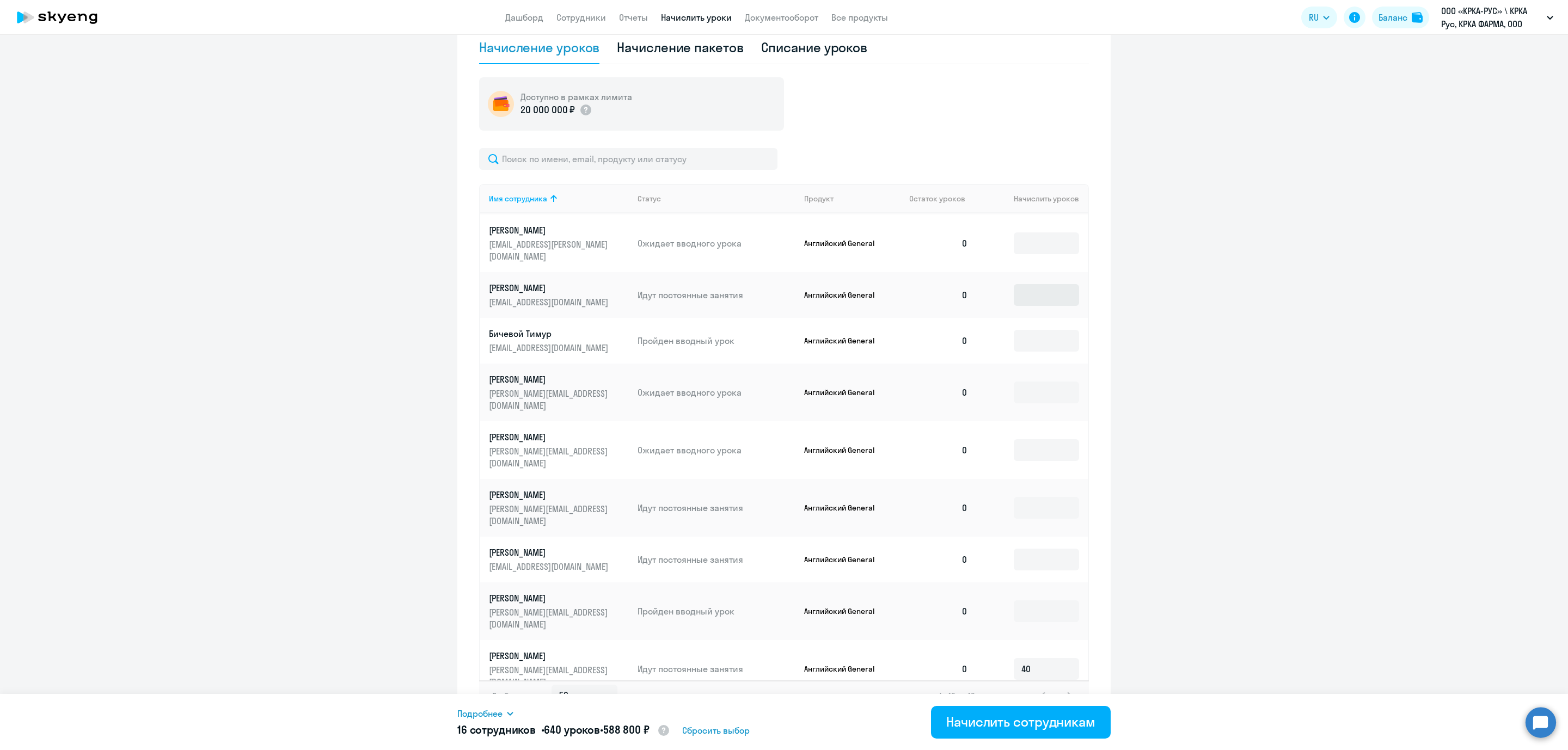
type input "40"
click at [1014, 284] on input at bounding box center [1046, 295] width 65 height 22
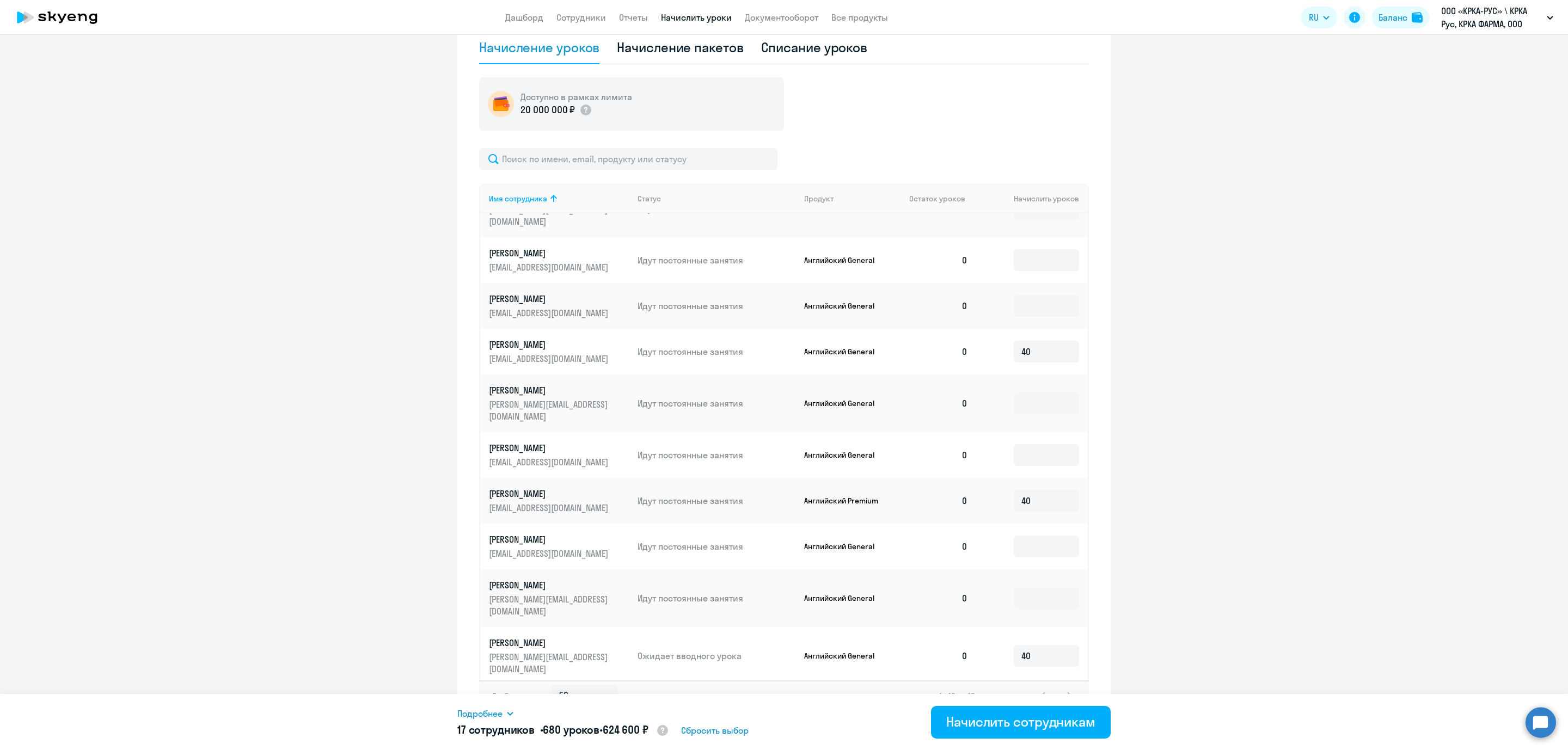
scroll to position [1227, 0]
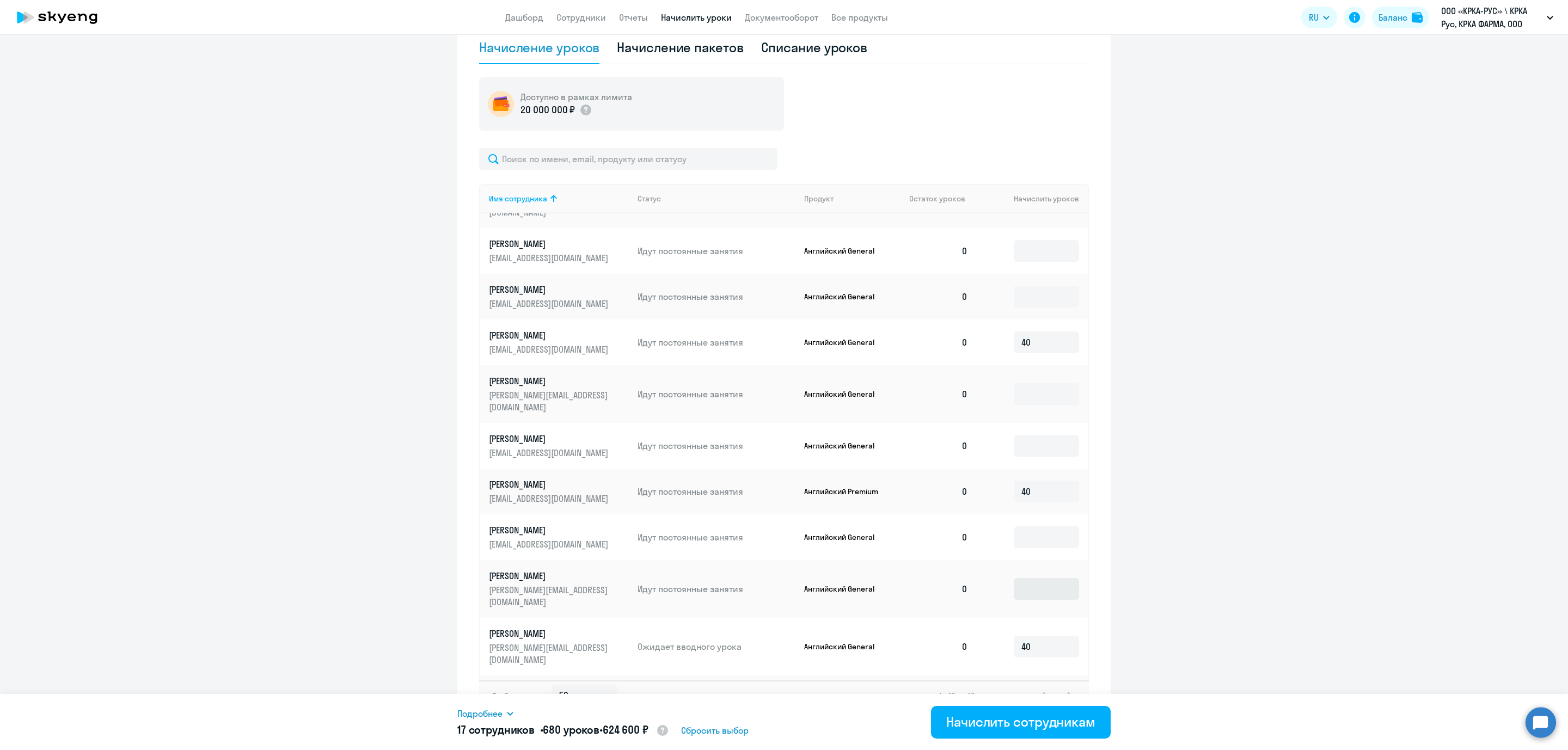
type input "40"
click at [1030, 578] on input at bounding box center [1046, 589] width 65 height 22
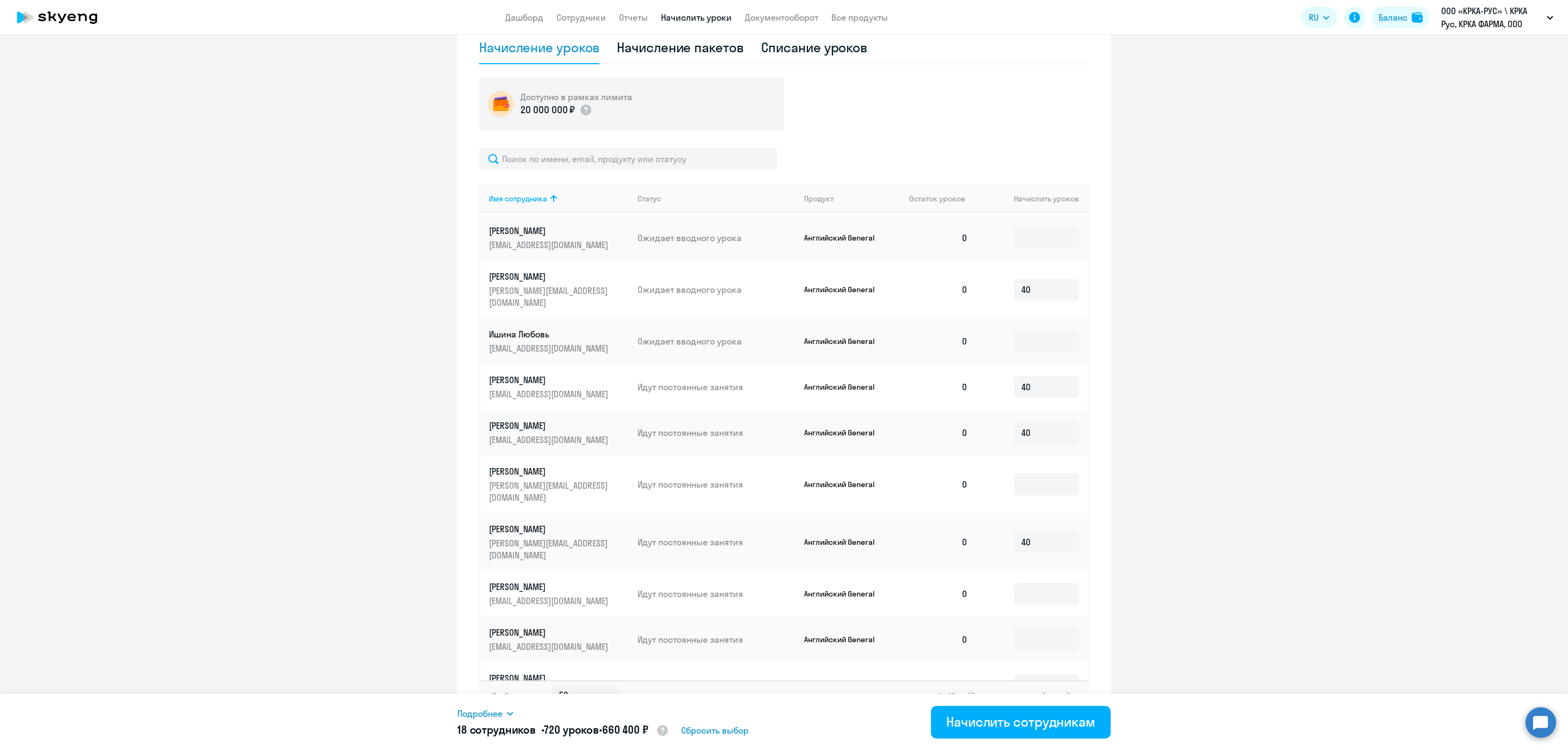
scroll to position [872, 0]
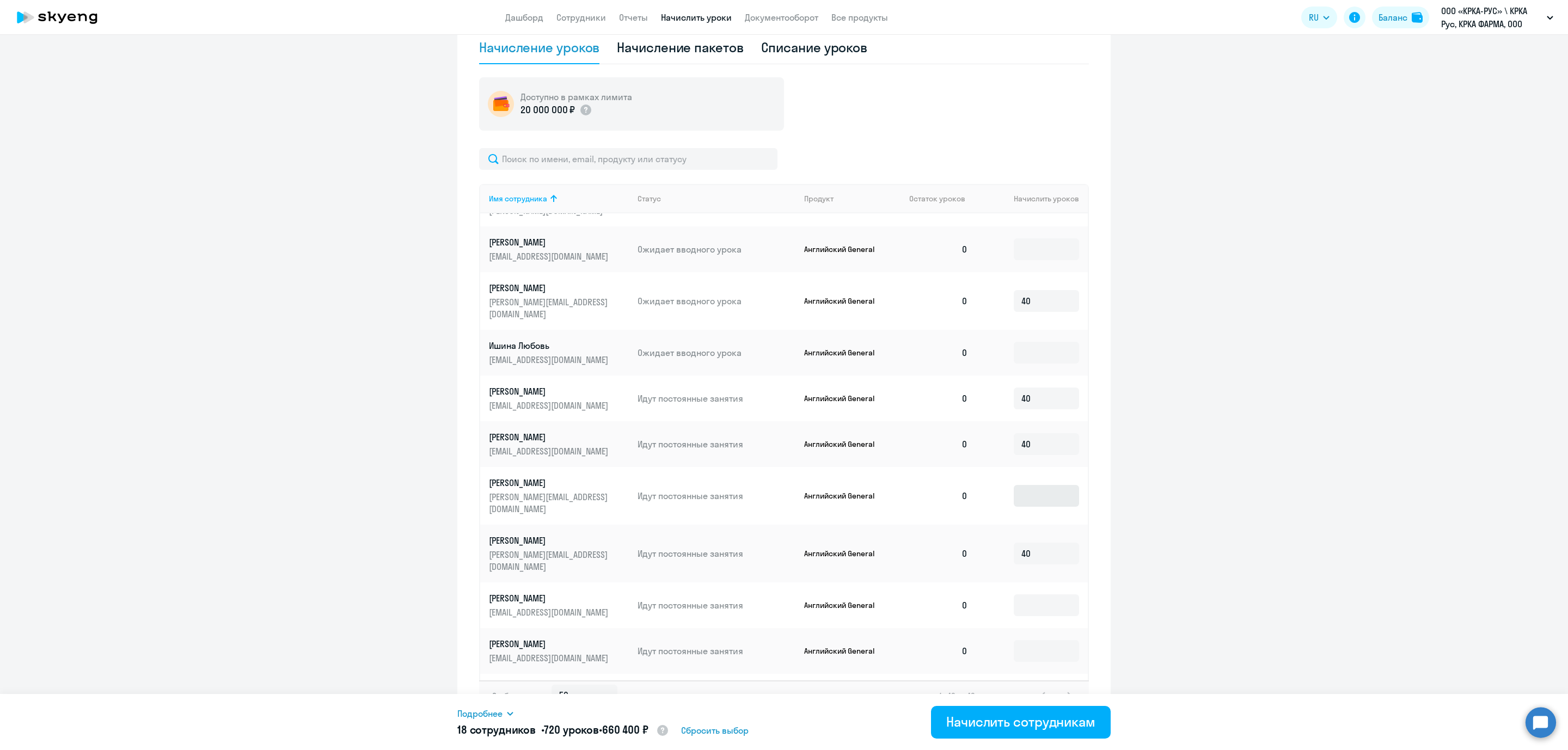
type input "40"
click at [1023, 485] on input at bounding box center [1046, 496] width 65 height 22
type input "40"
click at [1047, 666] on div "Начислить сотрудникам" at bounding box center [1021, 721] width 149 height 17
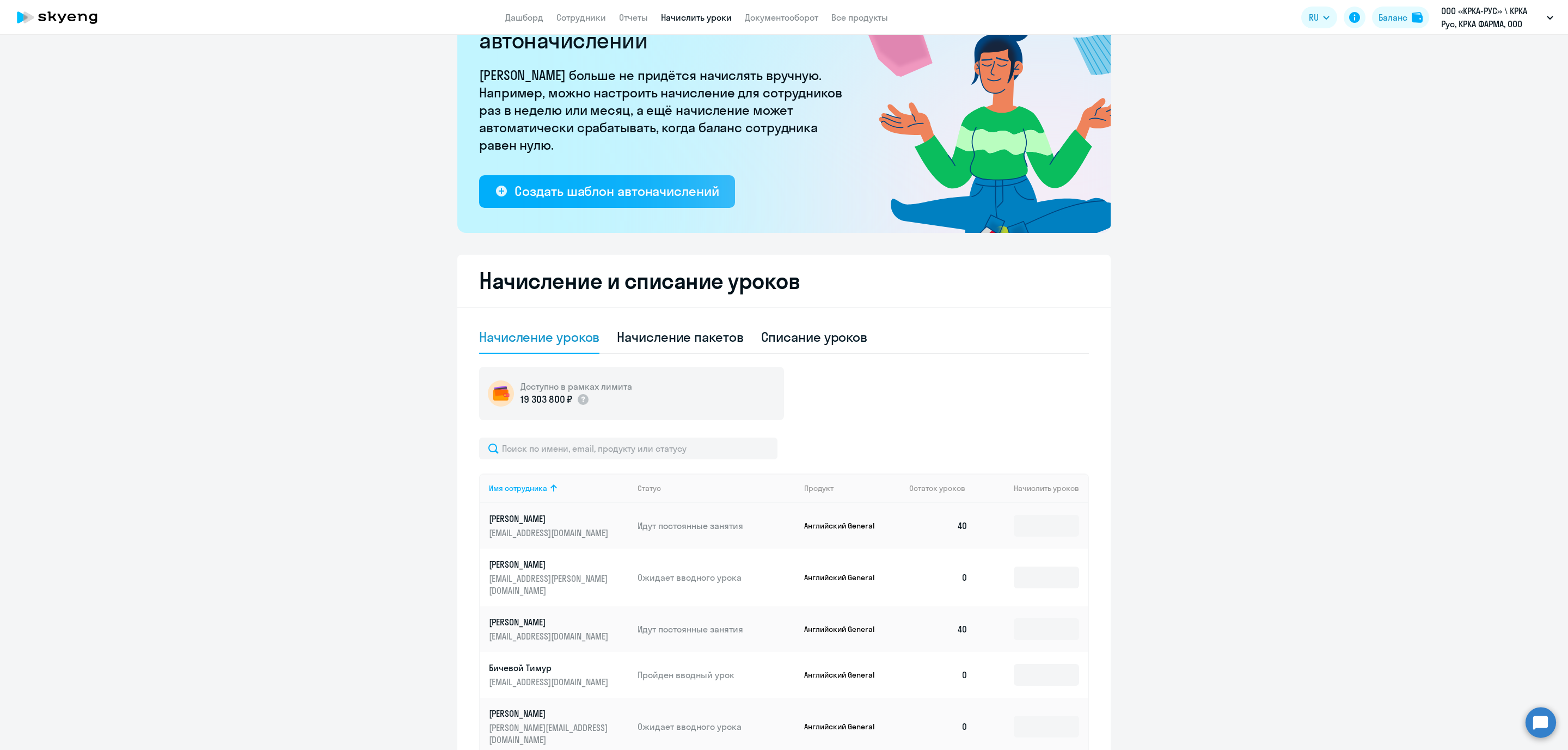
scroll to position [0, 0]
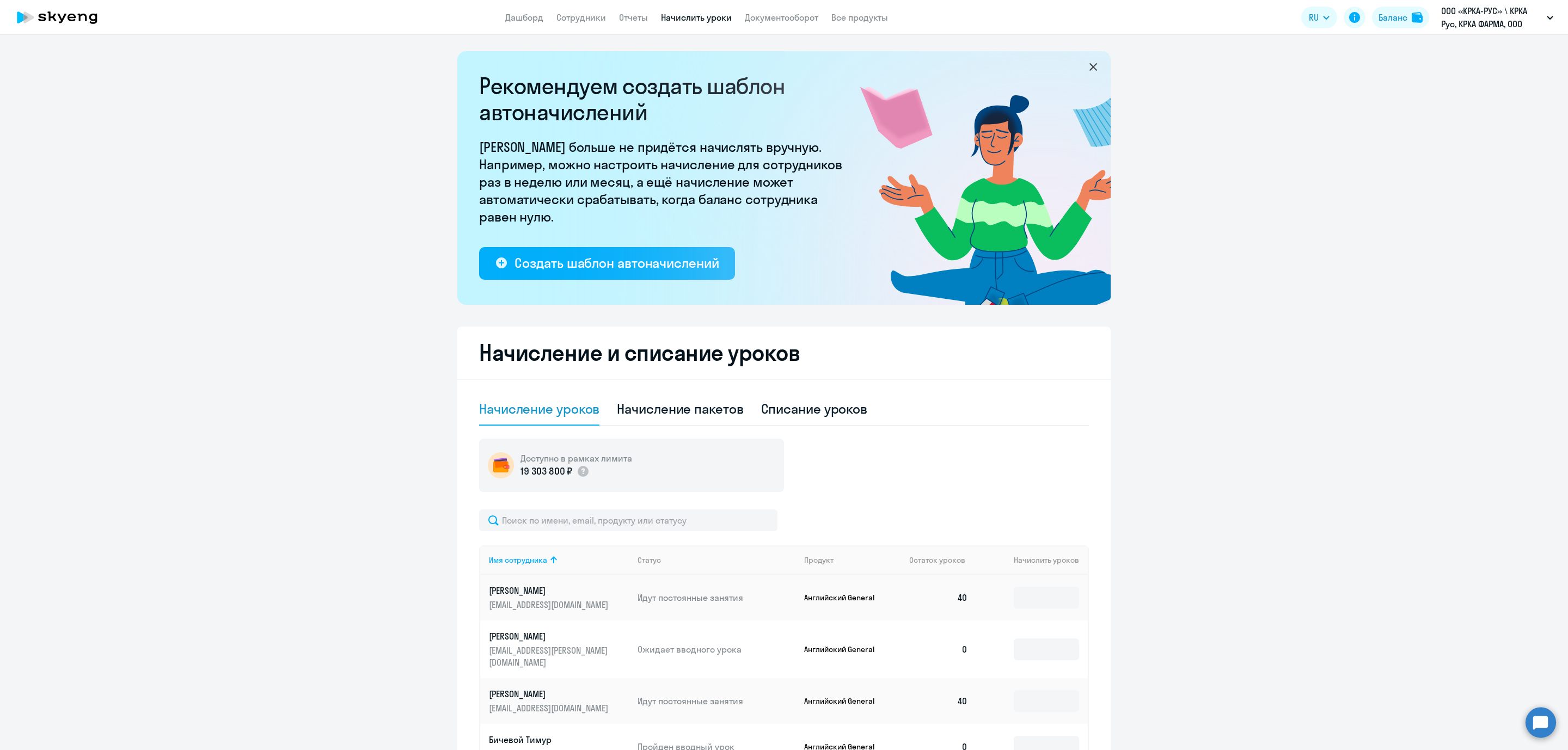
click at [1023, 559] on th "Начислить уроков" at bounding box center [1032, 560] width 111 height 29
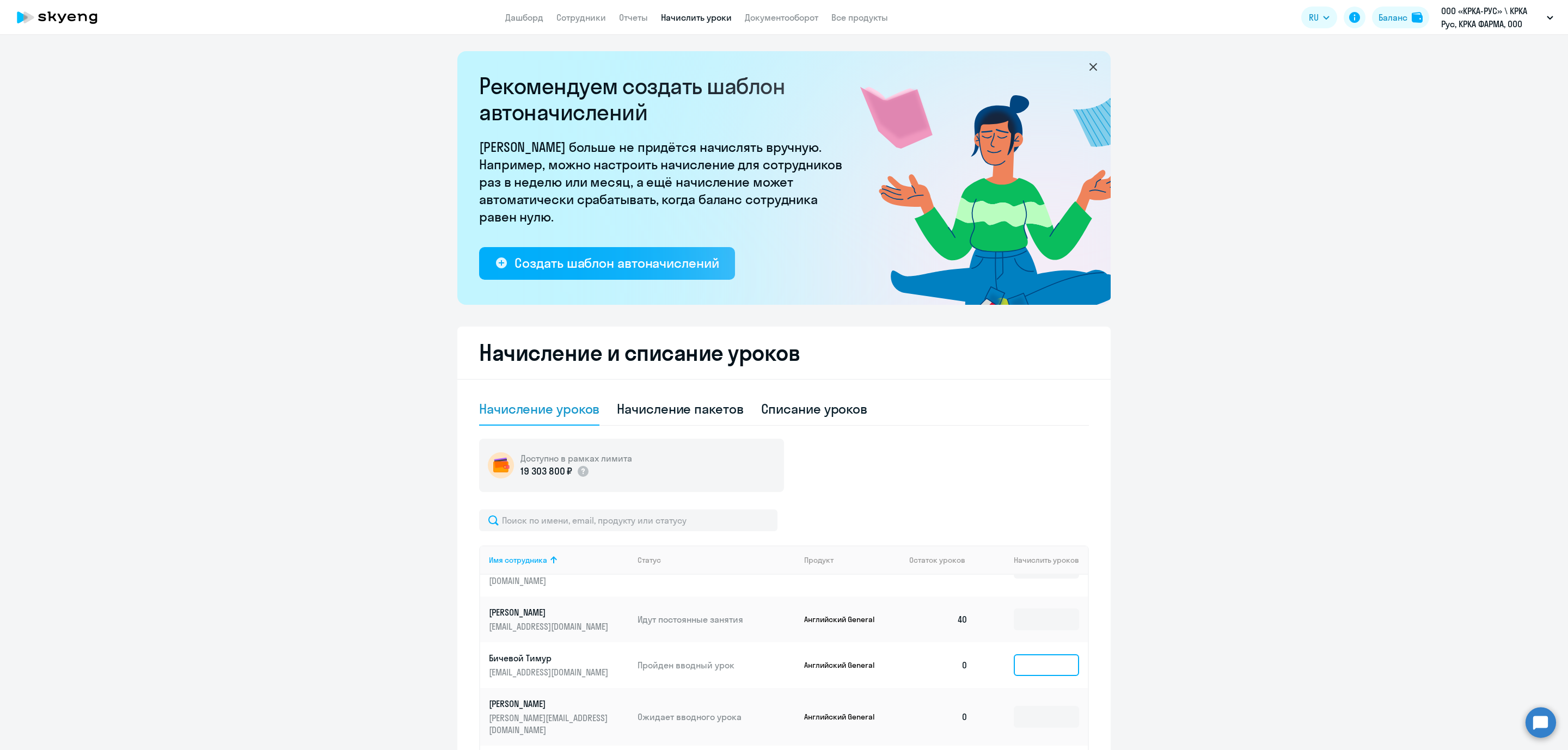
click at [1037, 654] on input at bounding box center [1046, 665] width 65 height 22
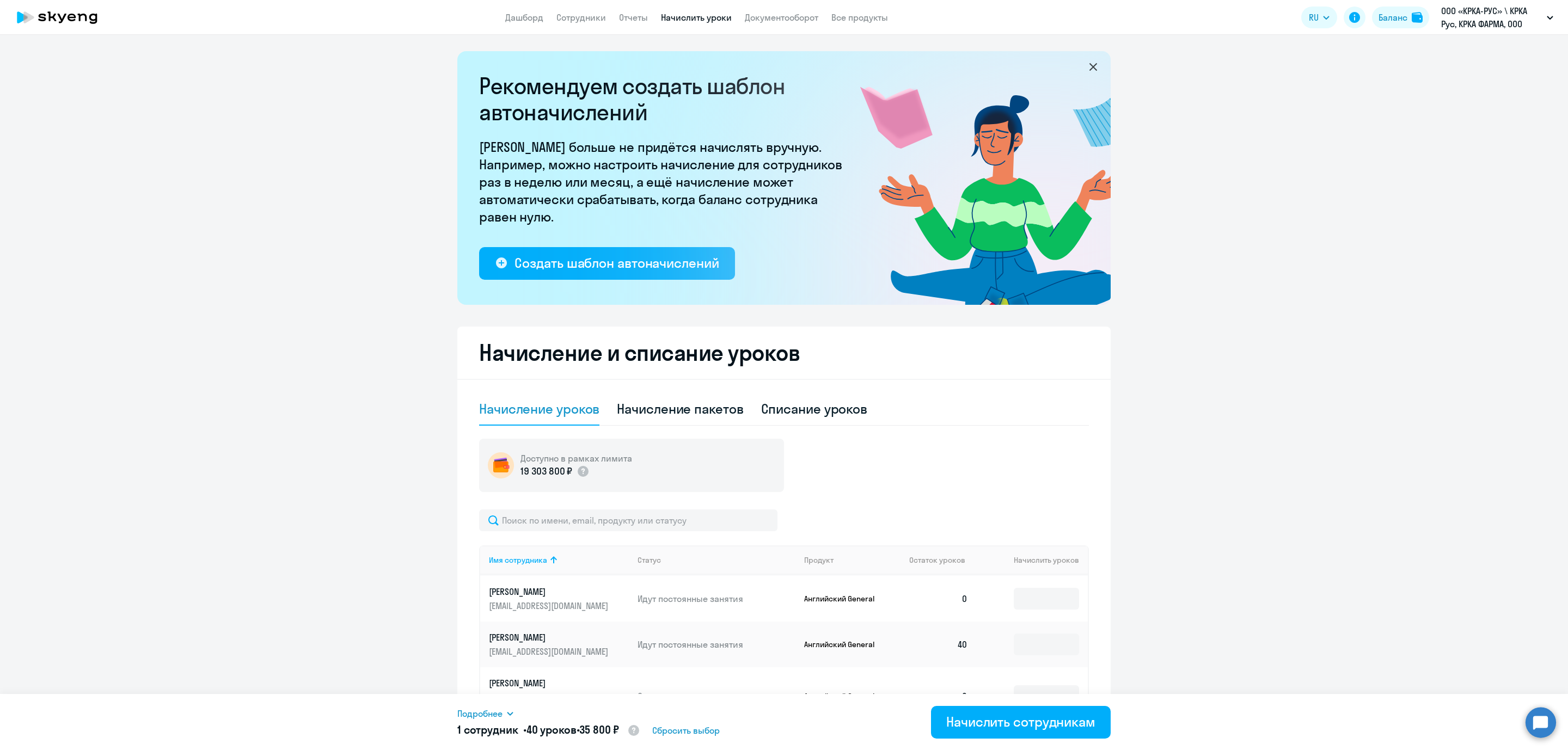
scroll to position [0, 0]
type input "40"
click at [1040, 640] on input at bounding box center [1046, 643] width 65 height 22
type input "40"
click at [971, 666] on div "Начислить сотрудникам" at bounding box center [1021, 721] width 149 height 17
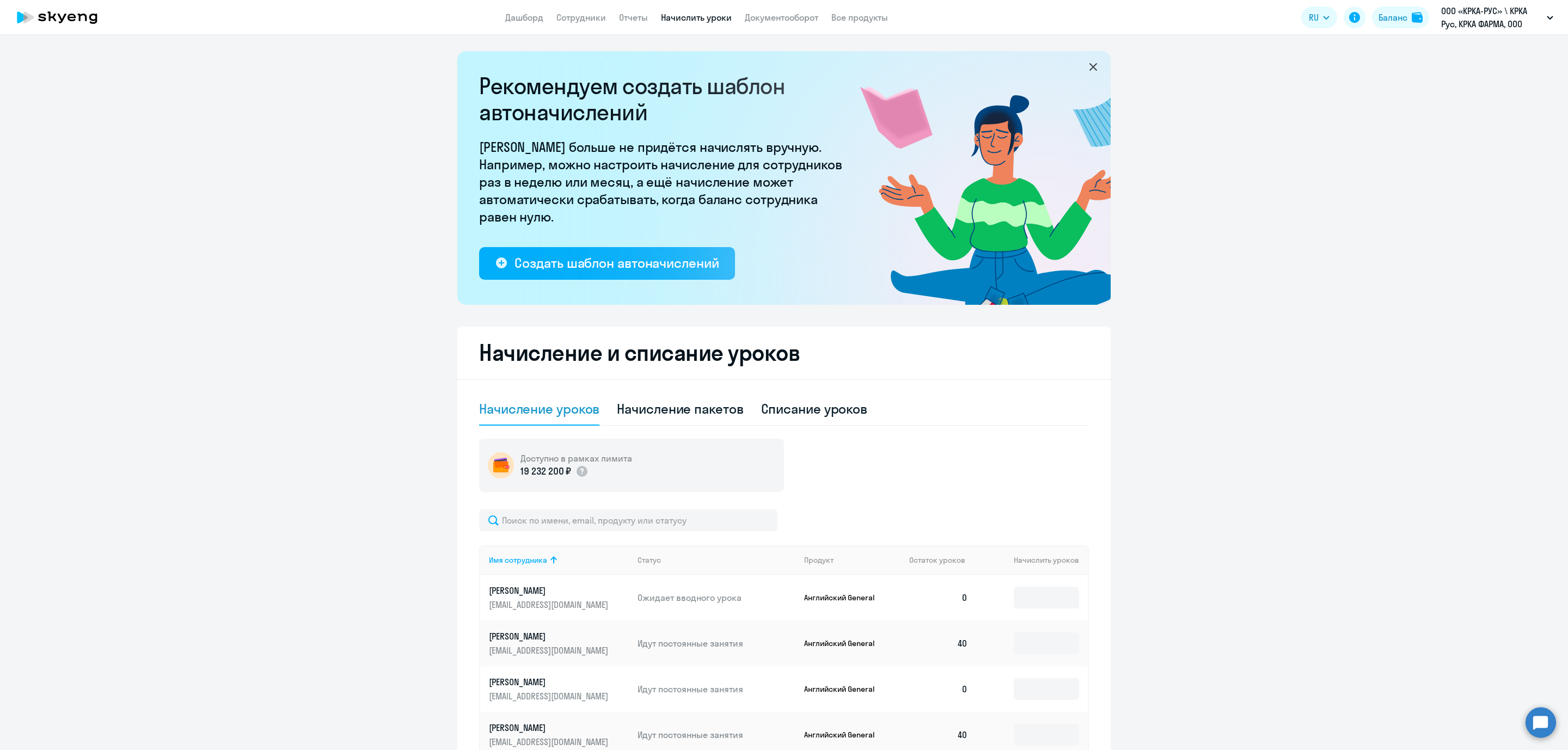
click at [28, 666] on ng-component "Рекомендуем создать шаблон автоначислений Уроки больше не придётся начислять вр…" at bounding box center [784, 570] width 1568 height 1039
click at [220, 603] on ng-component "Рекомендуем создать шаблон автоначислений Уроки больше не придётся начислять вр…" at bounding box center [784, 570] width 1568 height 1039
